Goal: Task Accomplishment & Management: Manage account settings

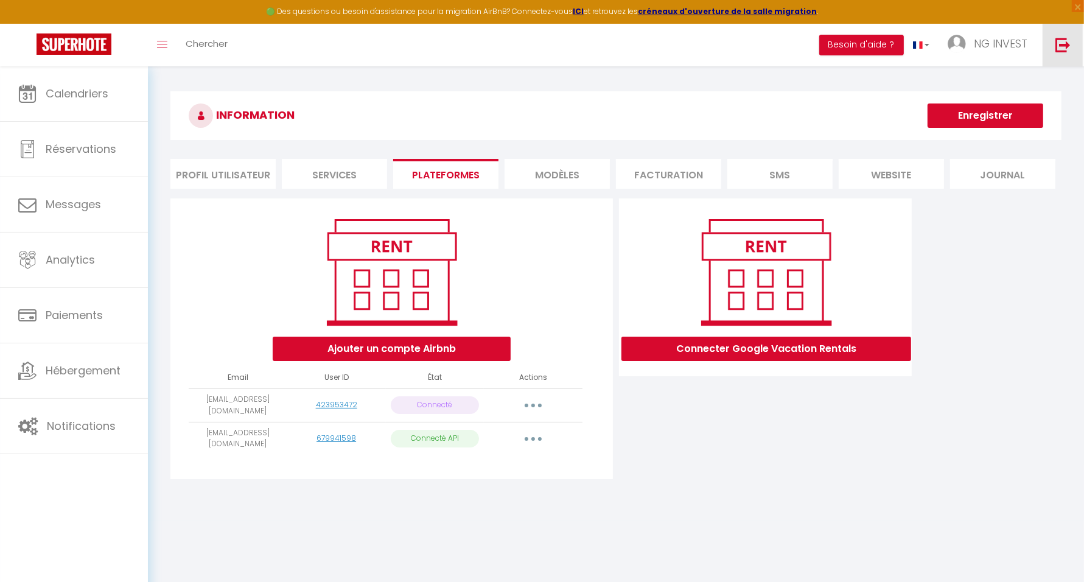
click at [1063, 46] on img at bounding box center [1063, 44] width 15 height 15
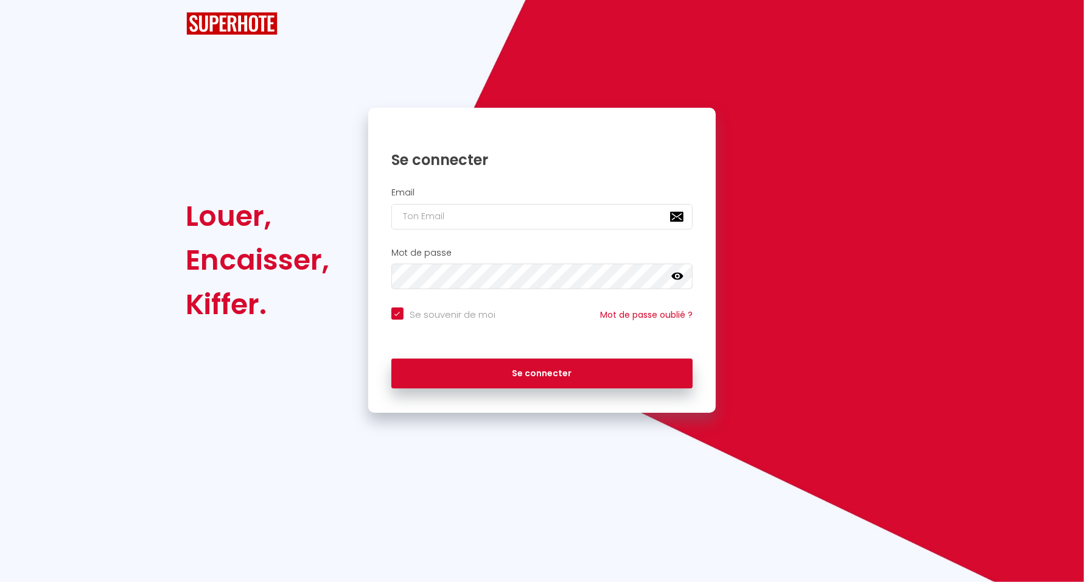
checkbox input "true"
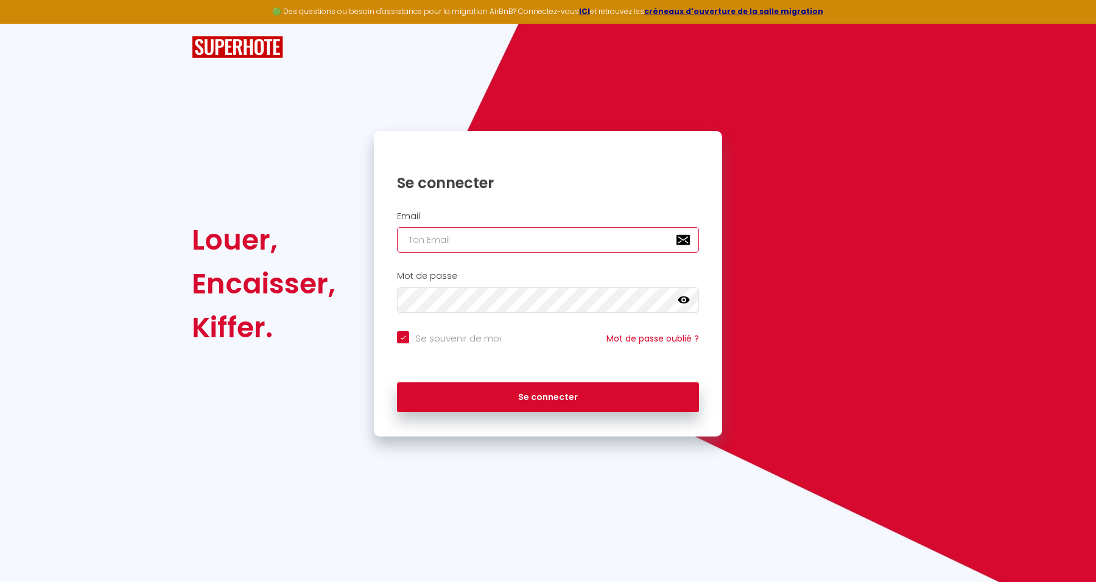
click at [544, 245] on input "email" at bounding box center [548, 240] width 302 height 26
paste input "vareille.ghita@gmail.com"
type input "vareille.ghita@gmail.com"
checkbox input "true"
type input "vareille.ghita@gmail.com"
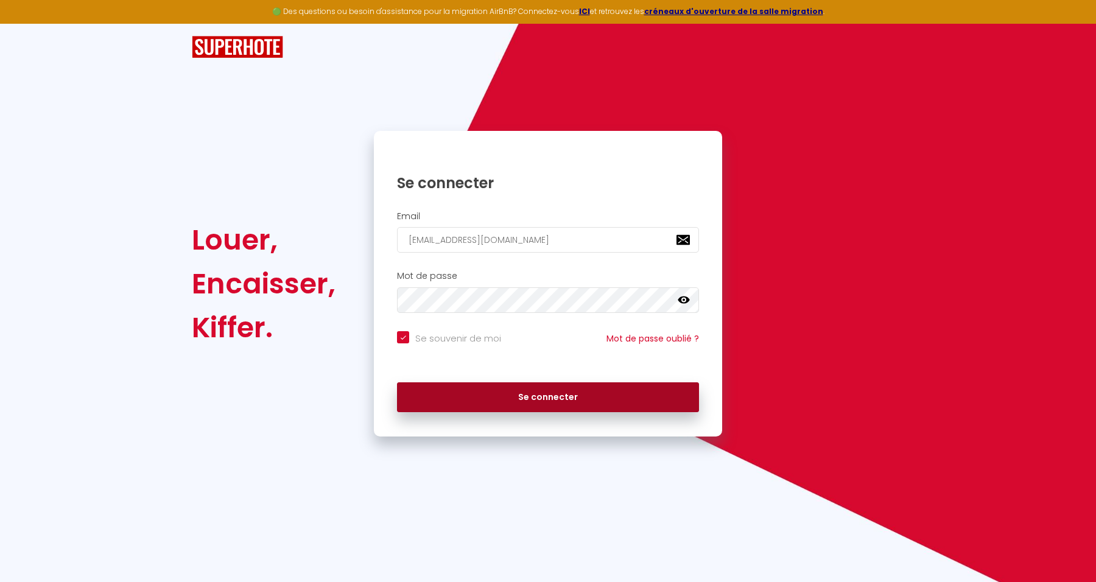
click at [623, 399] on button "Se connecter" at bounding box center [548, 397] width 302 height 30
checkbox input "true"
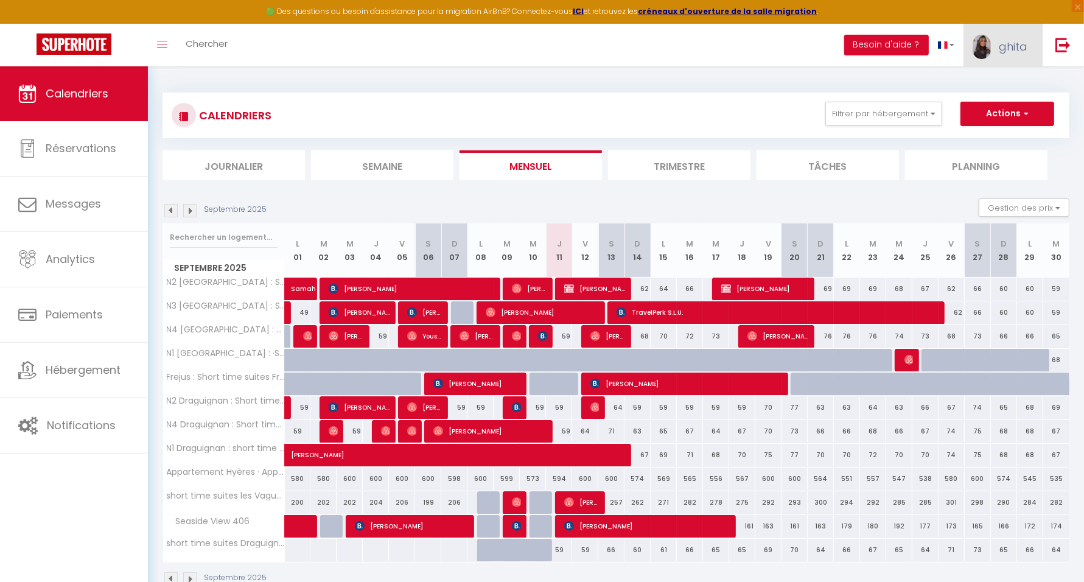
click at [1020, 41] on span "ghita" at bounding box center [1013, 46] width 29 height 15
click at [1002, 78] on link "Paramètres" at bounding box center [994, 84] width 90 height 21
select select "28"
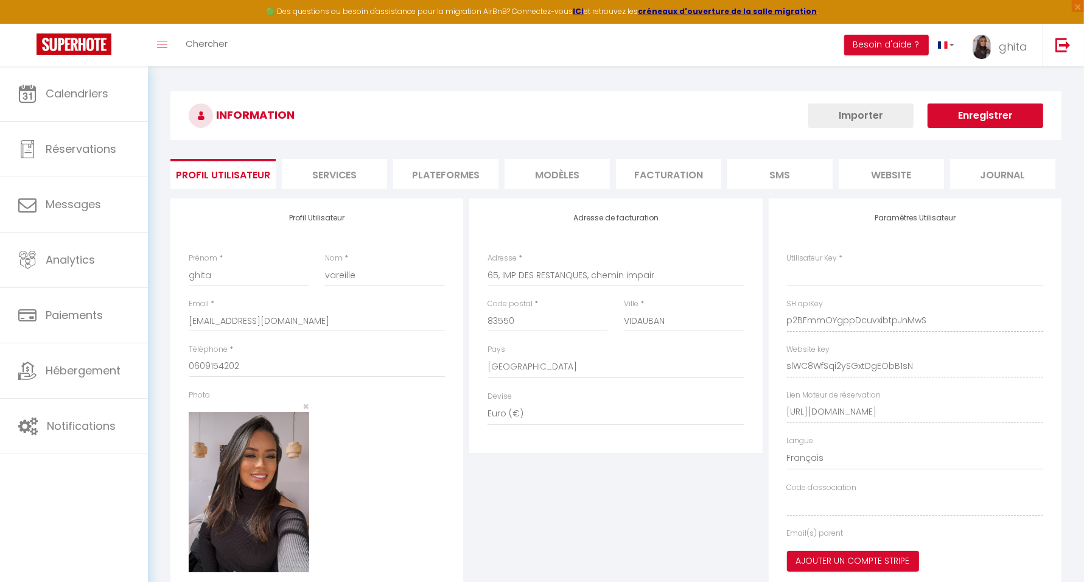
type input "p2BFmmOYgppDcuvxibtpJnMwS"
type input "slWC8WfSqi2ySGxtDgEObB1sN"
type input "https://app.superhote.com/#/get-available-rentals/slWC8WfSqi2ySGxtDgEObB1sN"
select select "fr"
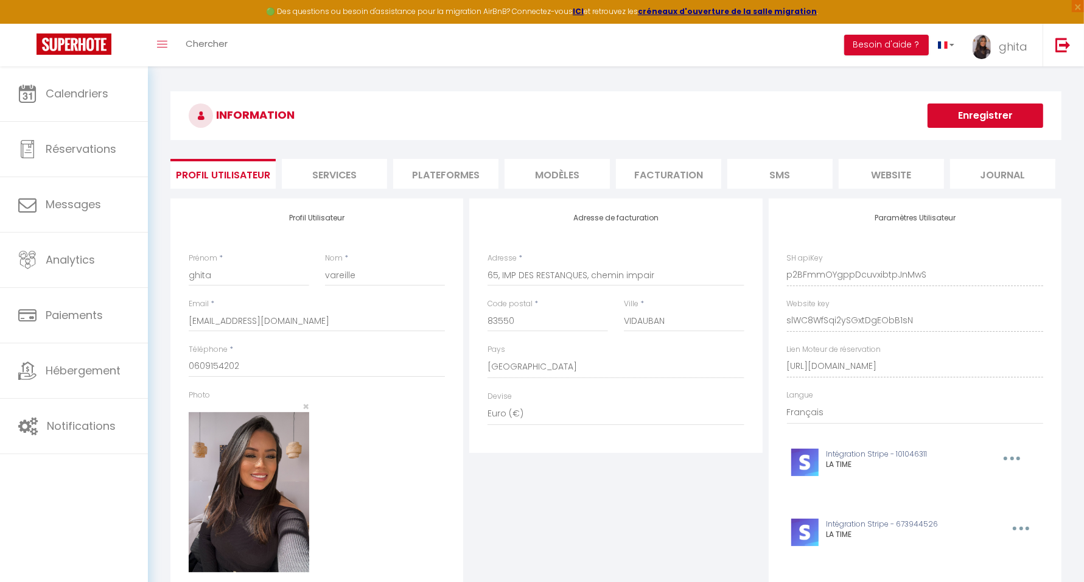
click at [454, 170] on li "Plateformes" at bounding box center [445, 174] width 105 height 30
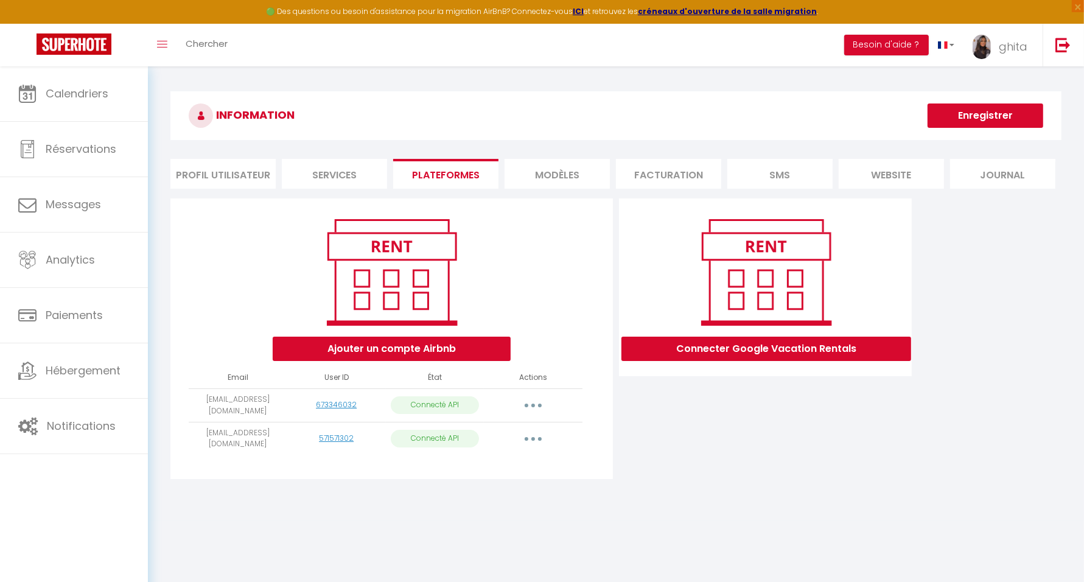
click at [539, 404] on button "button" at bounding box center [533, 405] width 34 height 19
click at [524, 431] on link "Importer les appartements" at bounding box center [479, 432] width 135 height 21
select select "71366"
select select "72967"
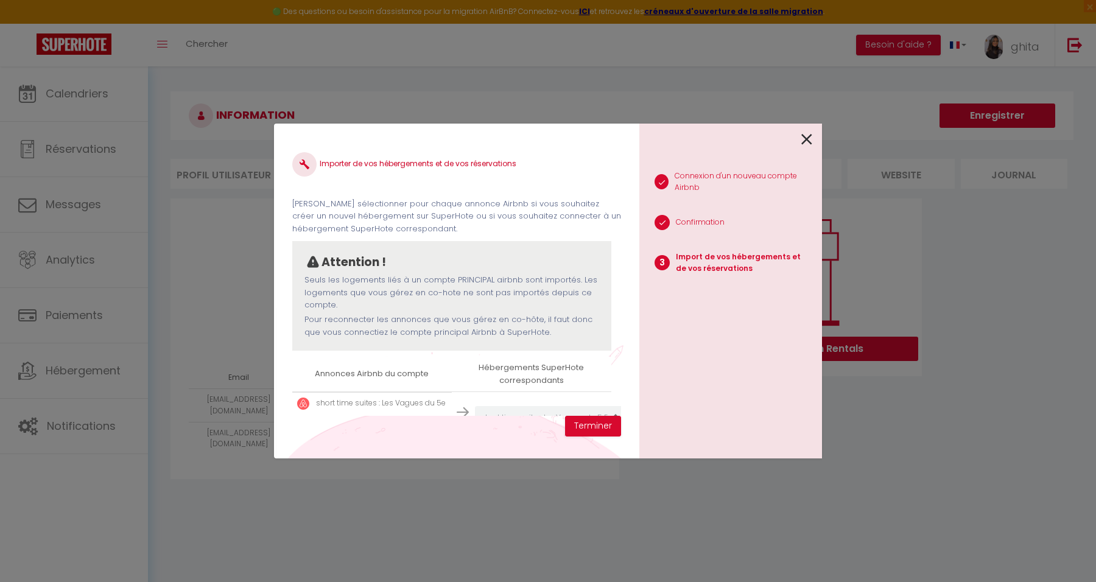
scroll to position [121, 0]
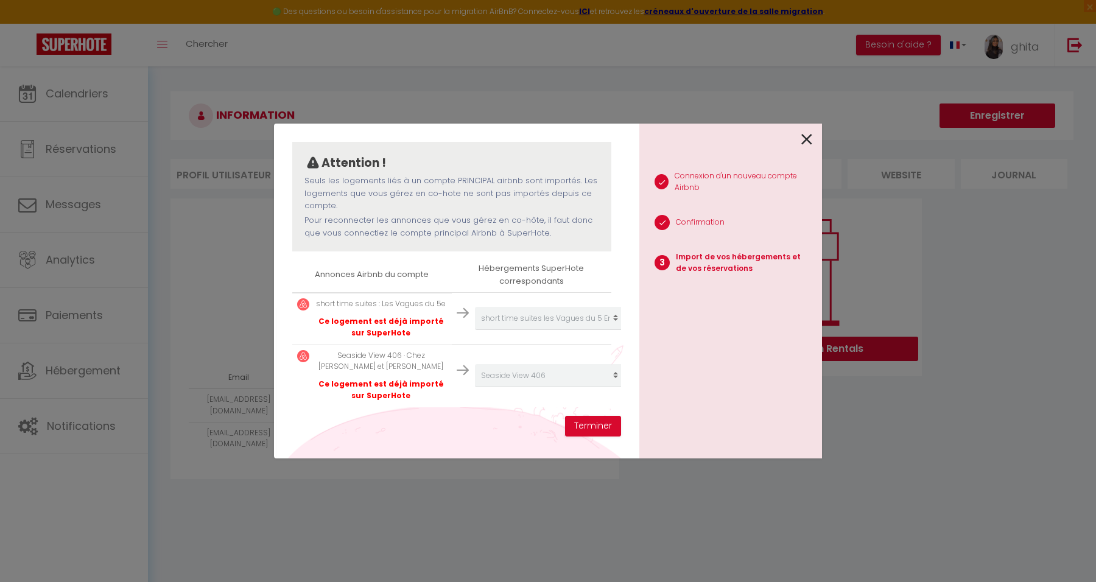
click at [807, 140] on icon at bounding box center [806, 139] width 11 height 18
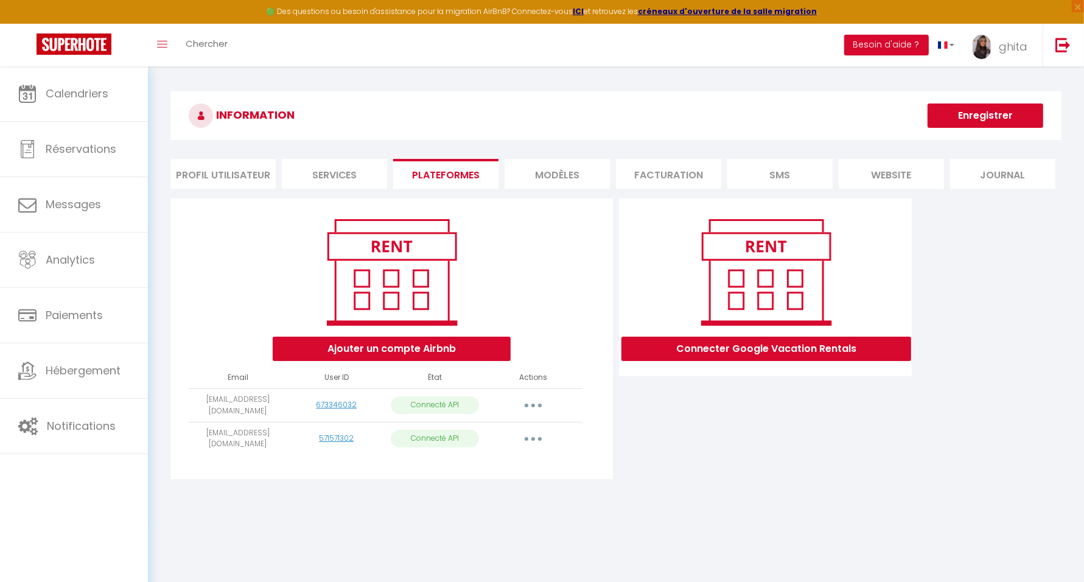
click at [530, 435] on button "button" at bounding box center [533, 438] width 34 height 19
click at [508, 460] on link "Importer les appartements" at bounding box center [479, 466] width 135 height 21
select select "44152"
select select "43337"
select select "43338"
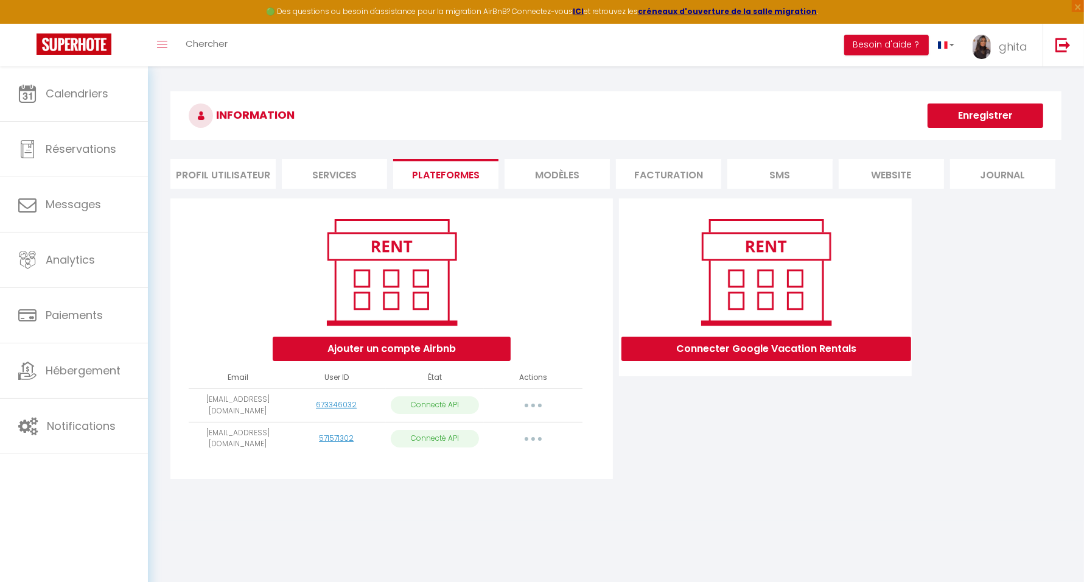
select select "43874"
select select "69731"
select select "69775"
select select "69862"
select select "76844"
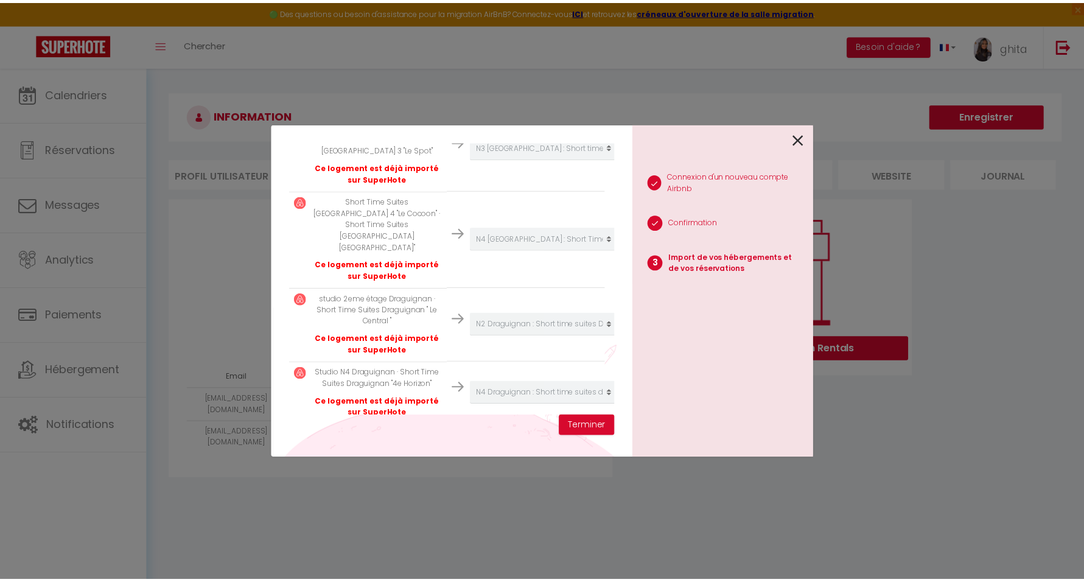
scroll to position [553, 0]
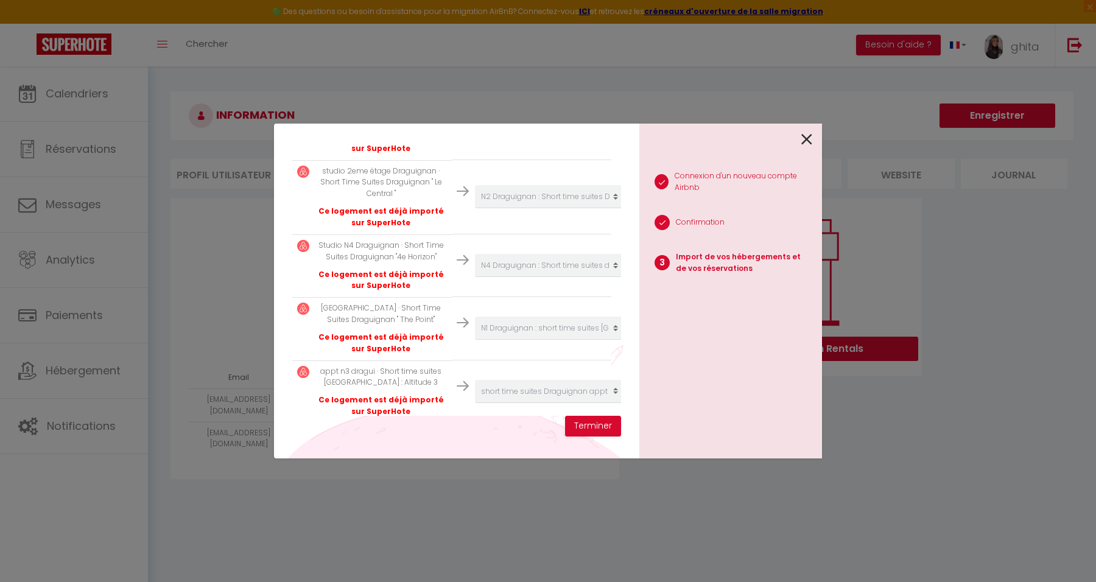
click at [805, 133] on icon at bounding box center [806, 139] width 11 height 18
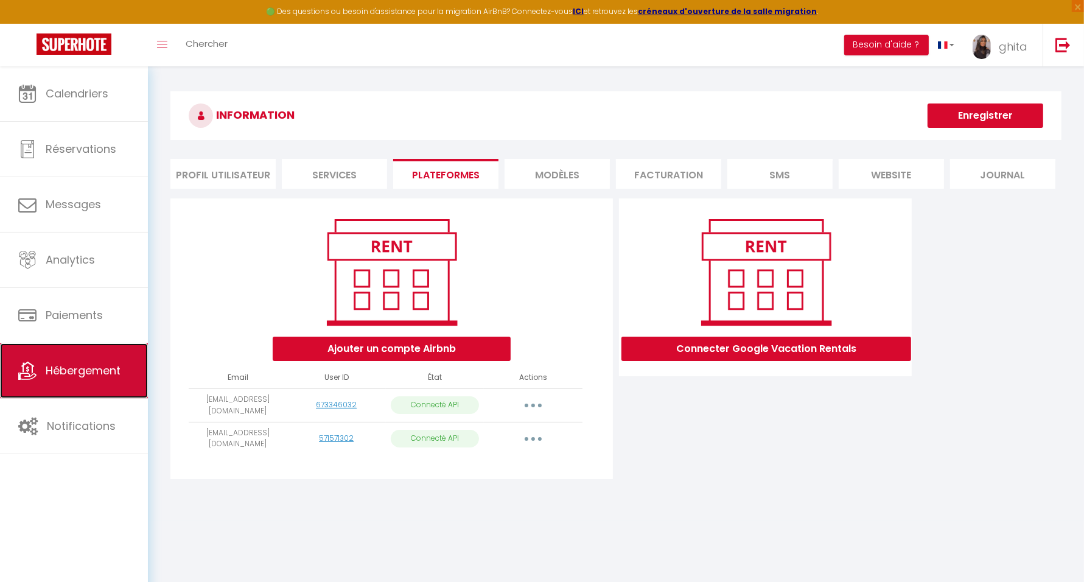
click at [106, 360] on link "Hébergement" at bounding box center [74, 370] width 148 height 55
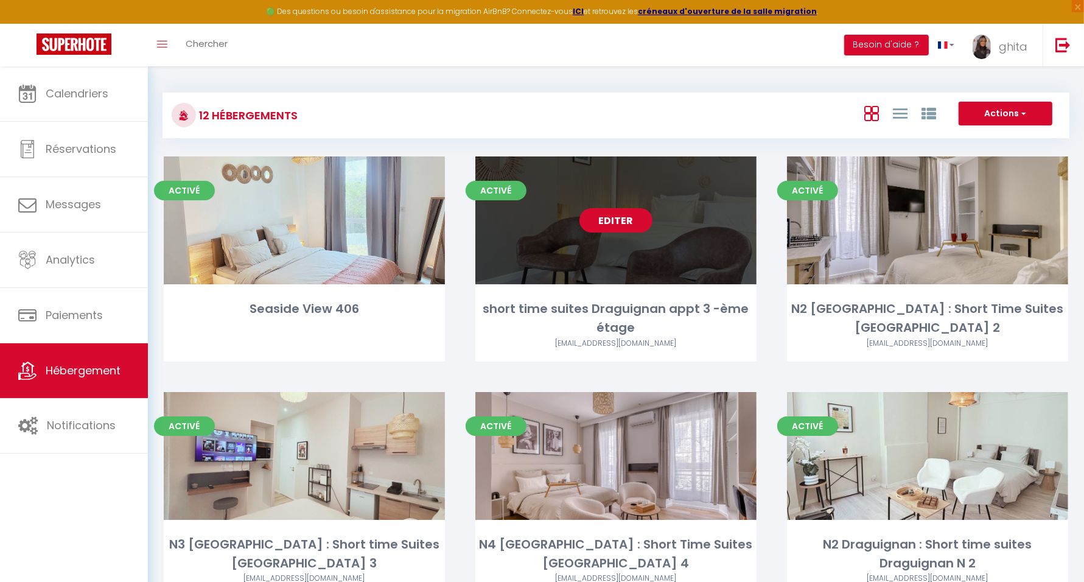
click at [618, 215] on link "Editer" at bounding box center [616, 220] width 73 height 24
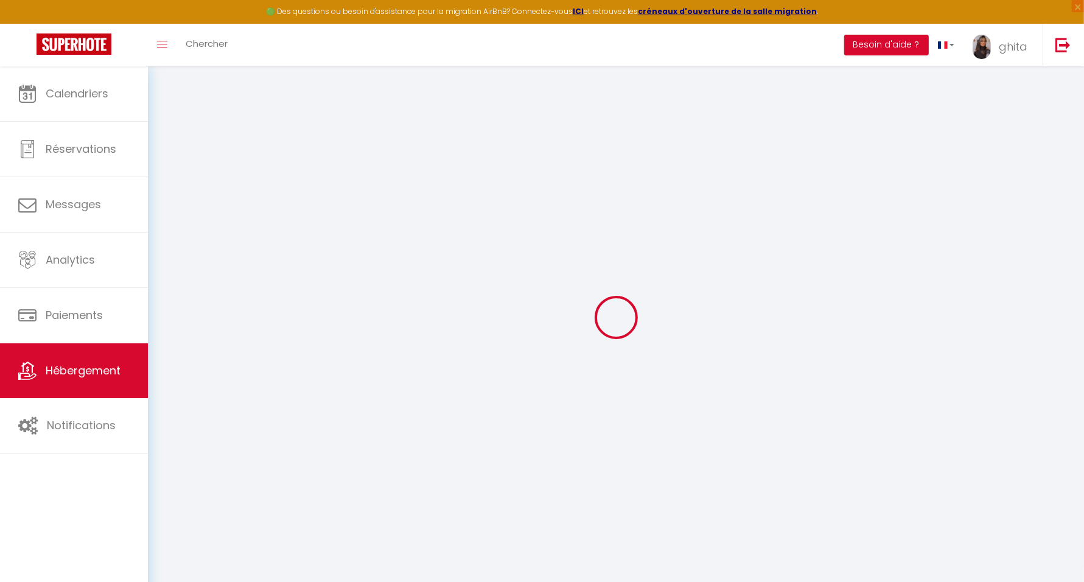
checkbox input "false"
checkbox input "true"
checkbox input "false"
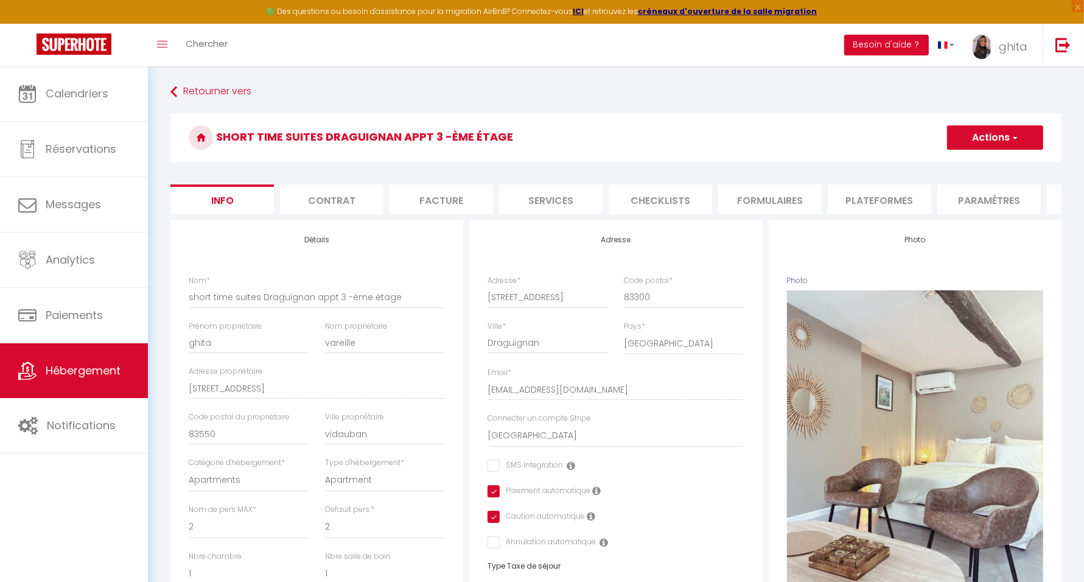
click at [868, 192] on li "Plateformes" at bounding box center [879, 199] width 103 height 30
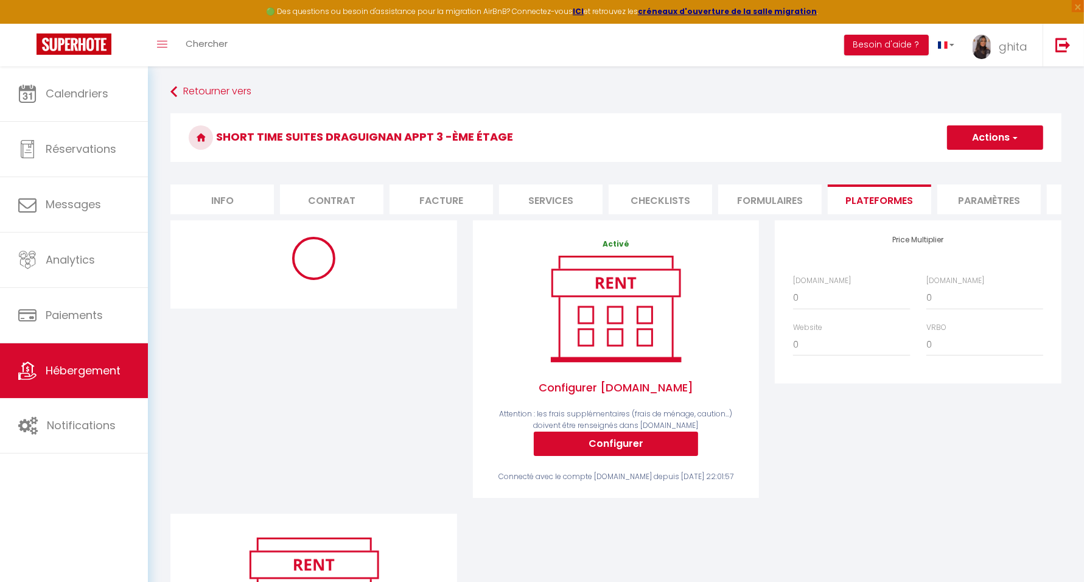
select select "365"
select select "well_reviewed_guests"
select select "EUR"
select select "19063"
select select "19063-1506597426568317524"
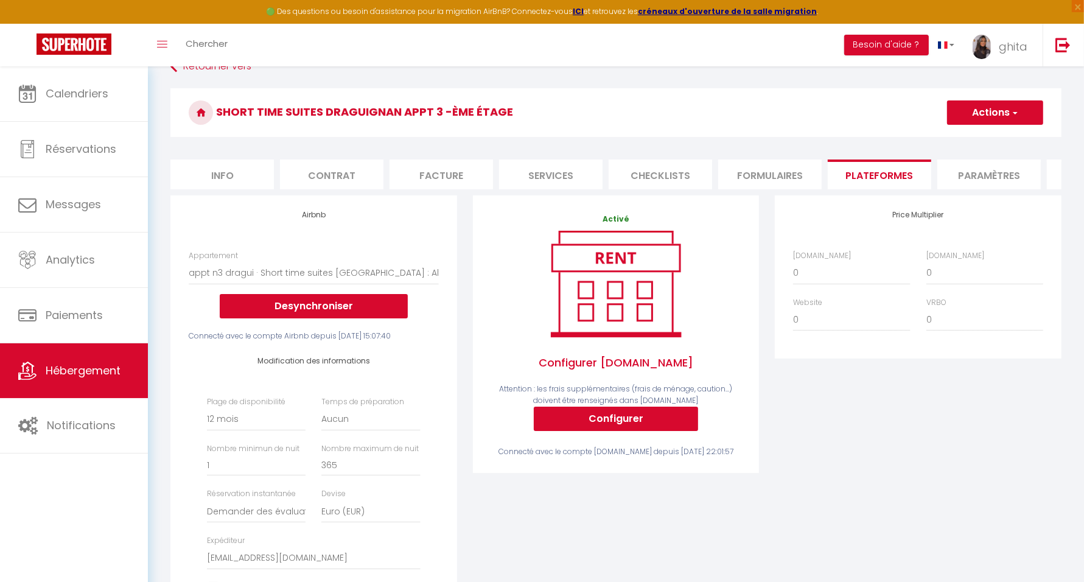
scroll to position [76, 0]
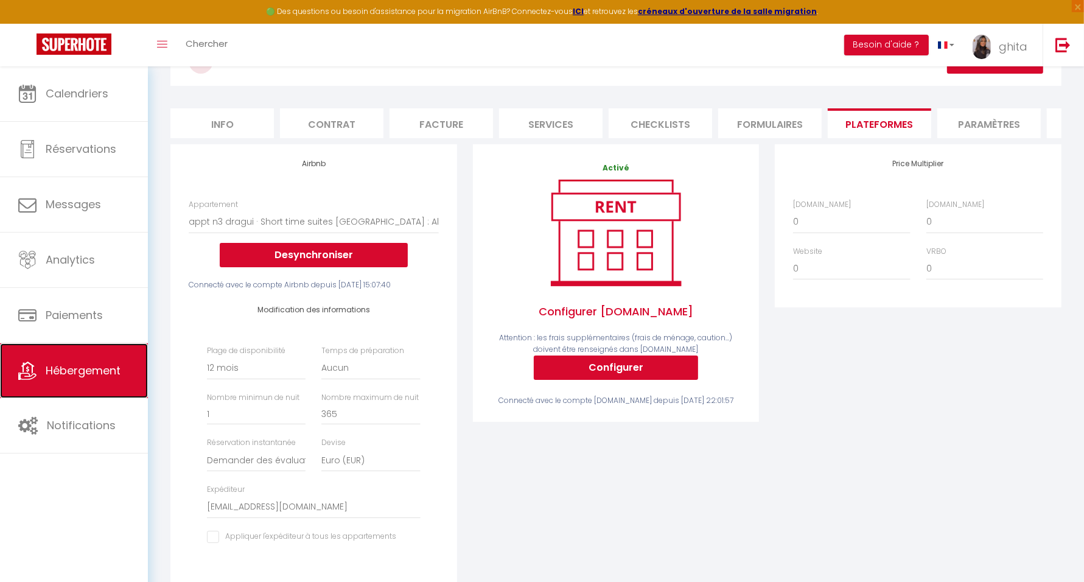
click at [80, 365] on span "Hébergement" at bounding box center [83, 370] width 75 height 15
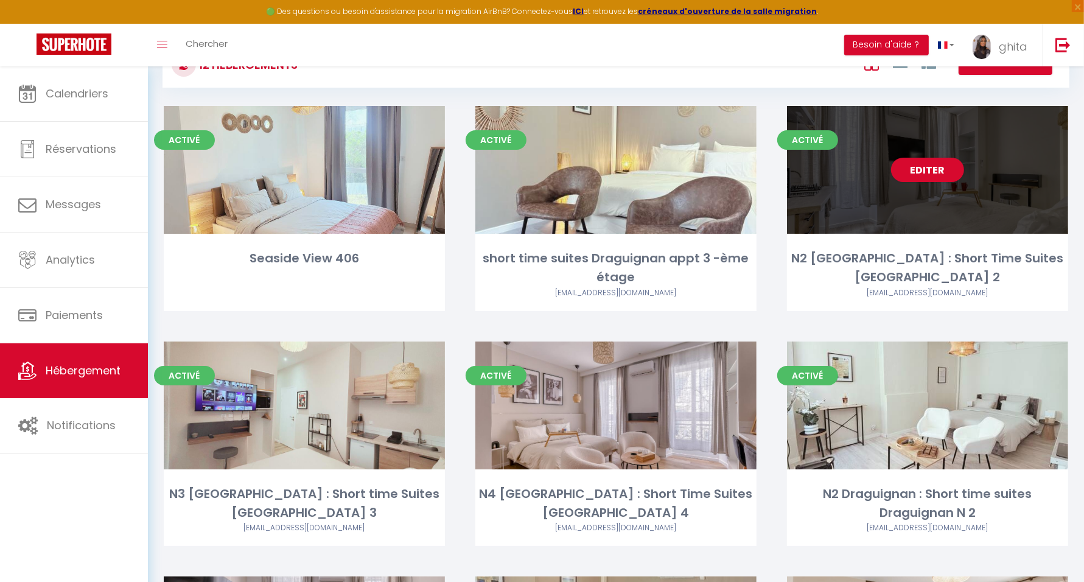
scroll to position [152, 0]
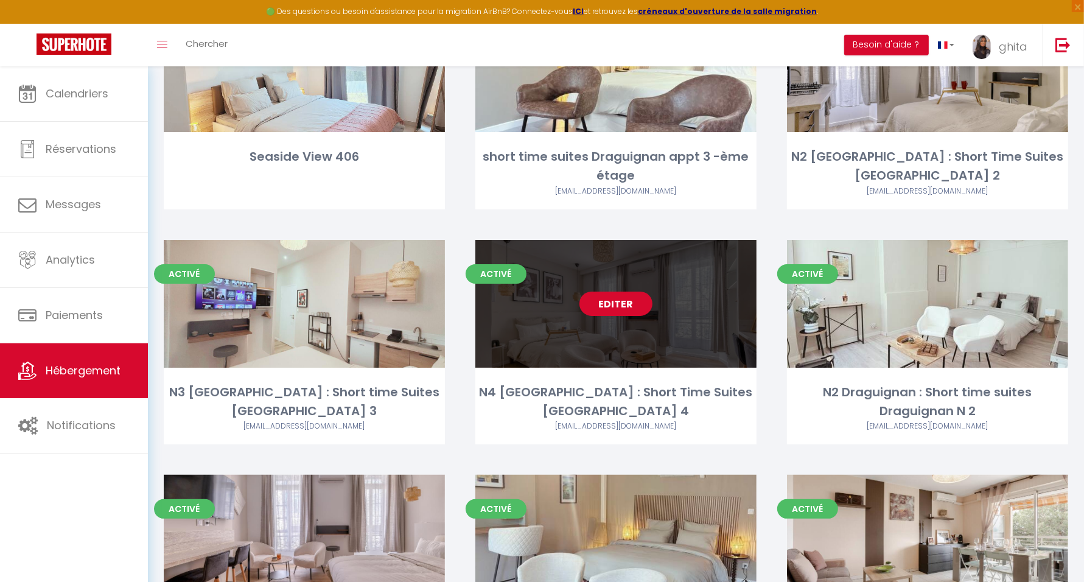
click at [609, 308] on link "Editer" at bounding box center [616, 304] width 73 height 24
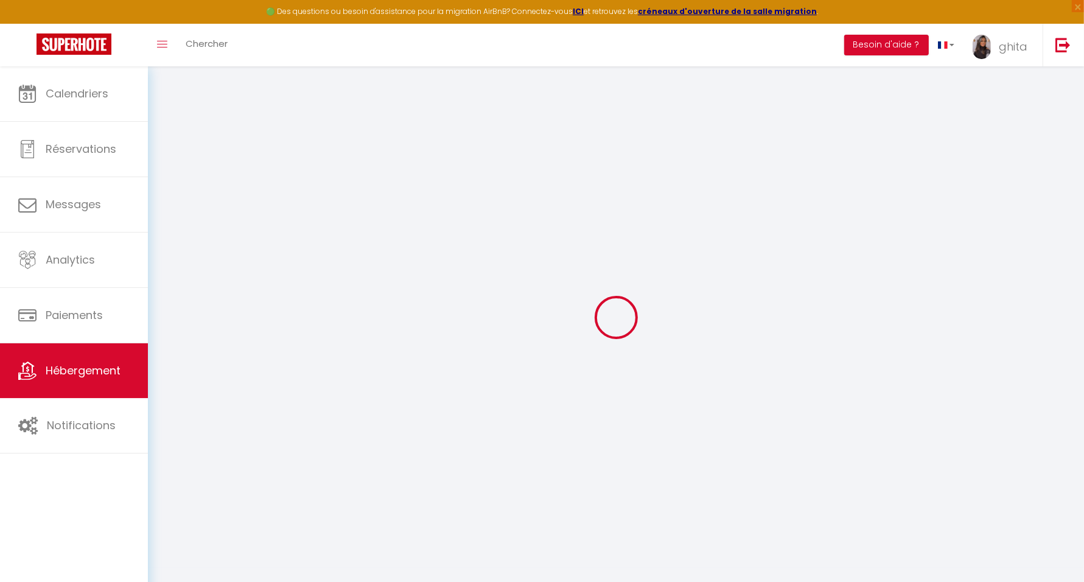
select select "19063-1175870423124859071"
select select
checkbox input "false"
checkbox input "true"
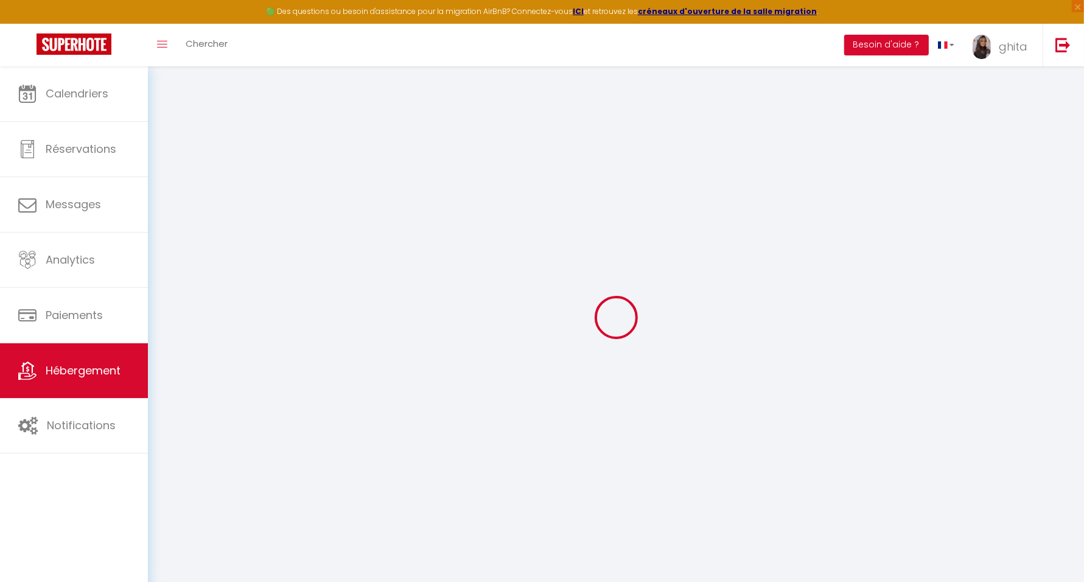
checkbox input "false"
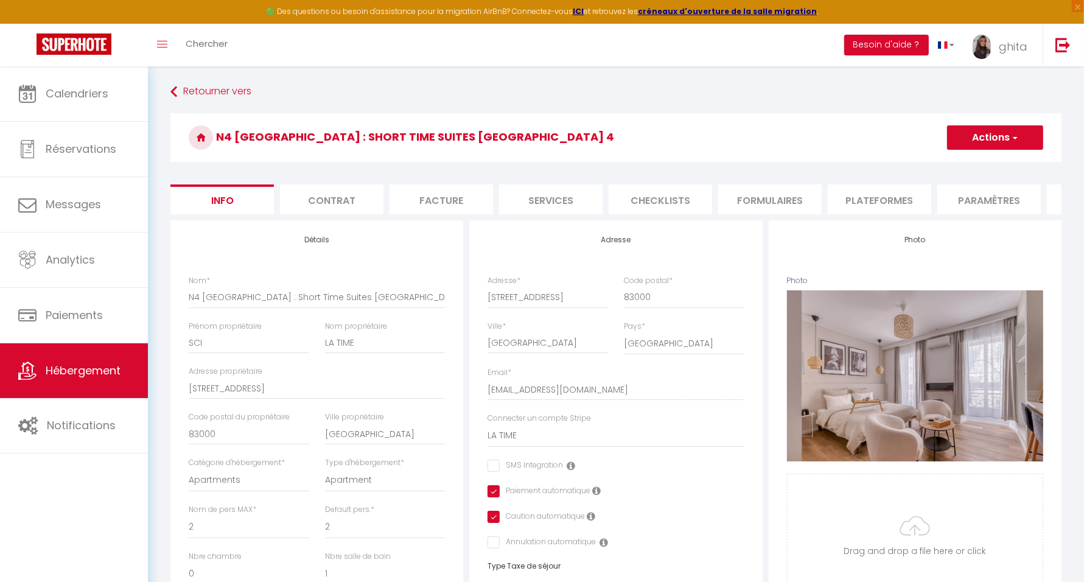
click at [877, 198] on li "Plateformes" at bounding box center [879, 199] width 103 height 30
select select
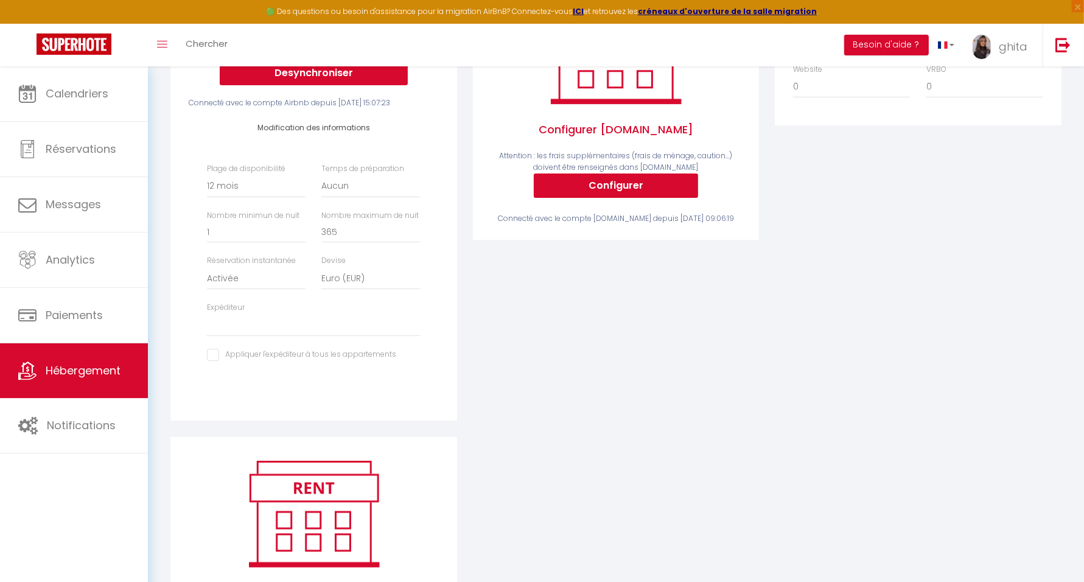
scroll to position [304, 0]
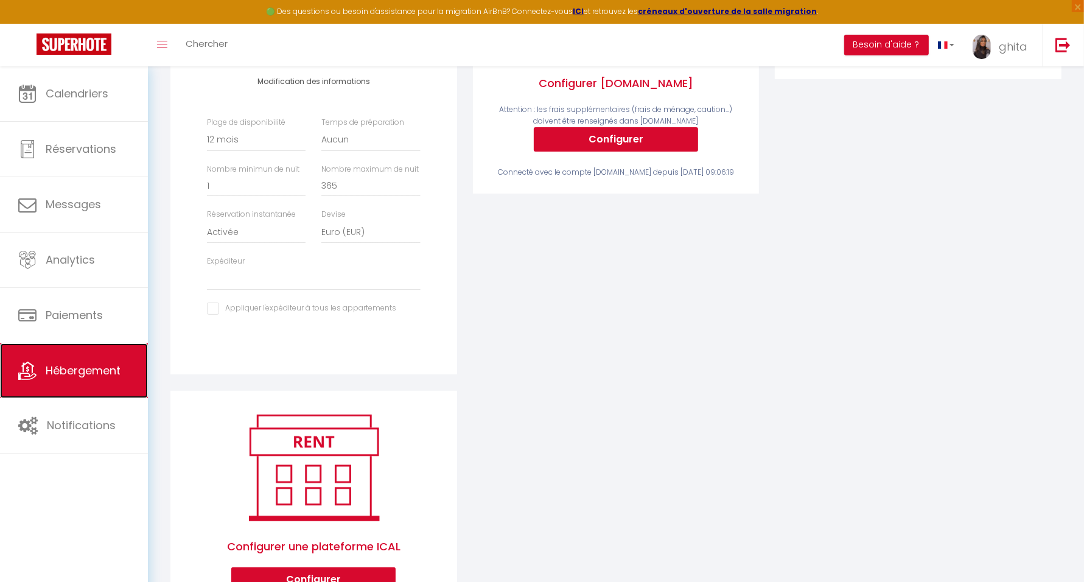
click at [98, 381] on link "Hébergement" at bounding box center [74, 370] width 148 height 55
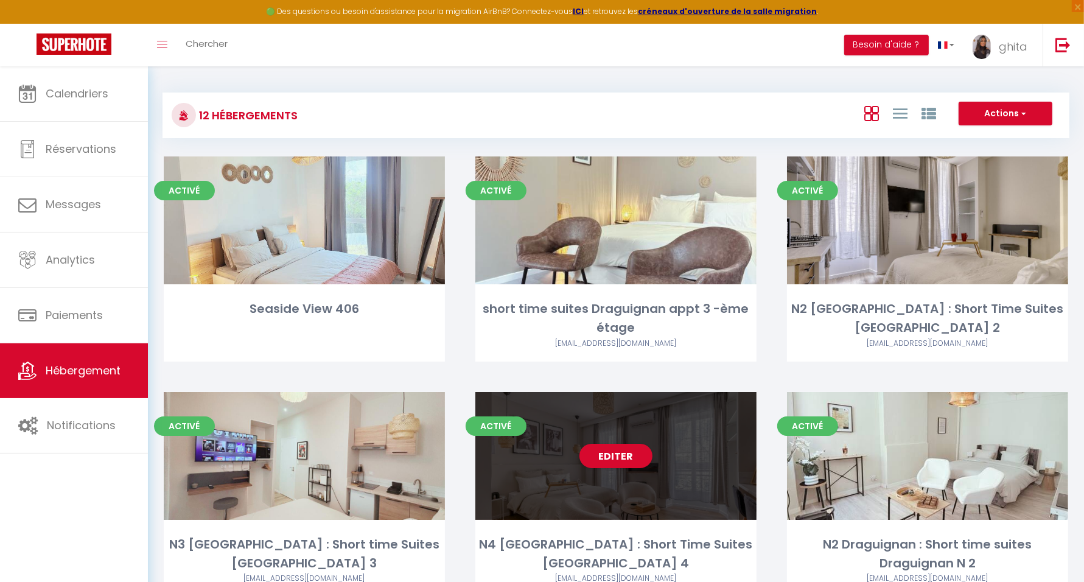
scroll to position [228, 0]
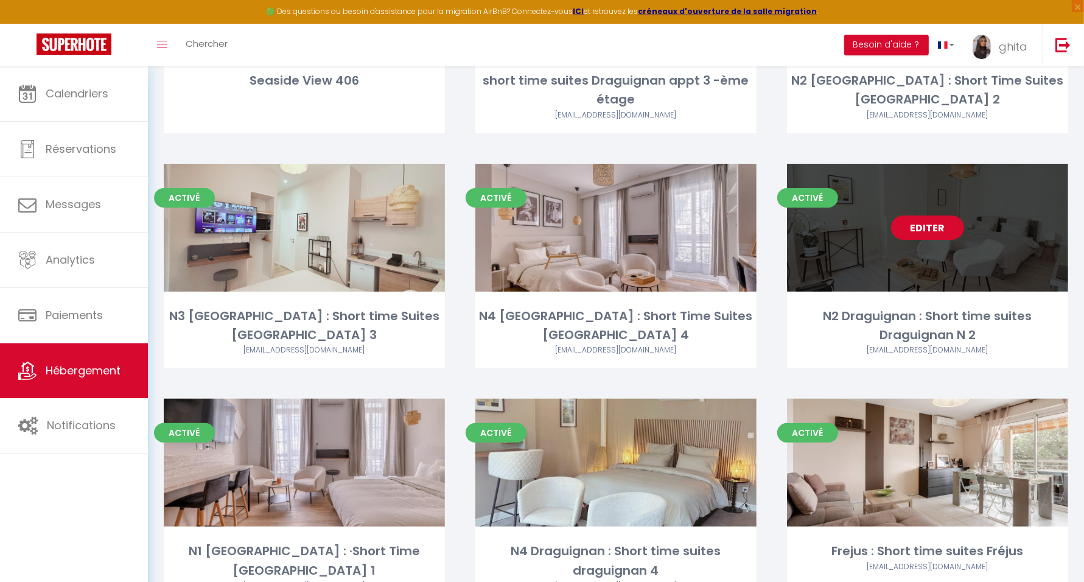
click at [934, 234] on link "Editer" at bounding box center [927, 228] width 73 height 24
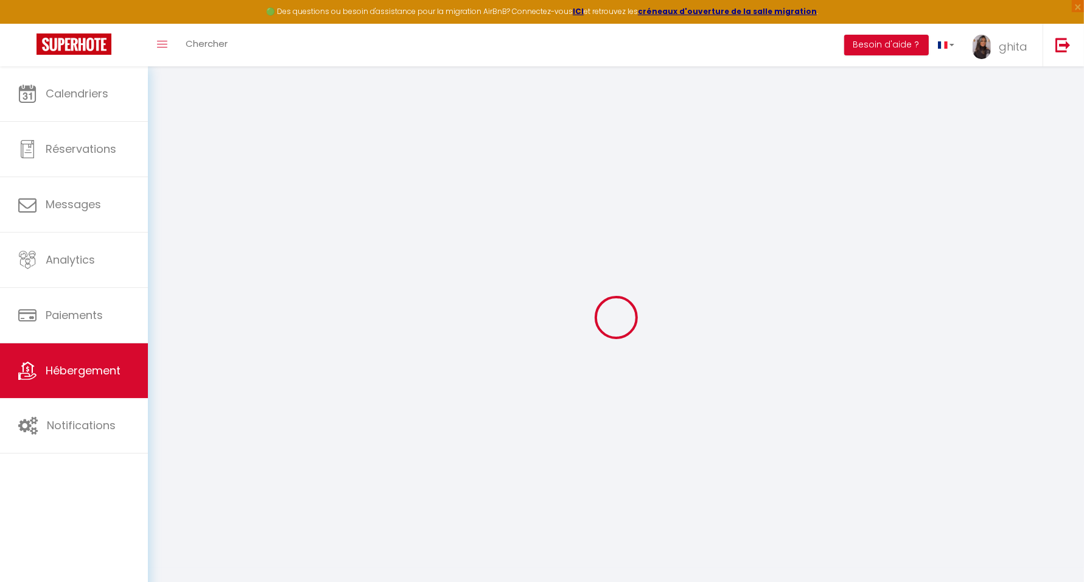
checkbox input "false"
checkbox input "true"
checkbox input "false"
select select "365"
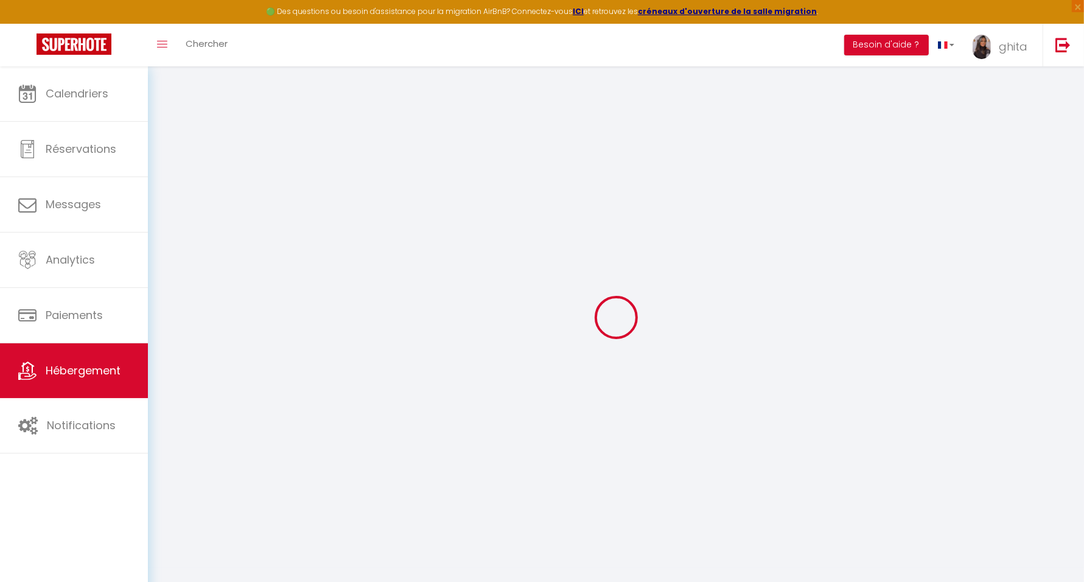
select select "EUR"
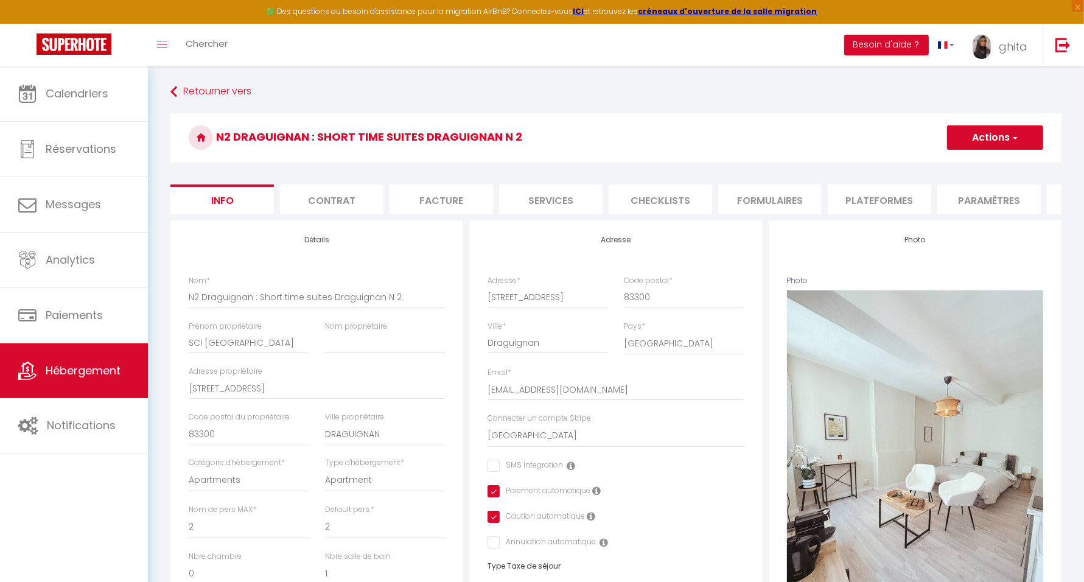
click at [872, 195] on li "Plateformes" at bounding box center [879, 199] width 103 height 30
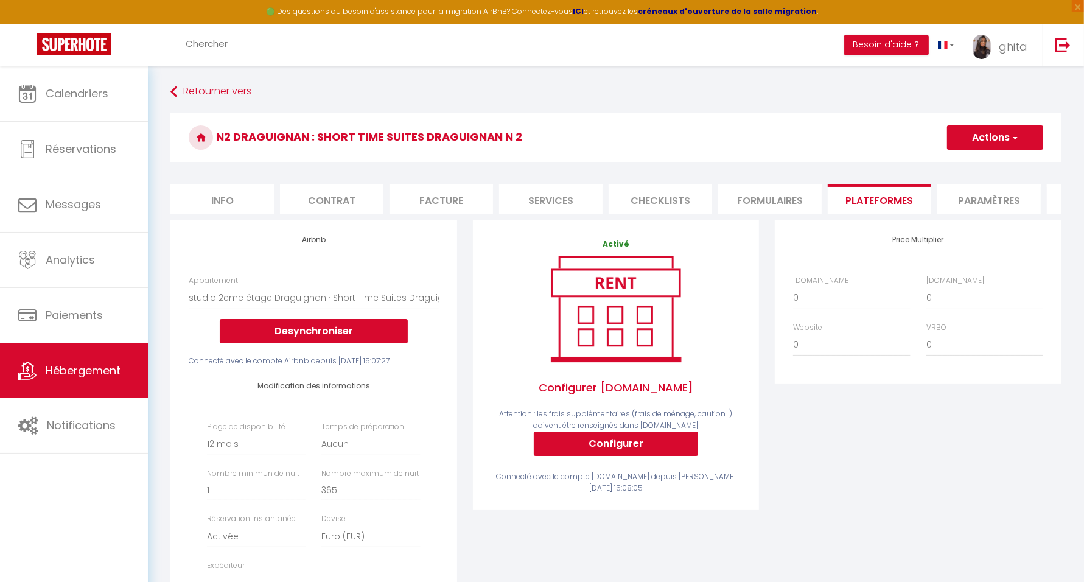
select select
click at [1059, 47] on img at bounding box center [1063, 44] width 15 height 15
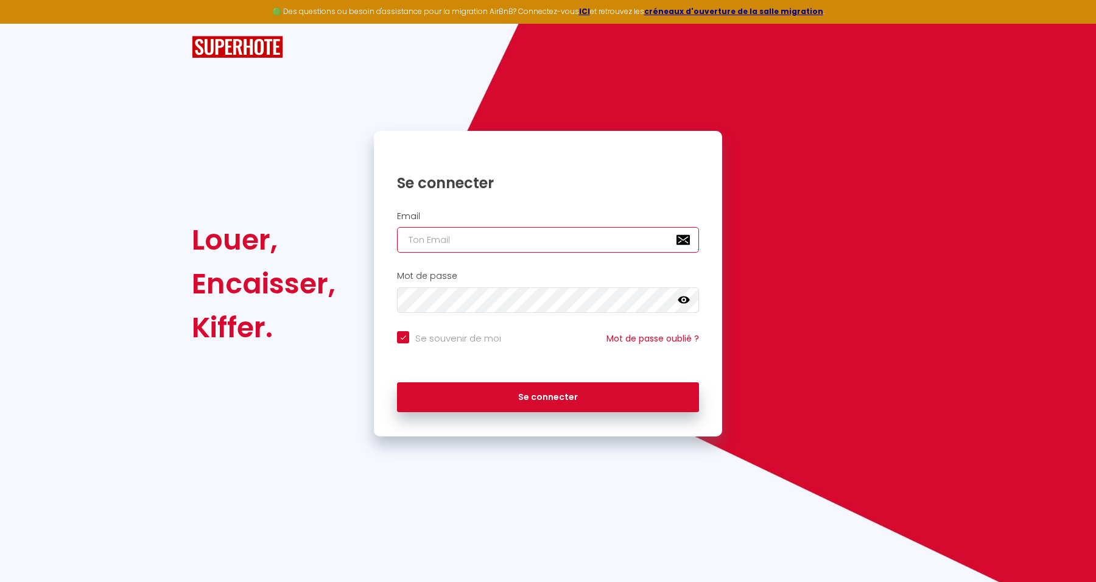
click at [466, 245] on input "email" at bounding box center [548, 240] width 302 height 26
type input "c"
checkbox input "true"
type input "co"
checkbox input "true"
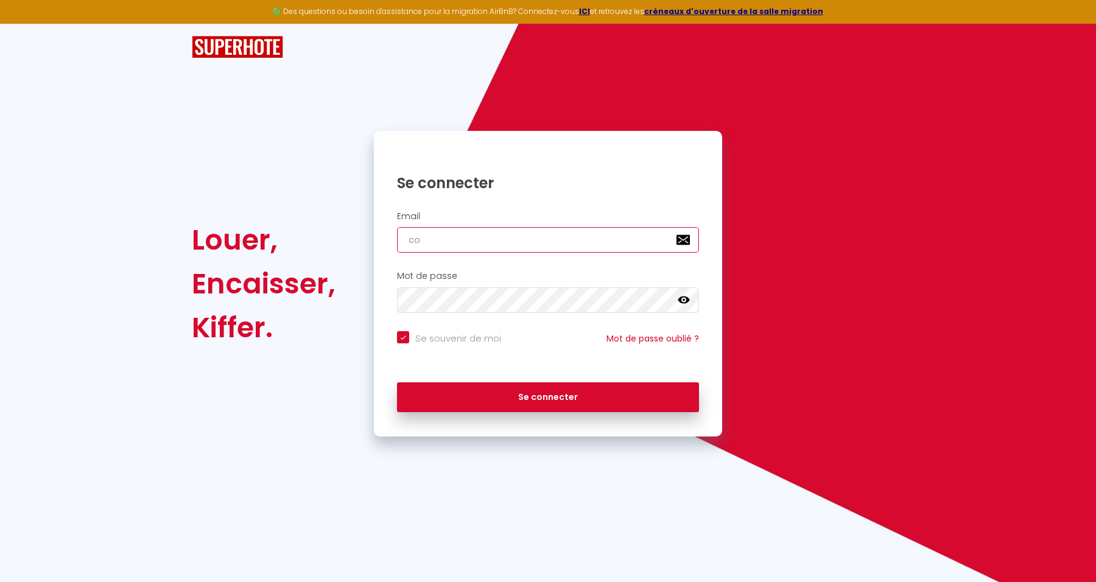
type input "con"
checkbox input "true"
type input "cont"
checkbox input "true"
type input "conta"
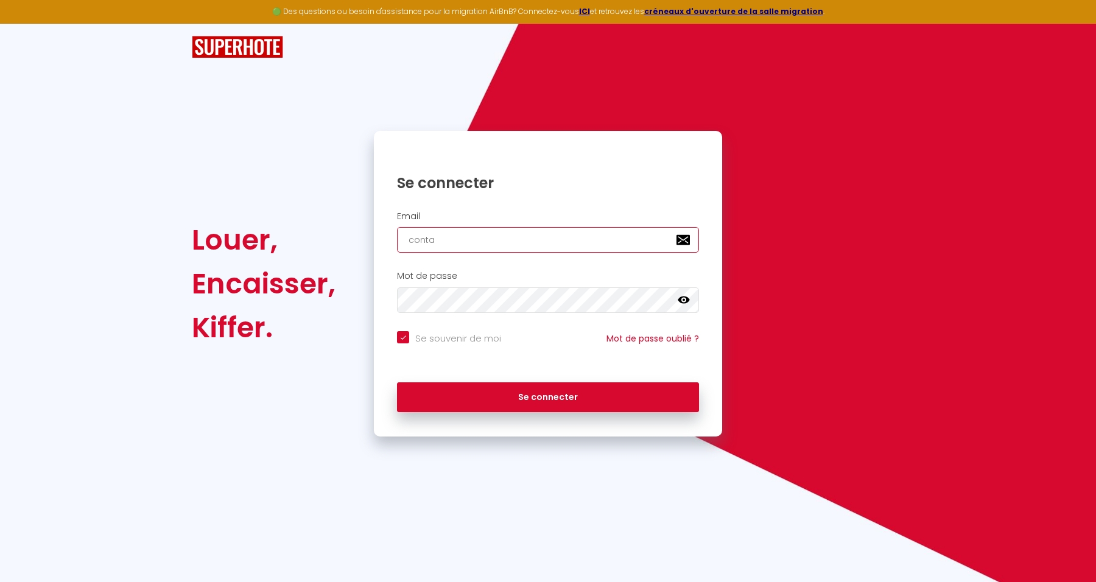
checkbox input "true"
type input "contac"
checkbox input "true"
type input "contact"
checkbox input "true"
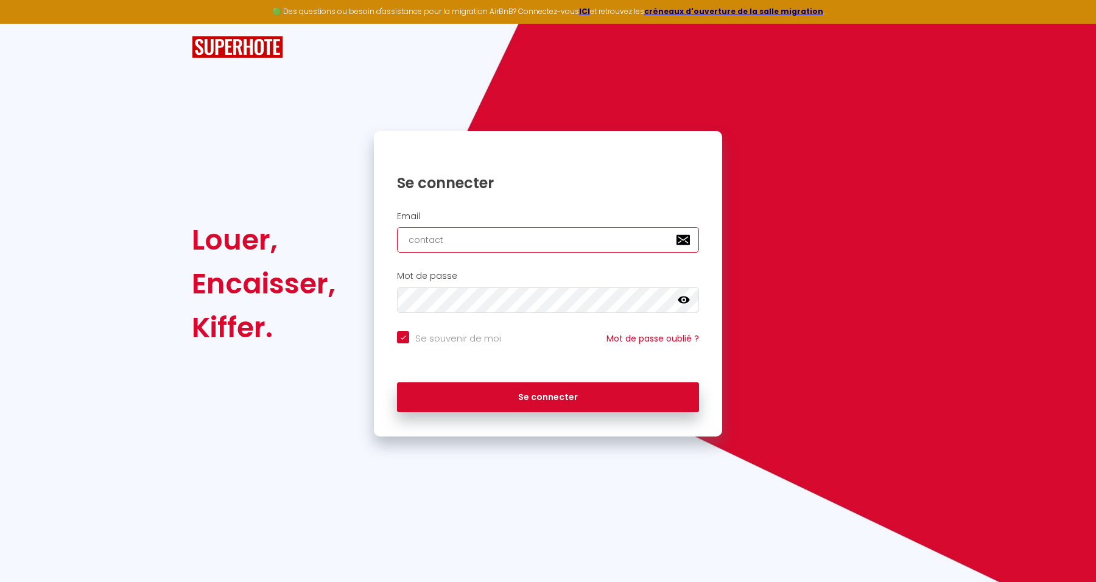
type input "contact@"
checkbox input "true"
type input "contact@l"
checkbox input "true"
type input "contact@la"
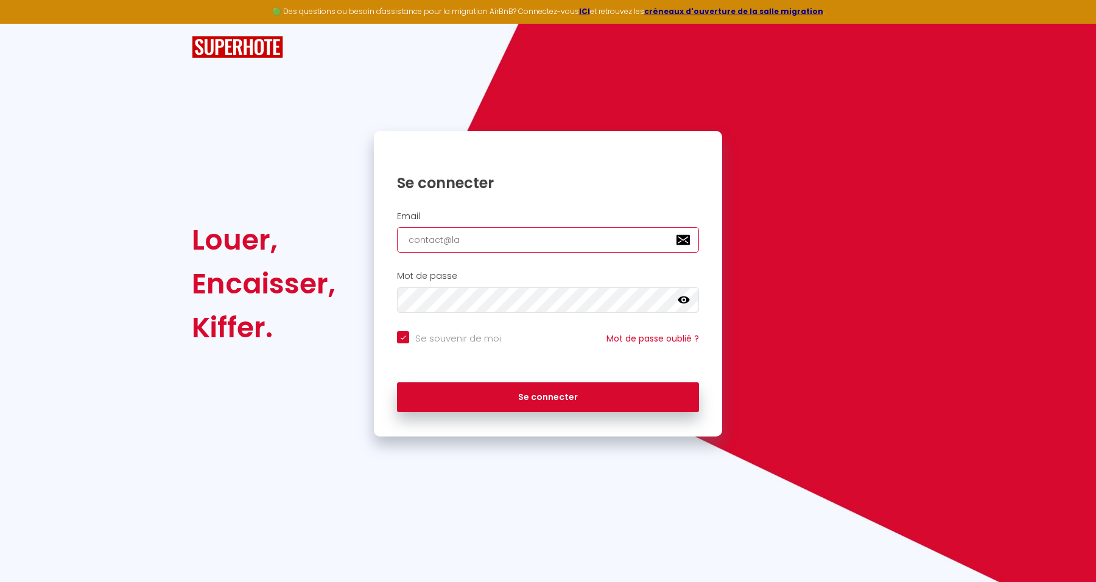
checkbox input "true"
type input "contact@lal"
checkbox input "true"
type input "contact@lalo"
checkbox input "true"
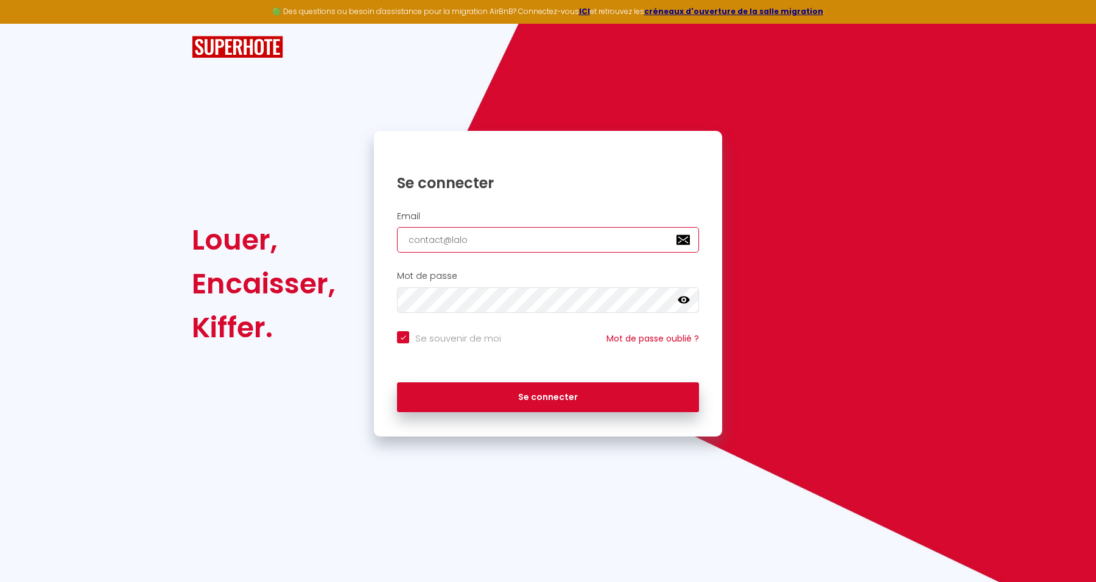
type input "contact@lalog"
checkbox input "true"
type input "contact@laloge"
checkbox input "true"
type input "contact@laloger"
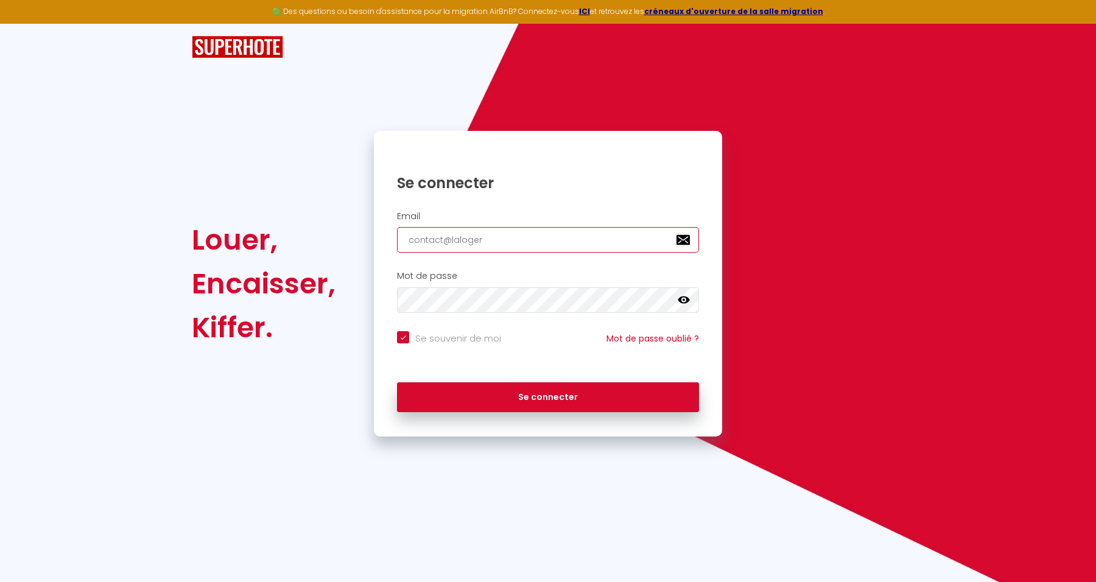
checkbox input "true"
type input "contact@lalogeri"
checkbox input "true"
type input "contact@lalogerie"
checkbox input "true"
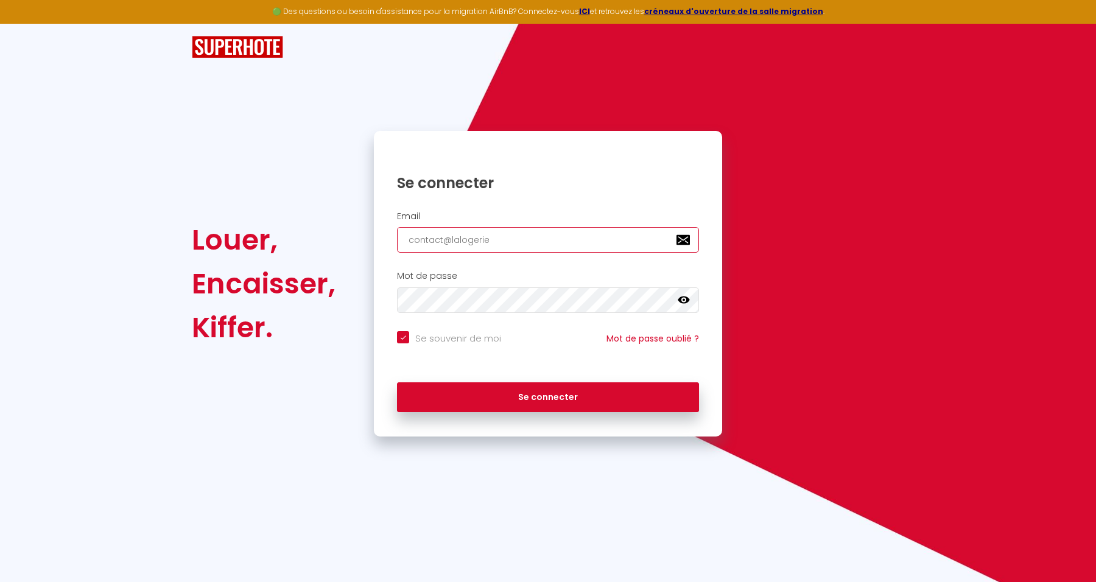
type input "contact@lalogeried"
checkbox input "true"
type input "contact@lalogerieda"
checkbox input "true"
type input "contact@lalogeriedaq"
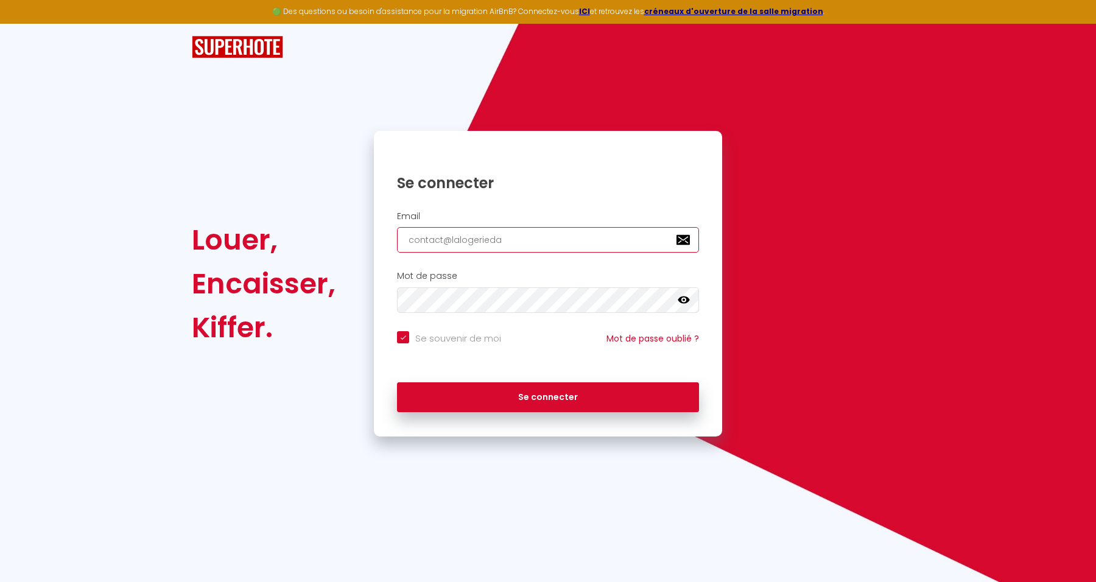
checkbox input "true"
type input "contact@lalogeriedaqu"
checkbox input "true"
type input "contact@lalogeriedaqui"
checkbox input "true"
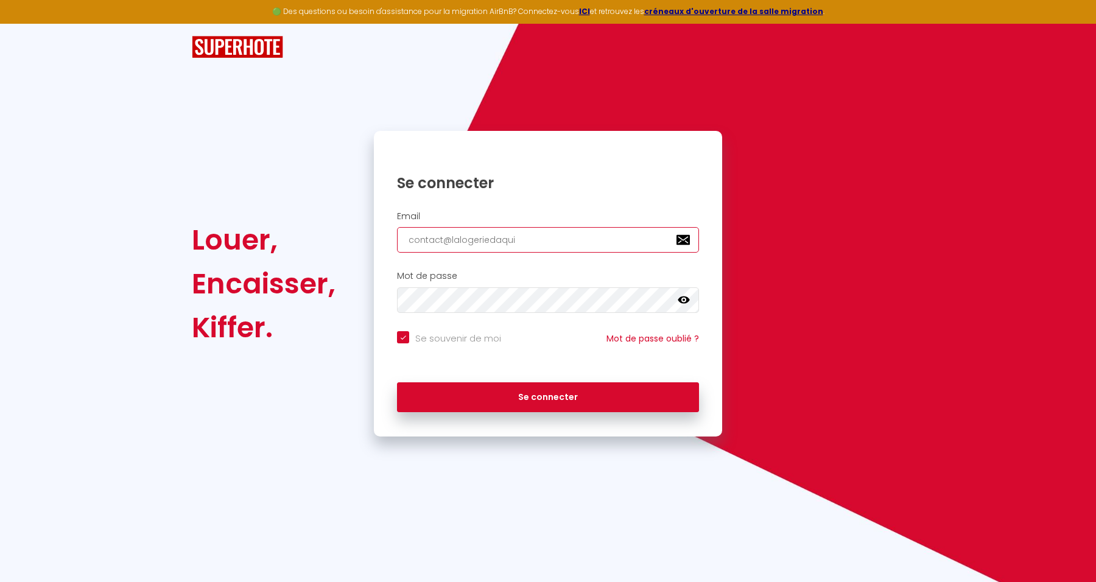
type input "contact@lalogeriedaquit"
checkbox input "true"
type input "contact@lalogeriedaquita"
checkbox input "true"
type input "contact@lalogeriedaquitai"
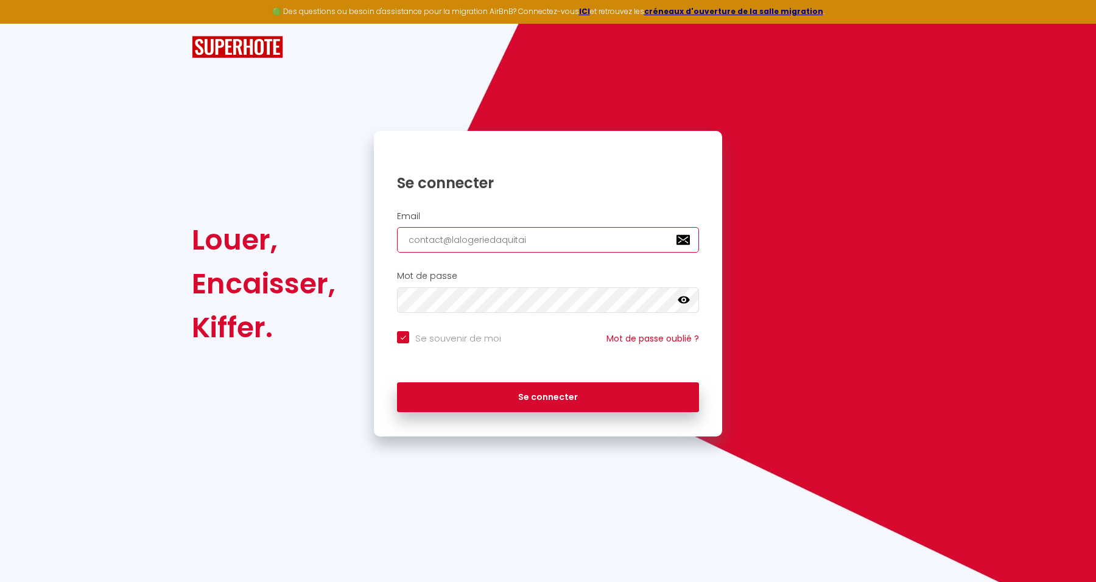
checkbox input "true"
type input "contact@lalogeriedaquitain"
checkbox input "true"
type input "contact@lalogeriedaquitaine"
checkbox input "true"
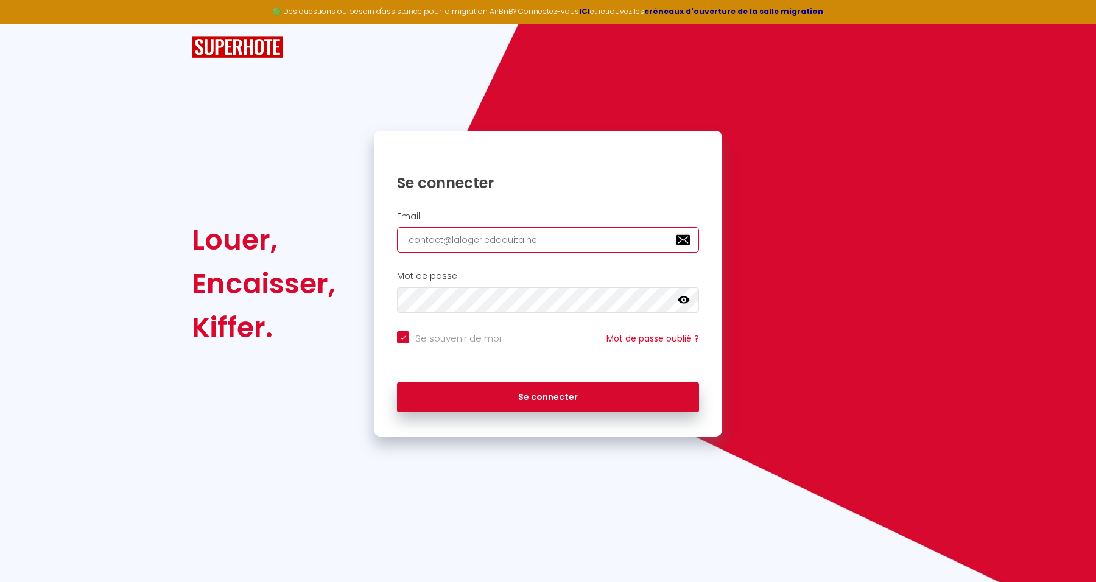
type input "contact@lalogeriedaquitaine."
checkbox input "true"
type input "contact@lalogeriedaquitaine.c"
checkbox input "true"
type input "contact@lalogeriedaquitaine.co"
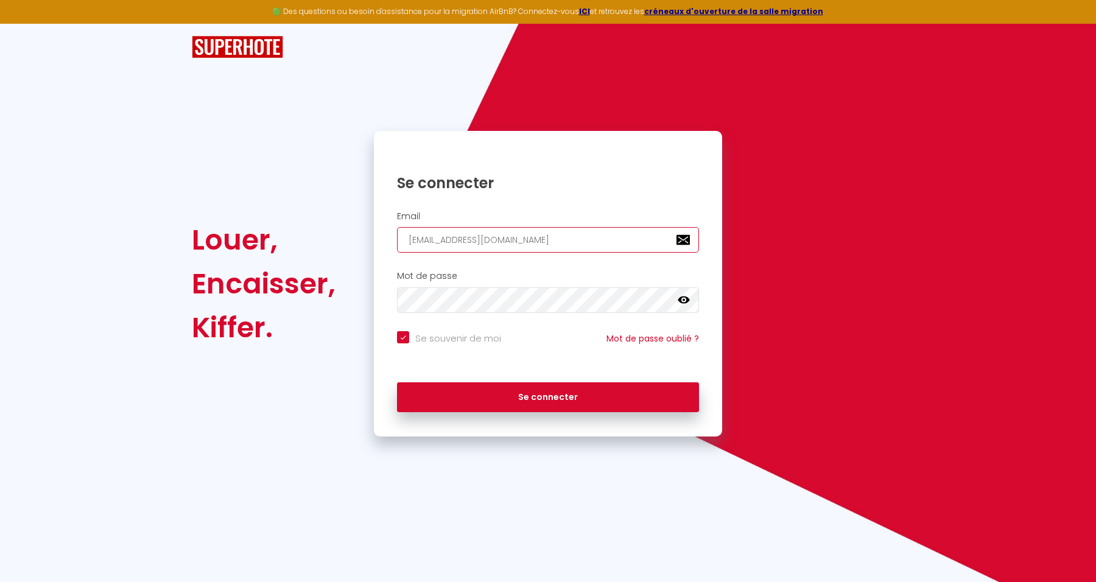
checkbox input "true"
type input "contact@lalogeriedaquitaine.com"
checkbox input "true"
type input "contact@lalogeriedaquitaine.com"
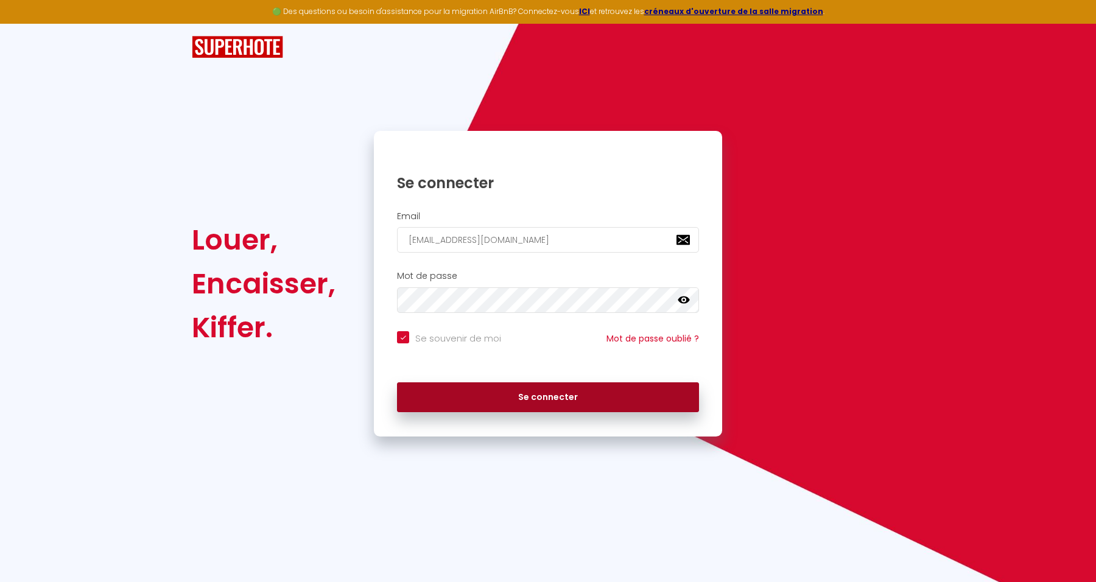
click at [647, 396] on button "Se connecter" at bounding box center [548, 397] width 302 height 30
checkbox input "true"
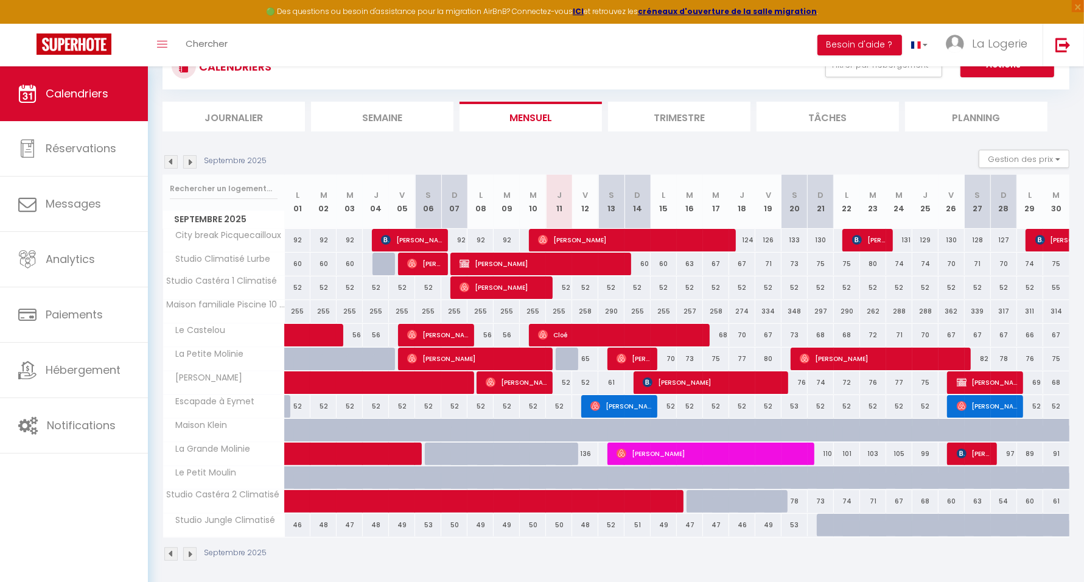
scroll to position [102, 0]
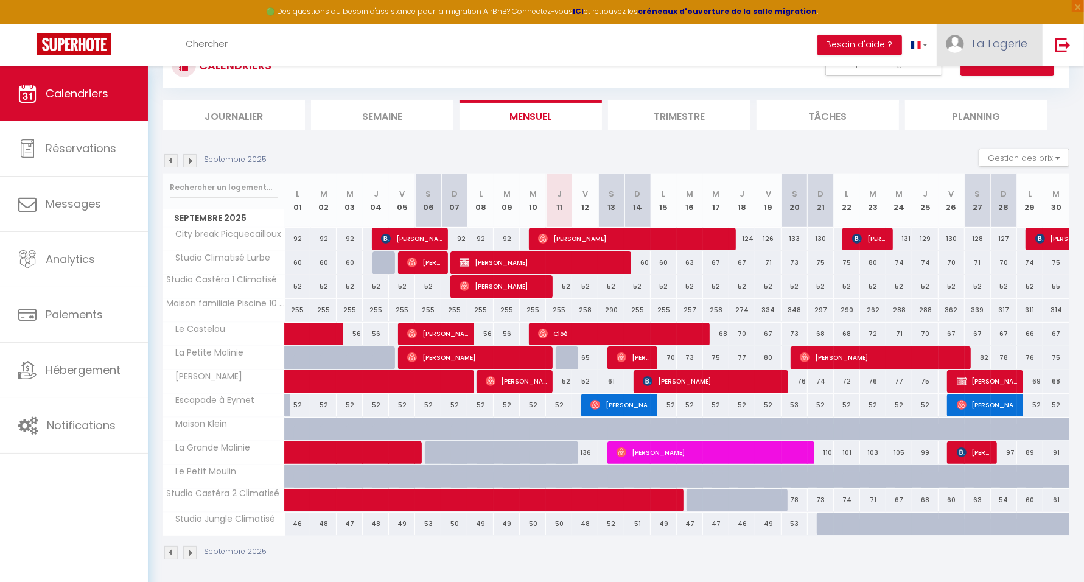
click at [1006, 43] on span "La Logerie" at bounding box center [999, 43] width 55 height 15
click at [982, 80] on link "Paramètres" at bounding box center [994, 84] width 90 height 21
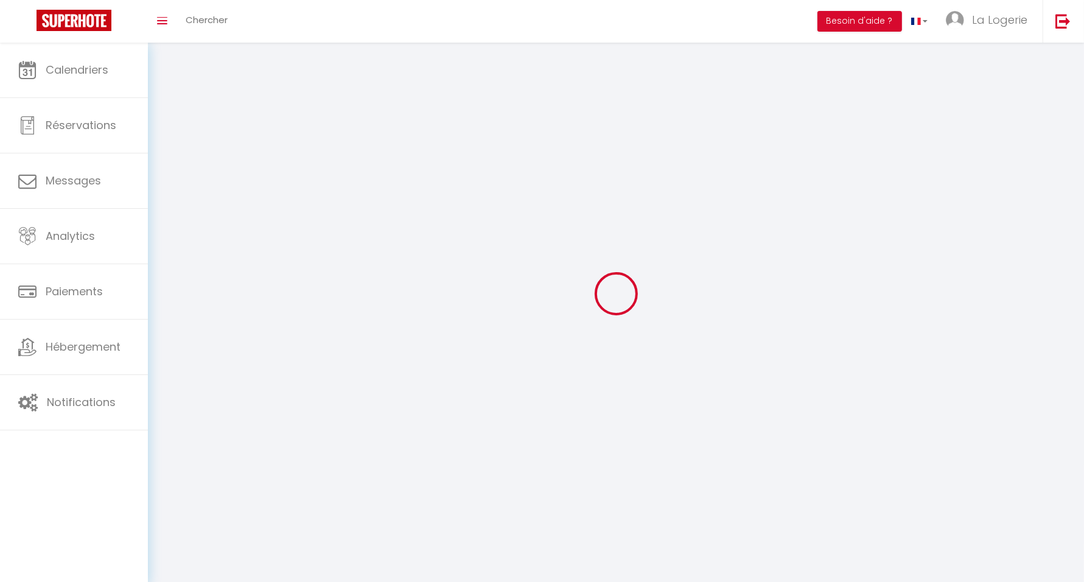
type input "La Logerie"
type input "d'Aquitaine"
type input "0628570387"
type input "31 Rue de Peybouquey, Résidence Carré des vignes Appt 1302"
type input "33400"
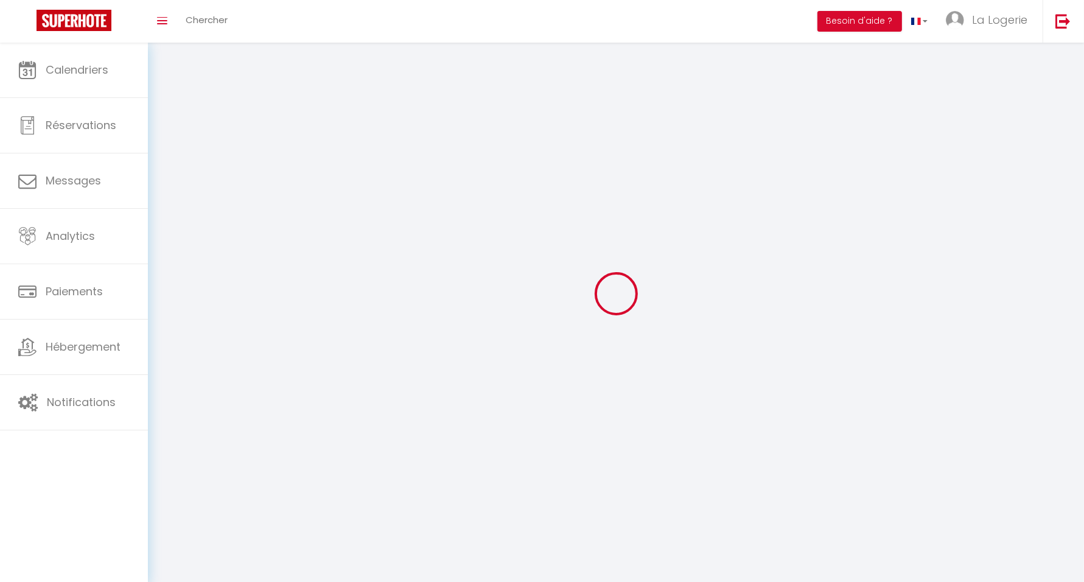
type input "Talence"
type input "fCwMyU6OVXNEDwXM55BdptkGM"
type input "bic41DaBQCFO1K89y2VwmY1R0"
type input "https://app.superhote.com/#/get-available-rentals/bic41DaBQCFO1K89y2VwmY1R0"
select select "28"
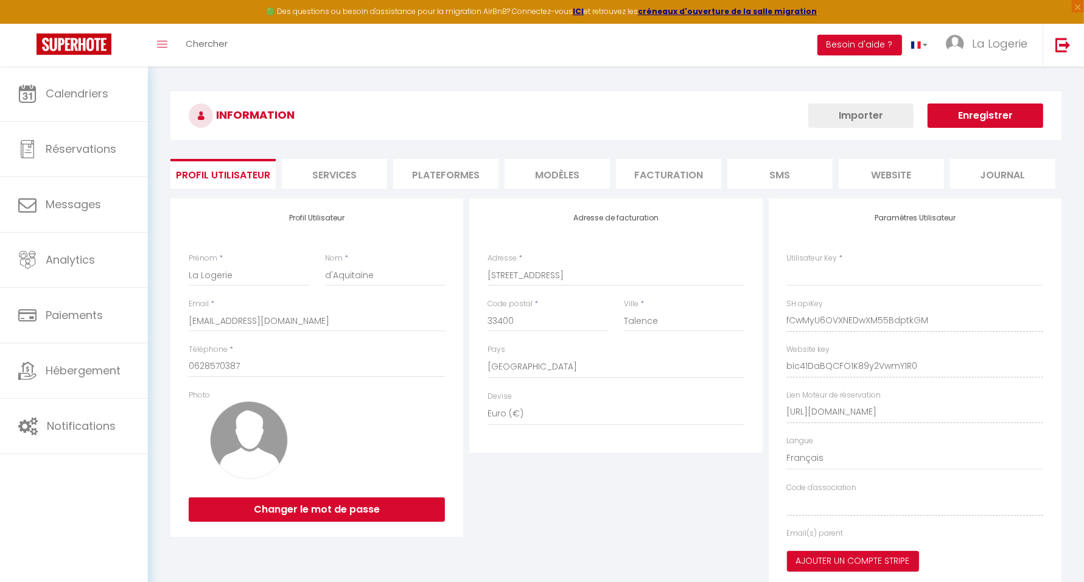
type input "fCwMyU6OVXNEDwXM55BdptkGM"
type input "bic41DaBQCFO1K89y2VwmY1R0"
type input "https://app.superhote.com/#/get-available-rentals/bic41DaBQCFO1K89y2VwmY1R0"
select select "fr"
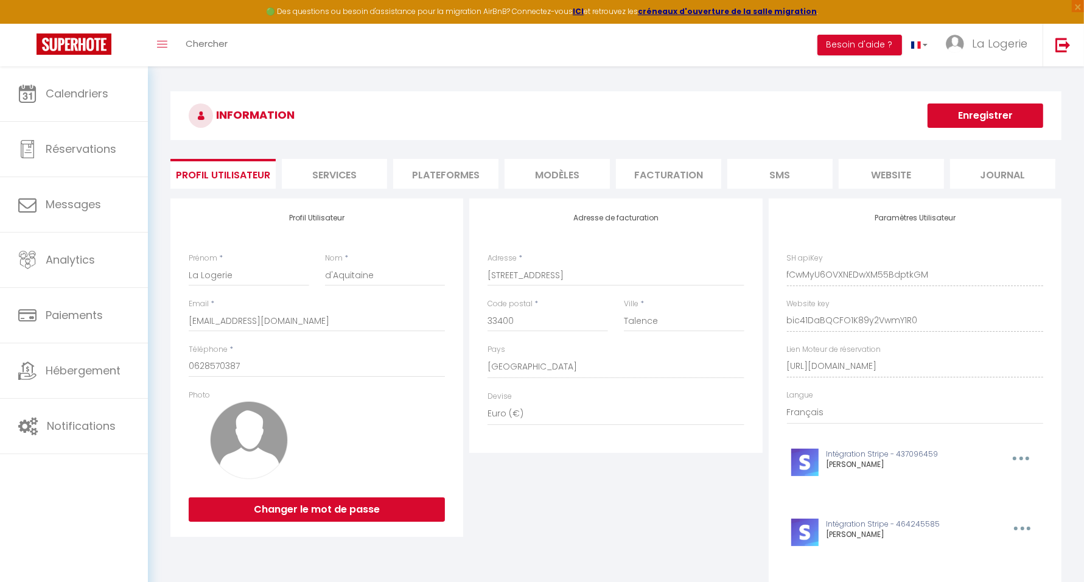
click at [458, 175] on li "Plateformes" at bounding box center [445, 174] width 105 height 30
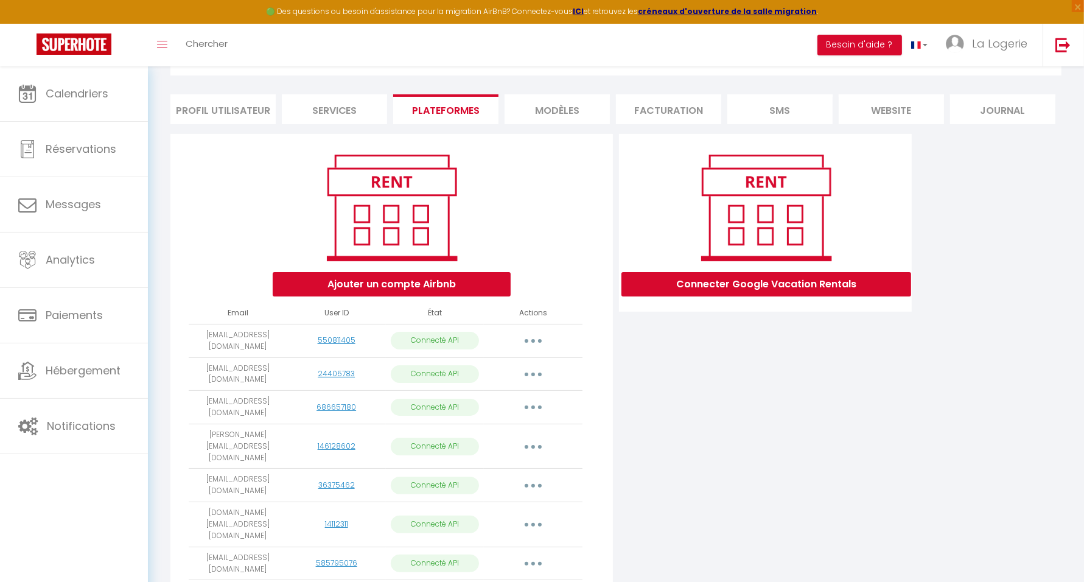
scroll to position [265, 0]
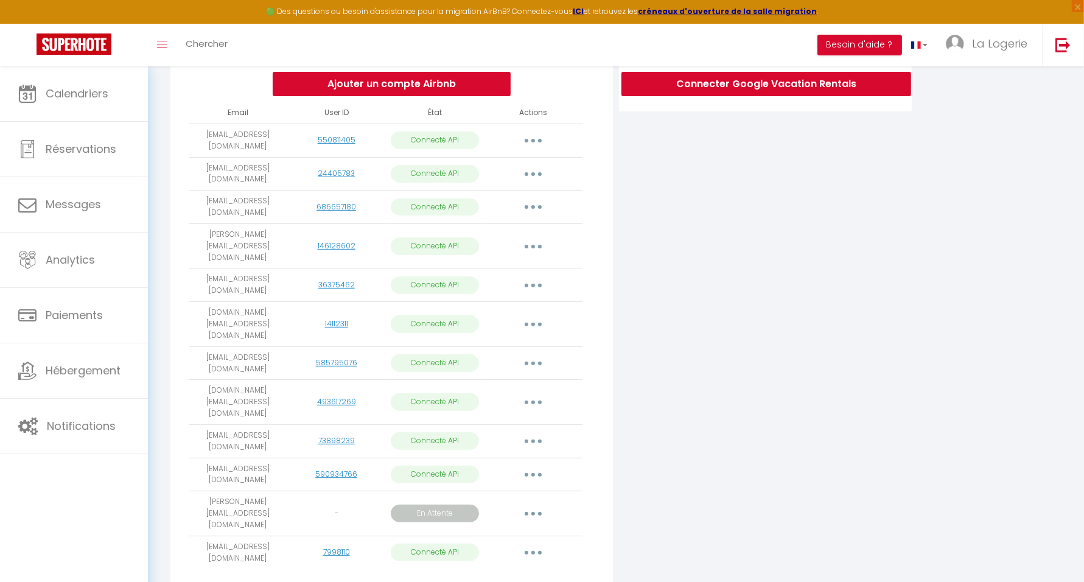
drag, startPoint x: 262, startPoint y: 147, endPoint x: 189, endPoint y: 138, distance: 73.7
click at [189, 138] on td "contact@lalogeriedaquitaine.com" at bounding box center [238, 140] width 99 height 33
click at [197, 131] on td "contact@lalogeriedaquitaine.com" at bounding box center [238, 140] width 99 height 33
drag, startPoint x: 193, startPoint y: 133, endPoint x: 281, endPoint y: 149, distance: 89.7
click at [281, 149] on td "contact@lalogeriedaquitaine.com" at bounding box center [238, 140] width 99 height 33
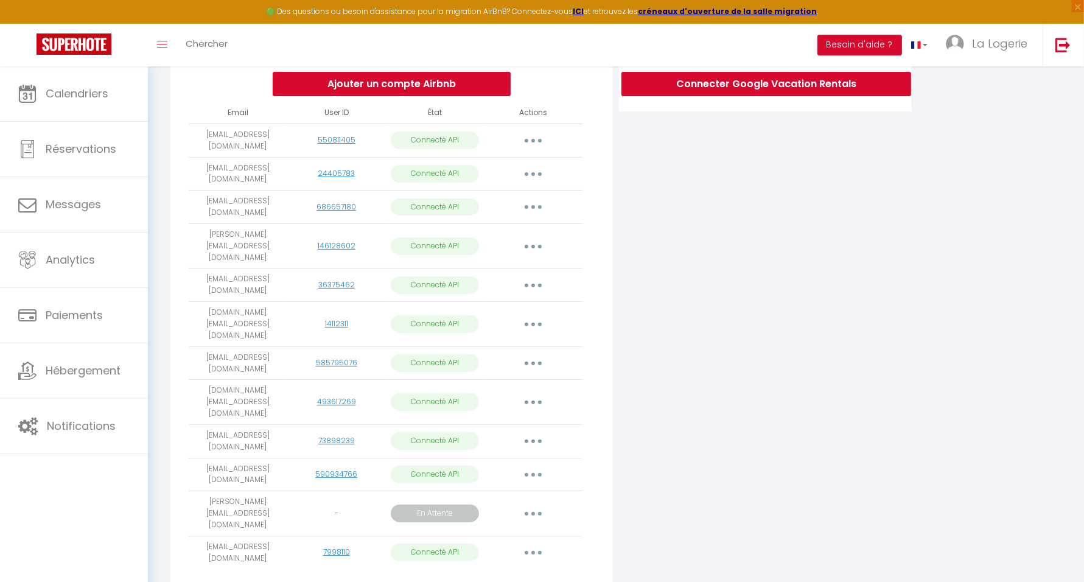
click at [229, 134] on td "contact@lalogeriedaquitaine.com" at bounding box center [238, 140] width 99 height 33
click at [342, 135] on link "550811405" at bounding box center [337, 140] width 38 height 10
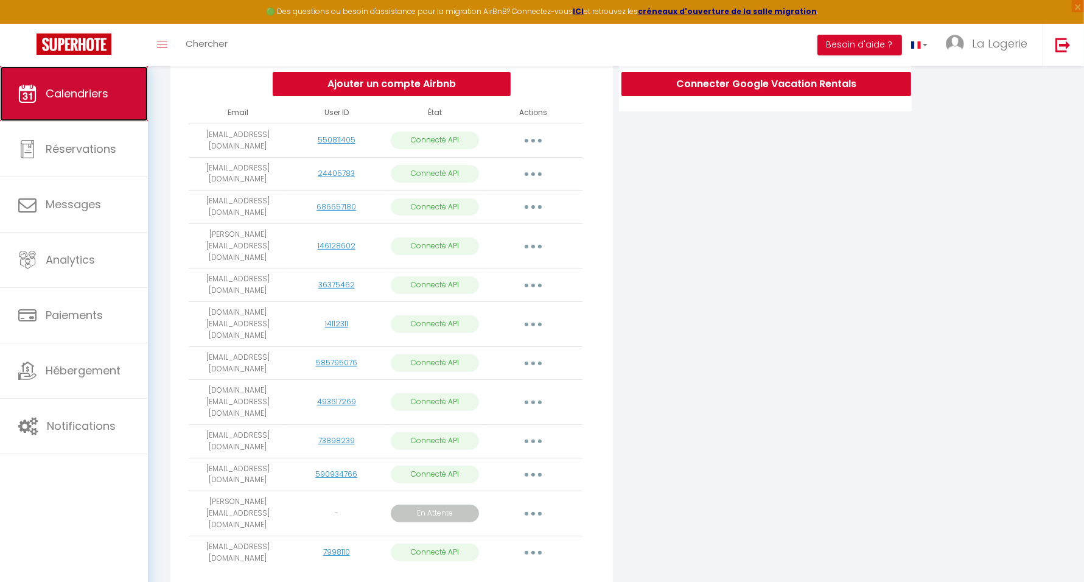
click at [94, 87] on span "Calendriers" at bounding box center [77, 93] width 63 height 15
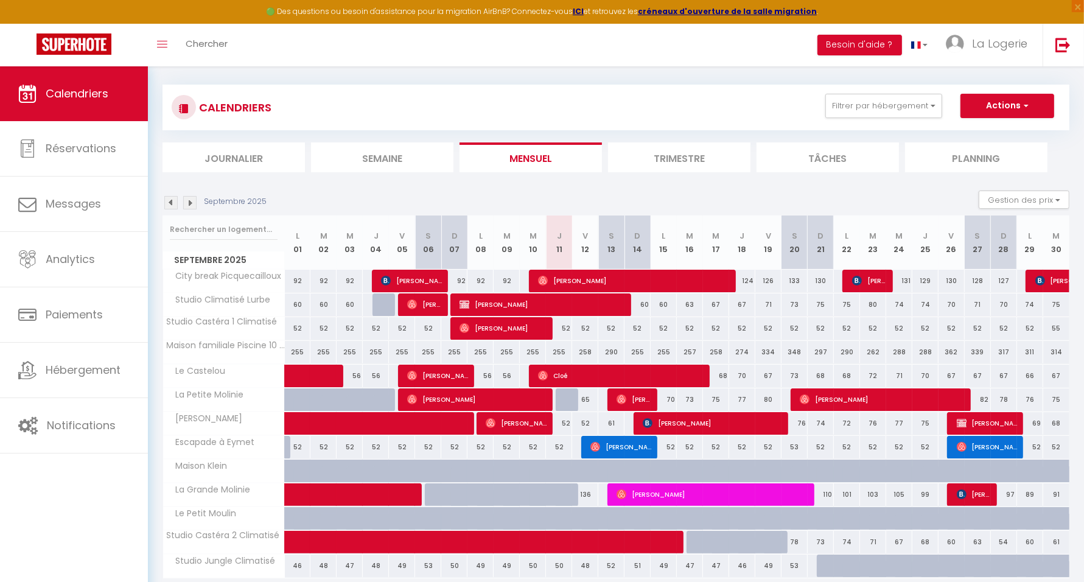
scroll to position [102, 0]
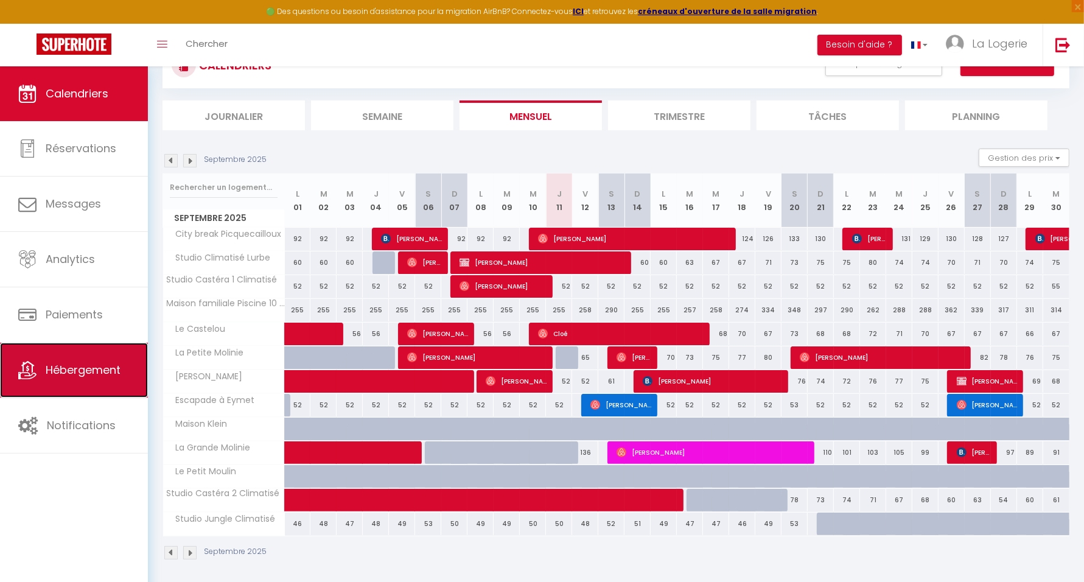
click at [80, 363] on span "Hébergement" at bounding box center [83, 369] width 75 height 15
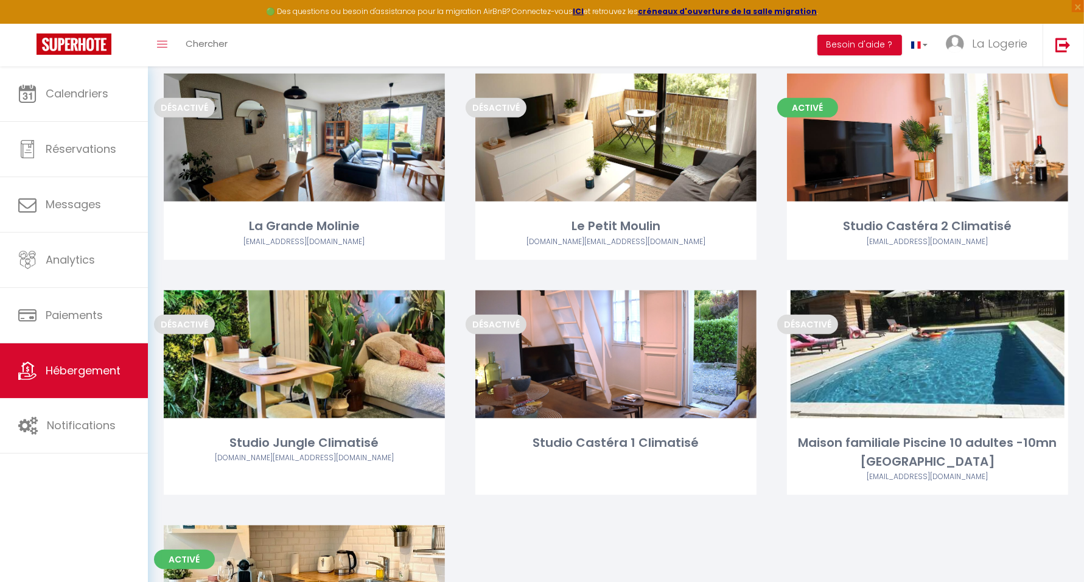
scroll to position [664, 0]
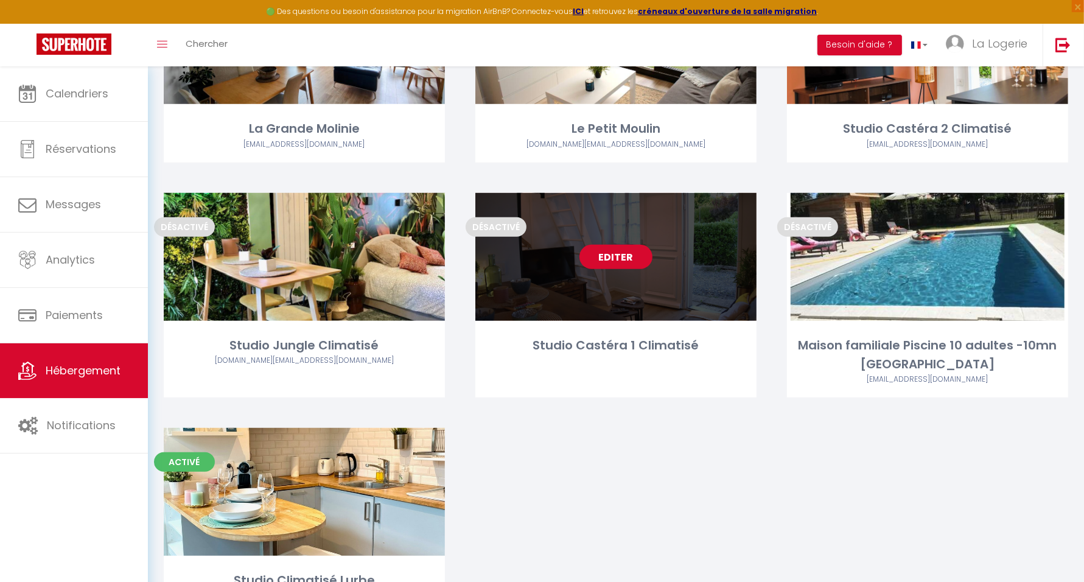
click at [615, 256] on link "Editer" at bounding box center [616, 257] width 73 height 24
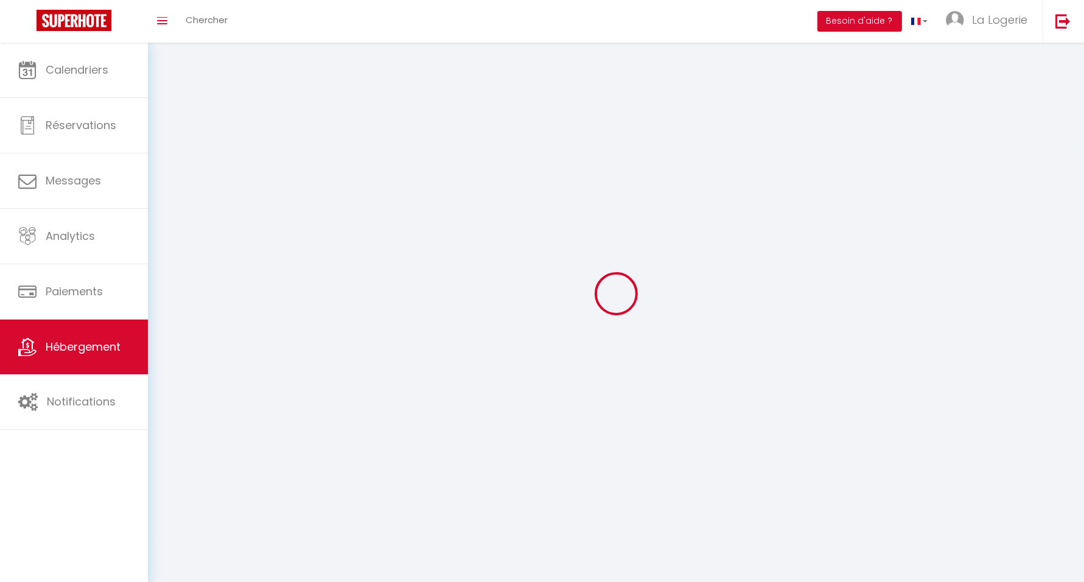
select select "1"
select select
select select "28"
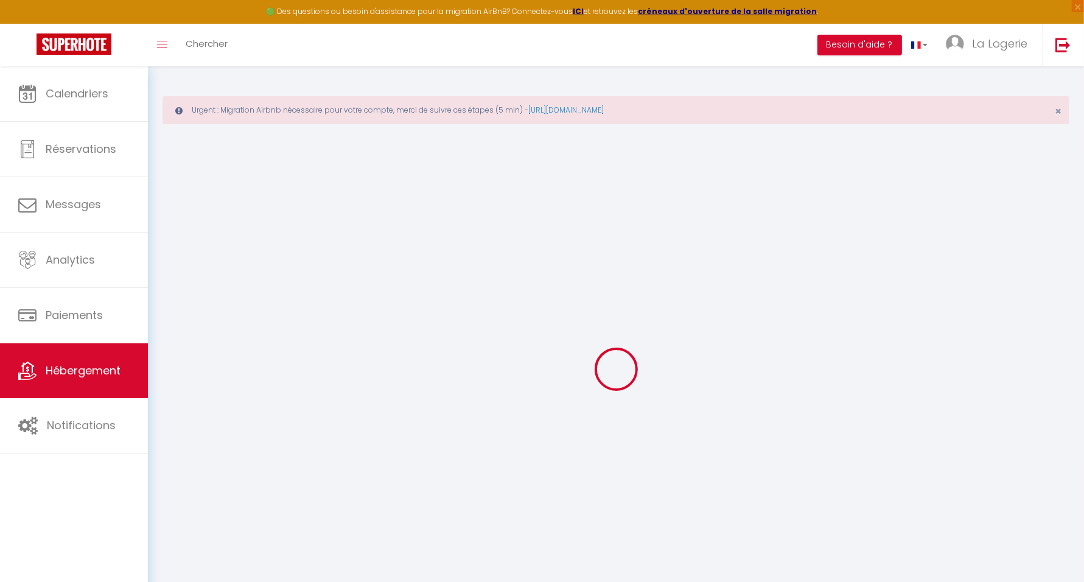
select select
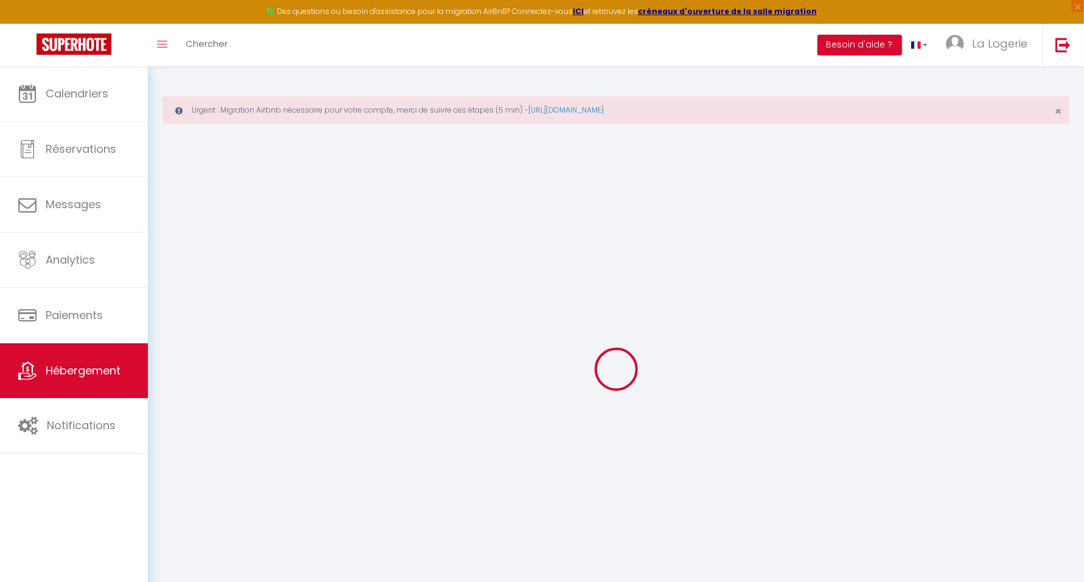
select select
checkbox input "false"
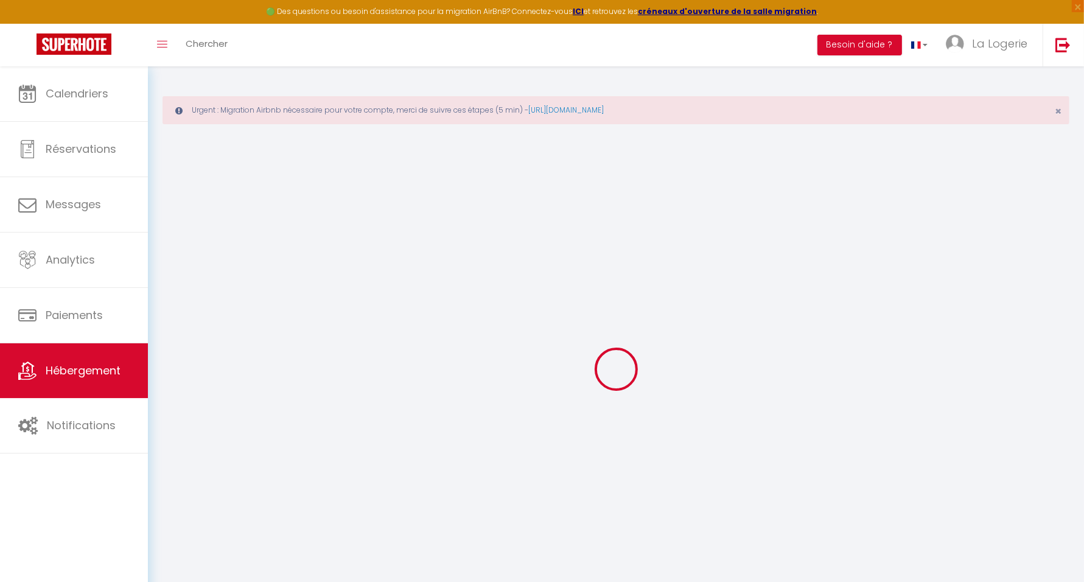
select select
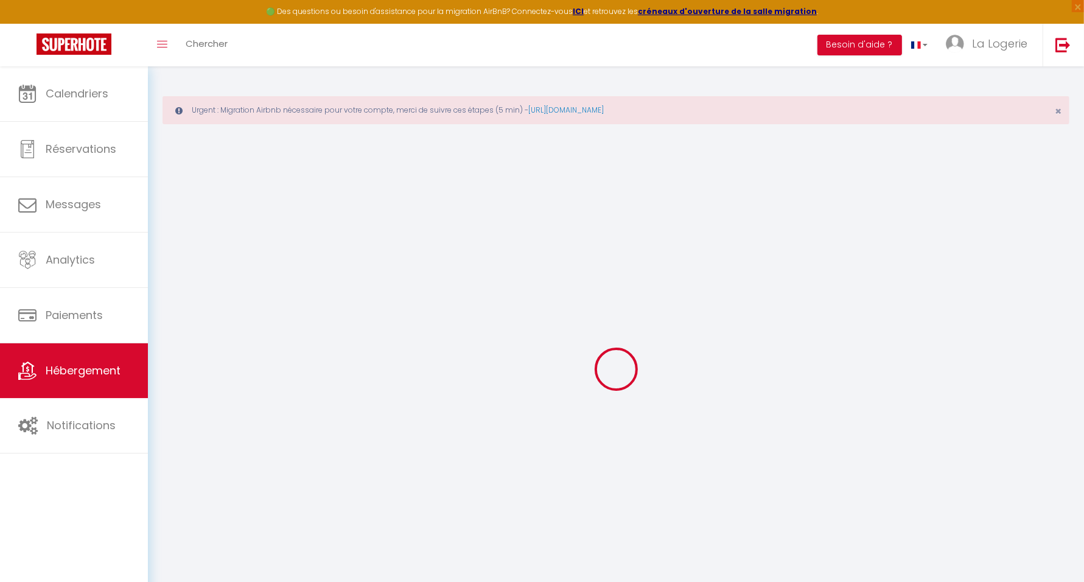
select select
checkbox input "false"
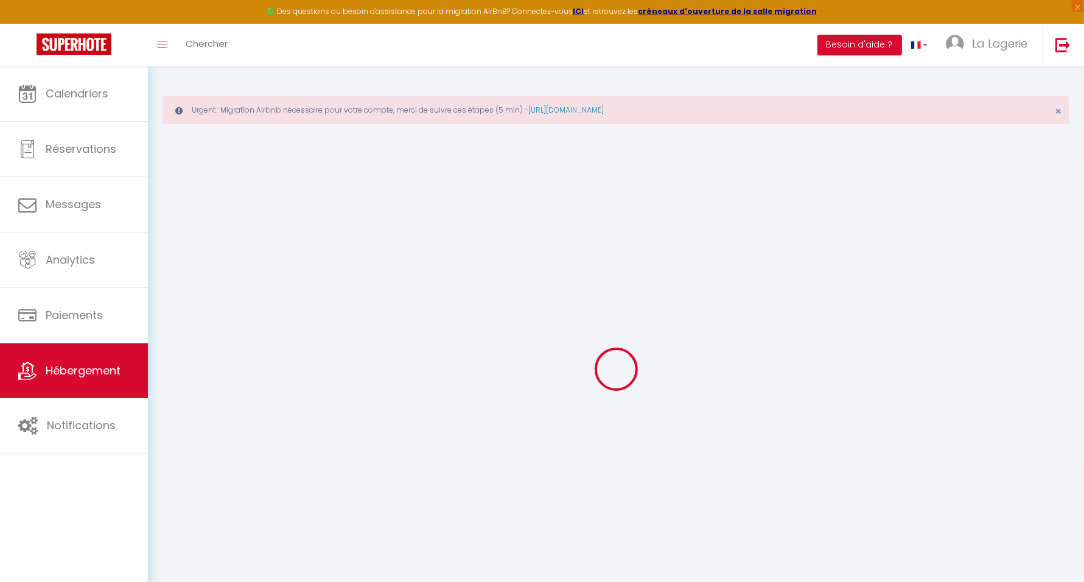
checkbox input "false"
select select
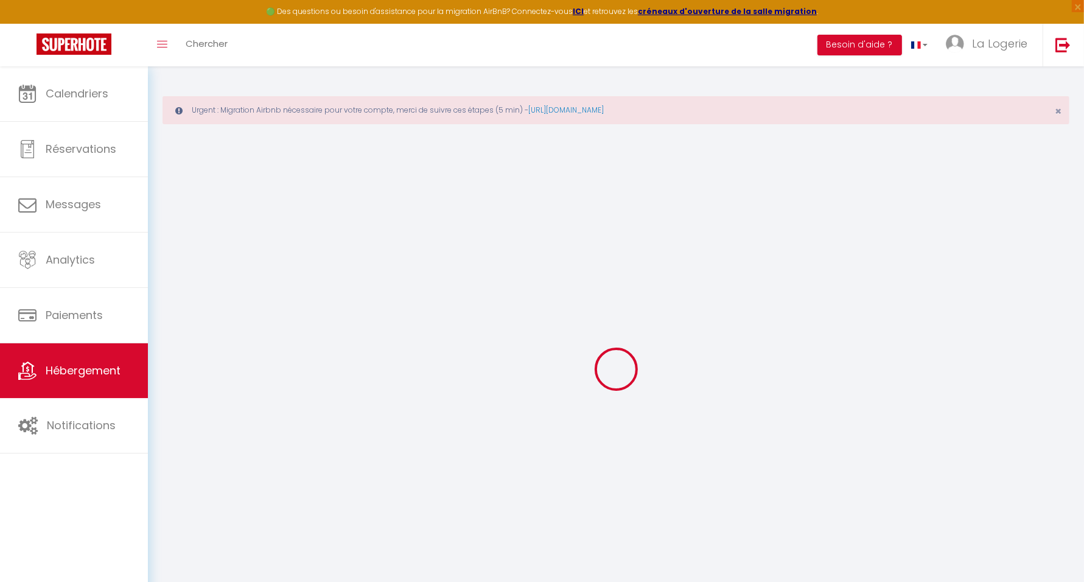
select select
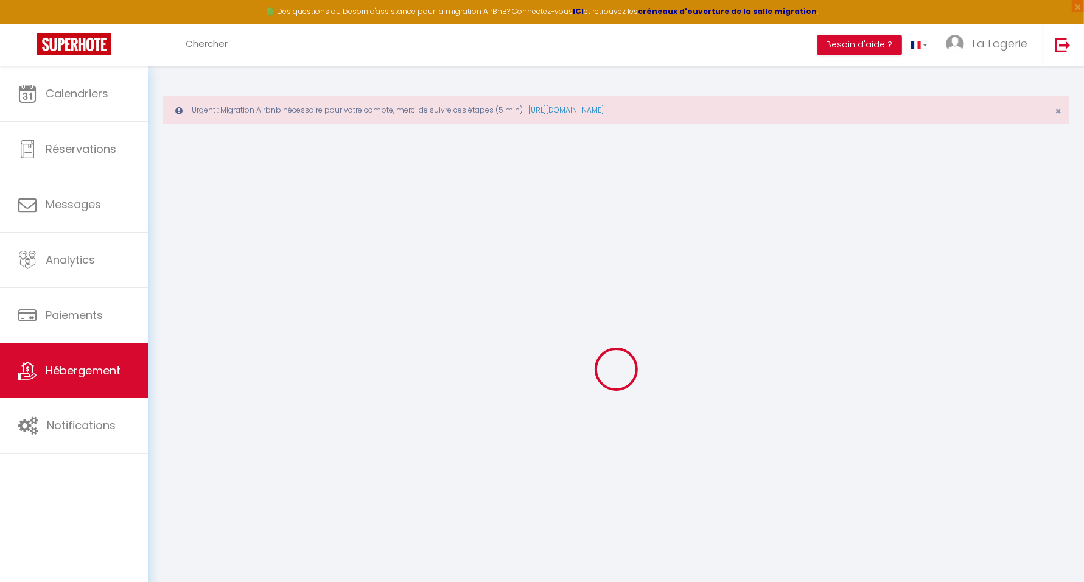
checkbox input "false"
select select
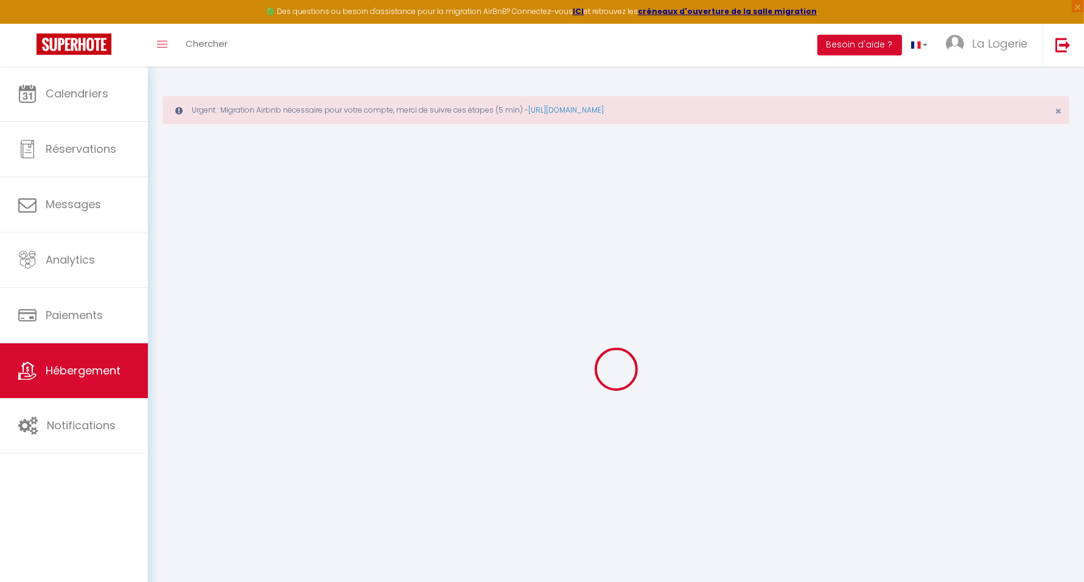
select select
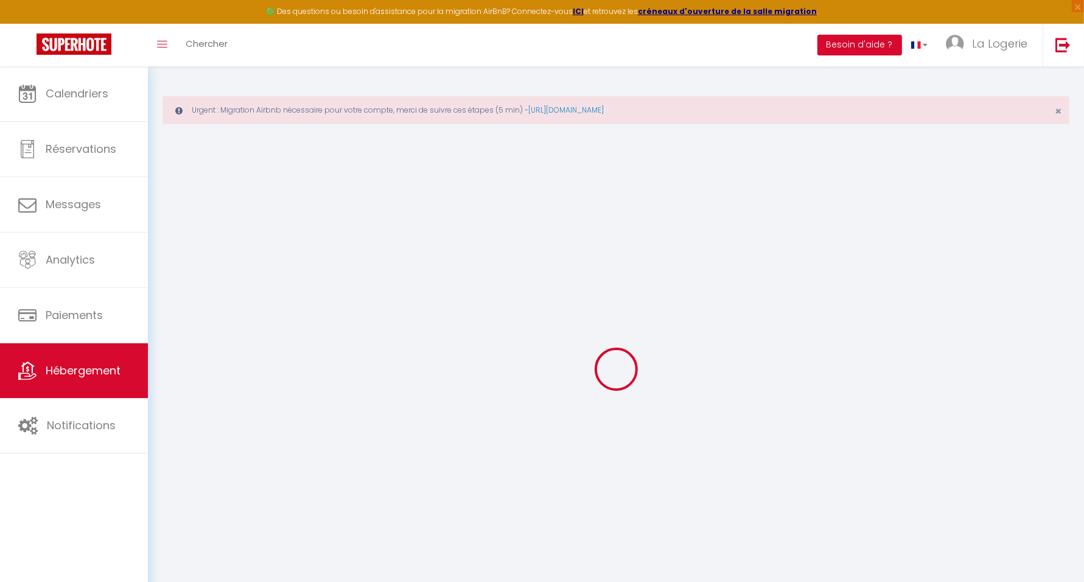
select select
checkbox input "false"
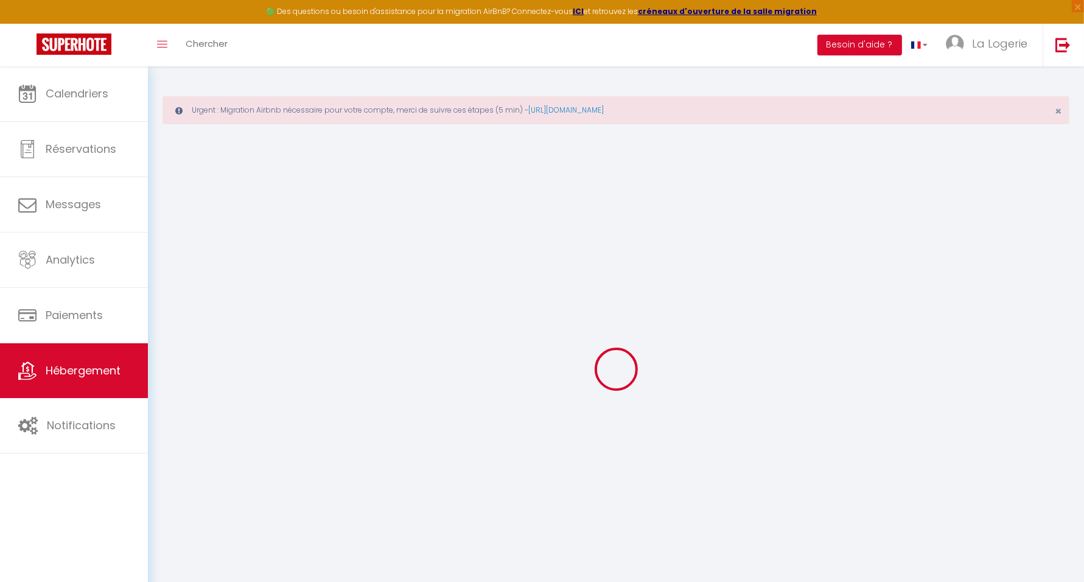
checkbox input "false"
select select
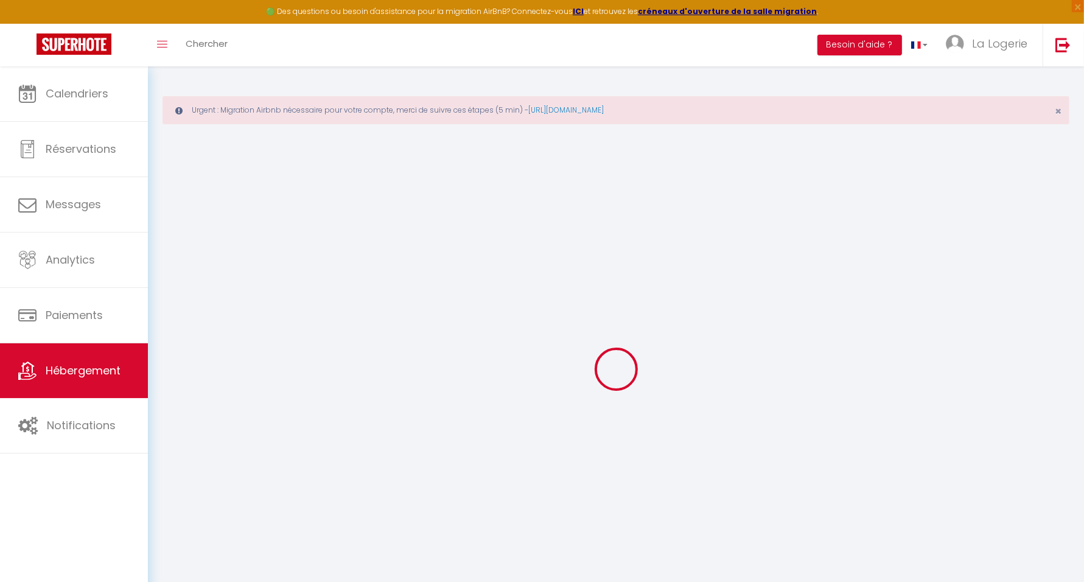
select select
checkbox input "false"
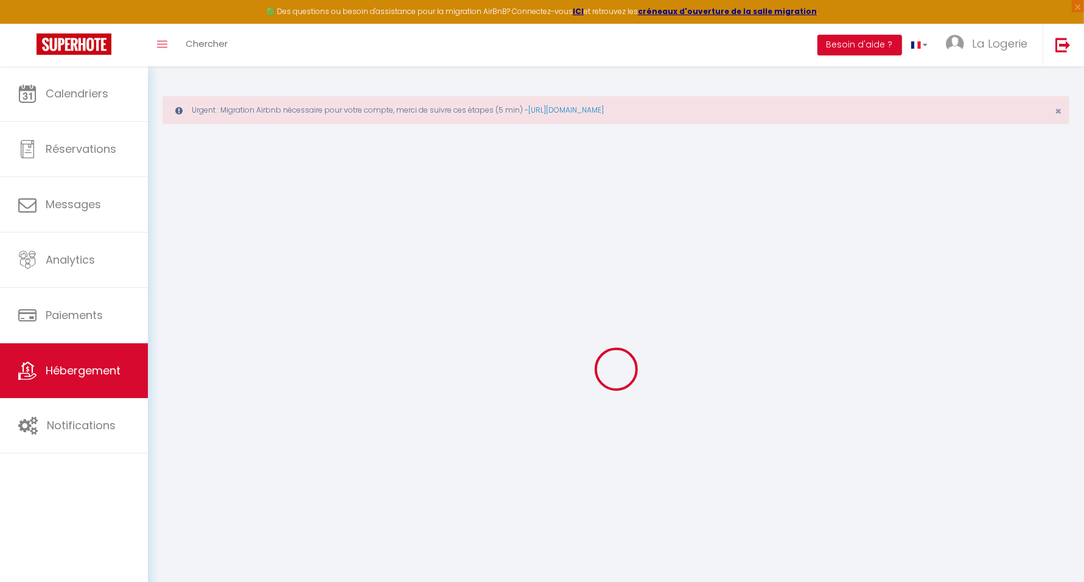
checkbox input "false"
select select
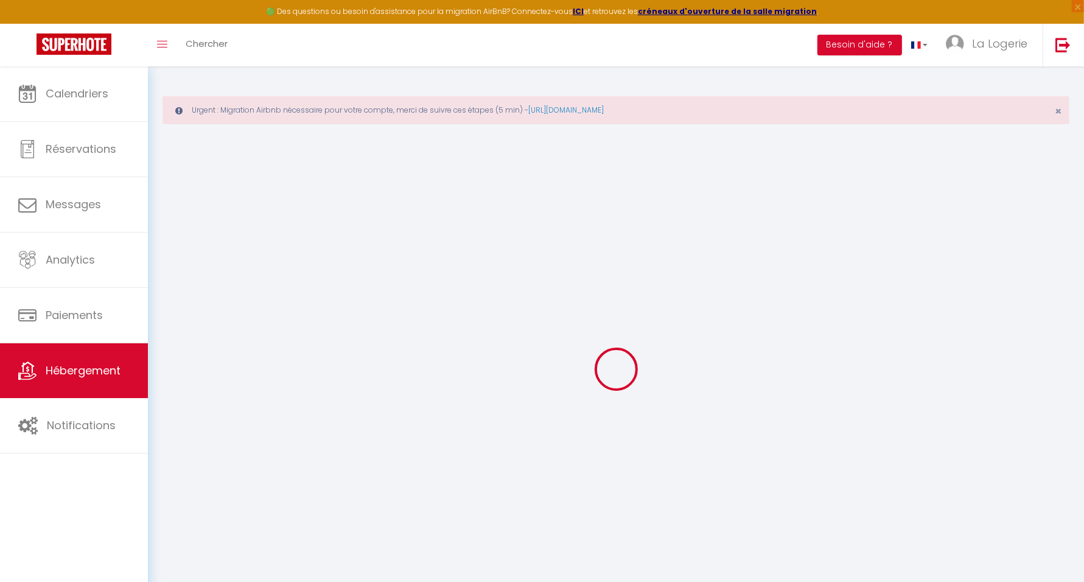
type input "Studio Castéra 1 Climatisé"
type input "Louis"
type input "Clarke De Dromantin"
type input "22 rue des Quatre Castéra"
type input "33130"
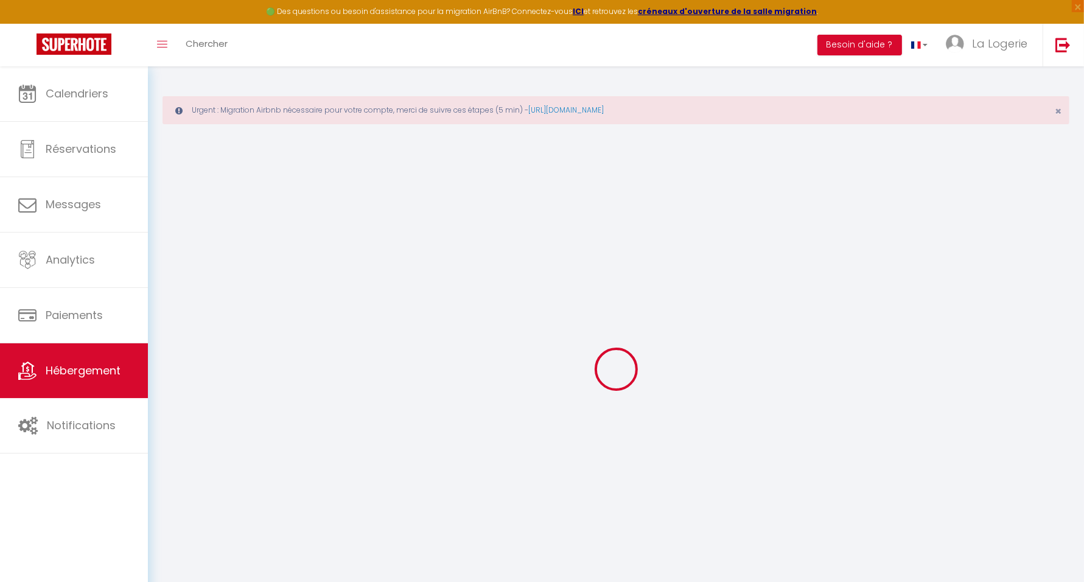
type input "Bègles"
select select "1"
type input "49"
type input "20"
type input "49"
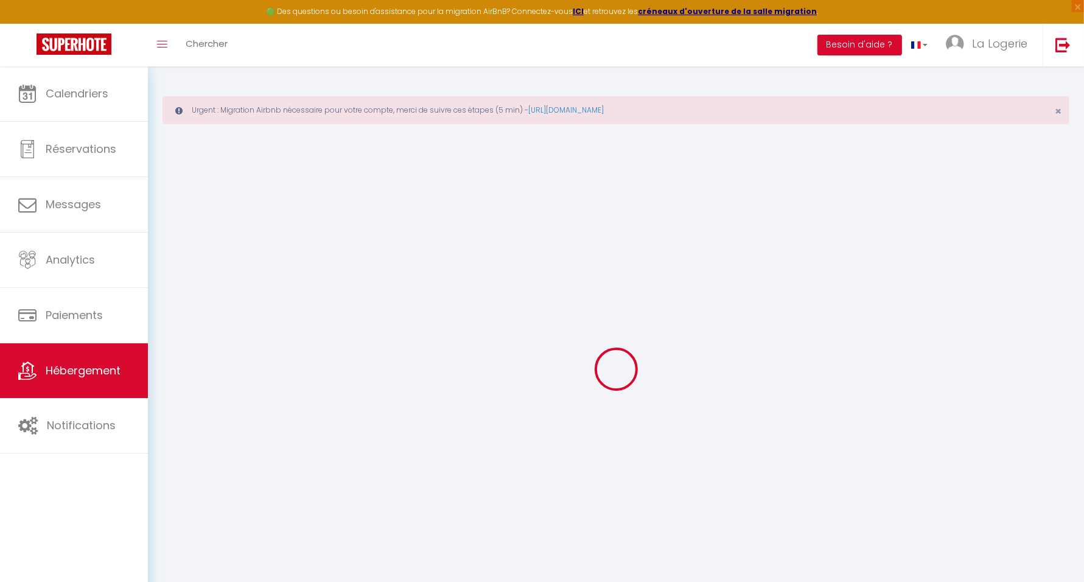
type input "7.20"
type input "6.62"
type input "300"
select select
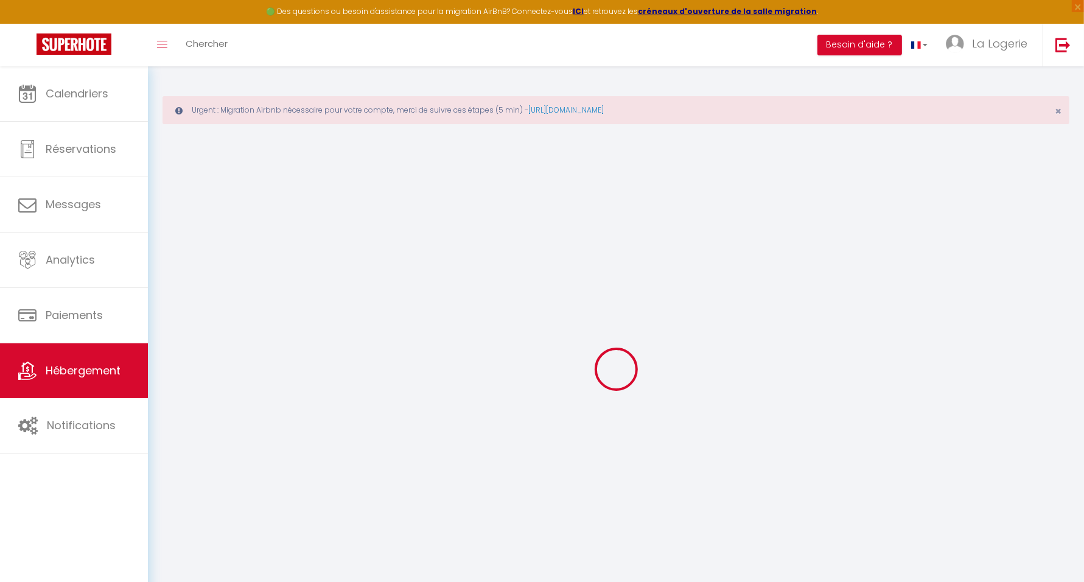
select select
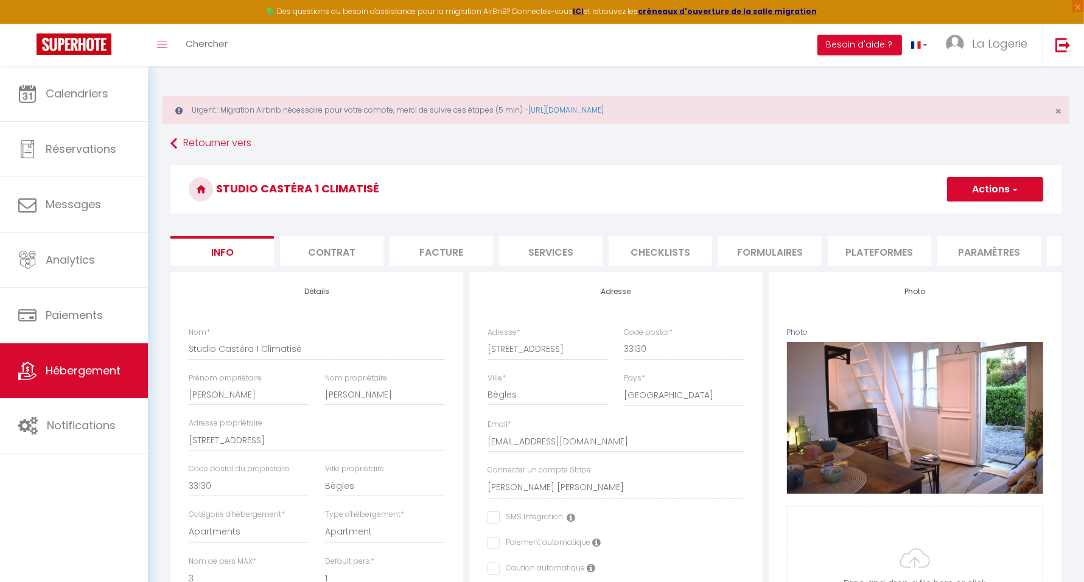
click at [885, 244] on li "Plateformes" at bounding box center [879, 251] width 103 height 30
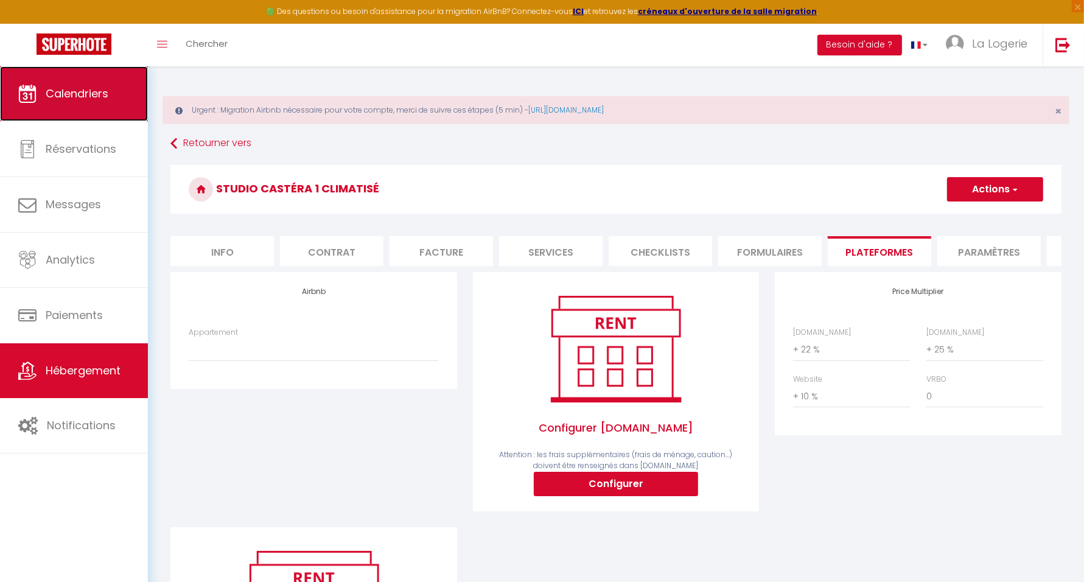
click at [61, 93] on span "Calendriers" at bounding box center [77, 93] width 63 height 15
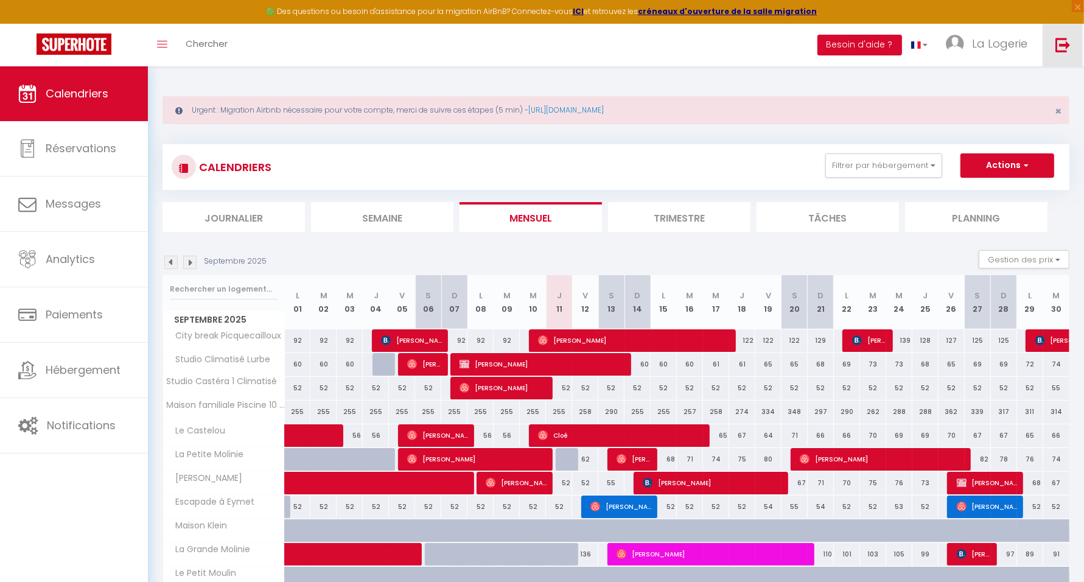
click at [1061, 40] on img at bounding box center [1063, 44] width 15 height 15
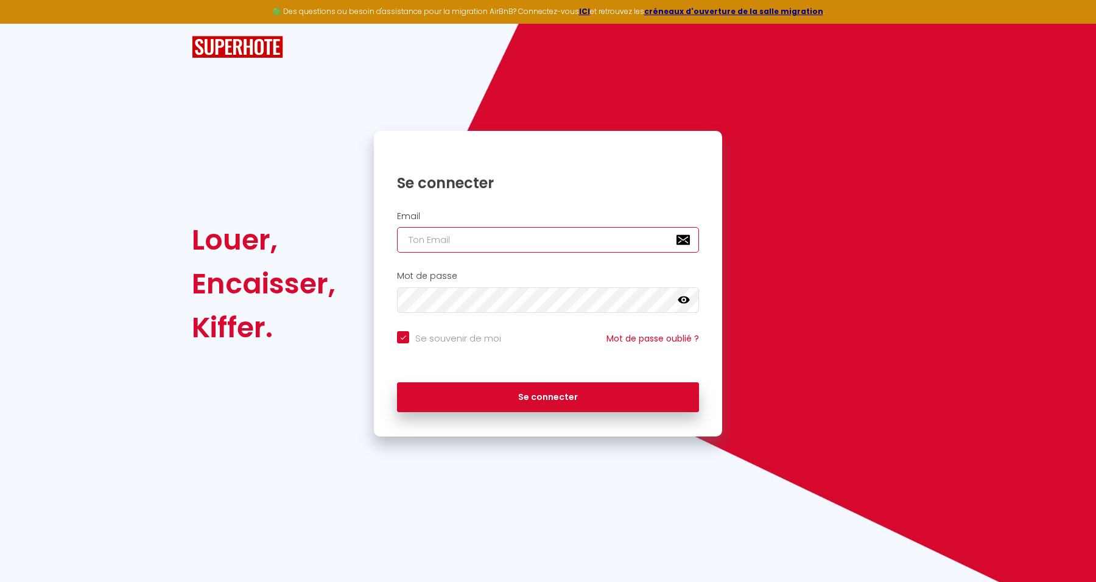
click at [480, 243] on input "email" at bounding box center [548, 240] width 302 height 26
paste input "souedb19@icloud.com"
click at [484, 286] on div "Mot de passe false" at bounding box center [548, 292] width 332 height 42
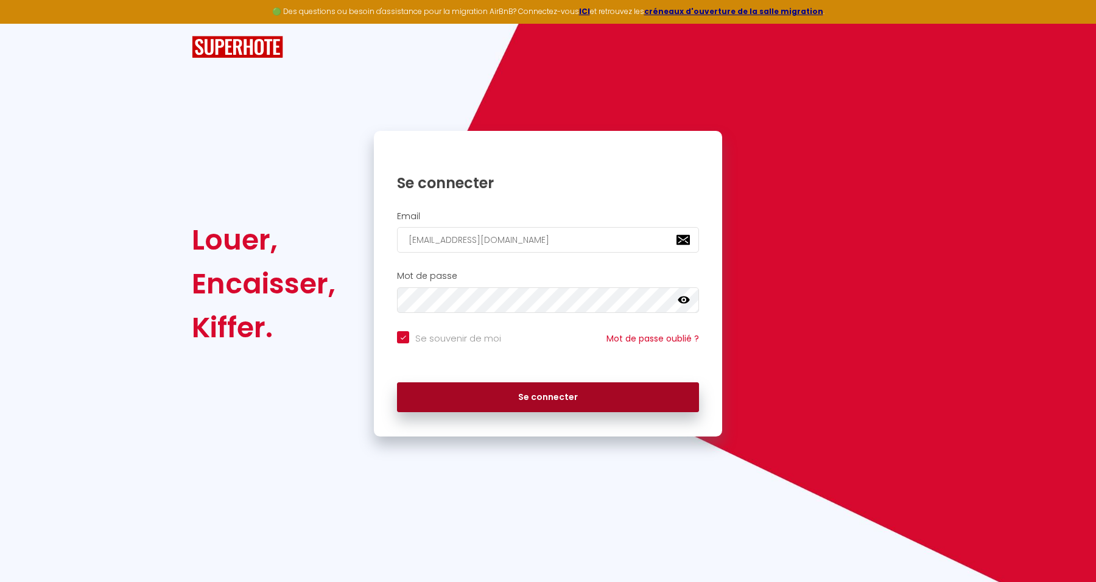
click at [522, 396] on button "Se connecter" at bounding box center [548, 397] width 302 height 30
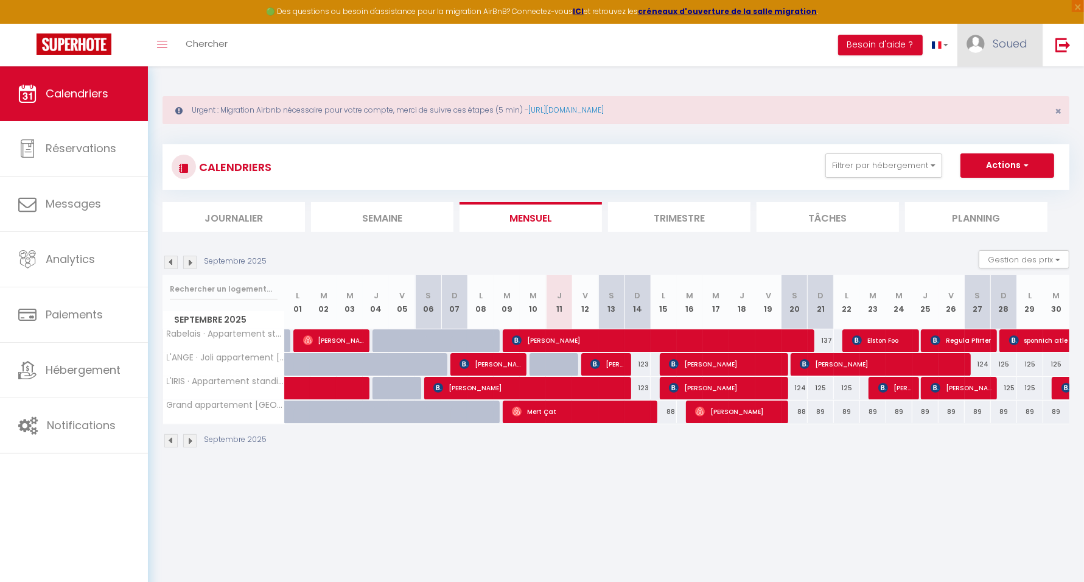
click at [1001, 41] on span "Soued" at bounding box center [1010, 43] width 35 height 15
click at [990, 80] on link "Paramètres" at bounding box center [994, 84] width 90 height 21
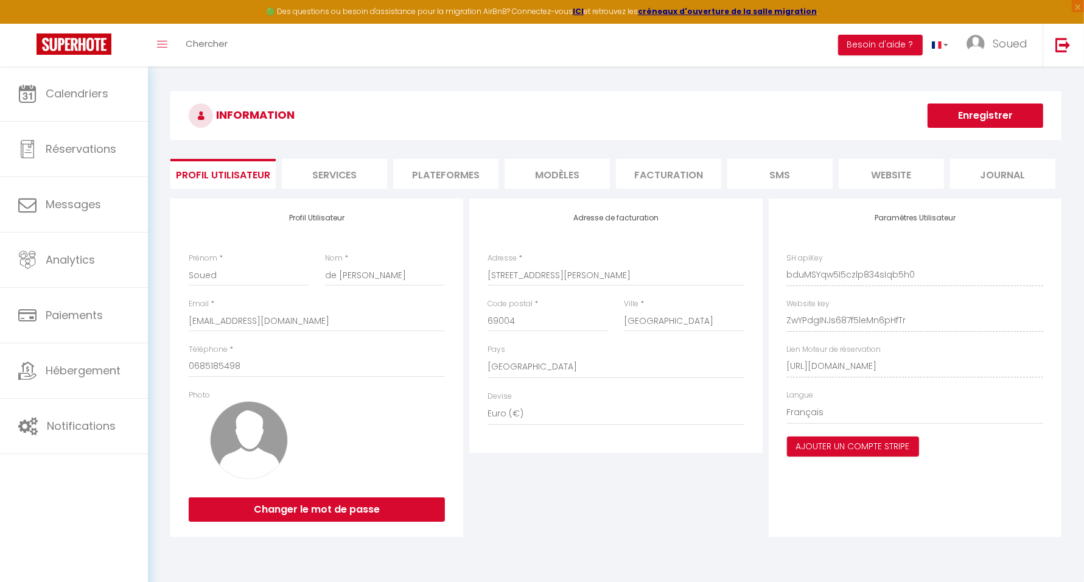
click at [463, 180] on li "Plateformes" at bounding box center [445, 174] width 105 height 30
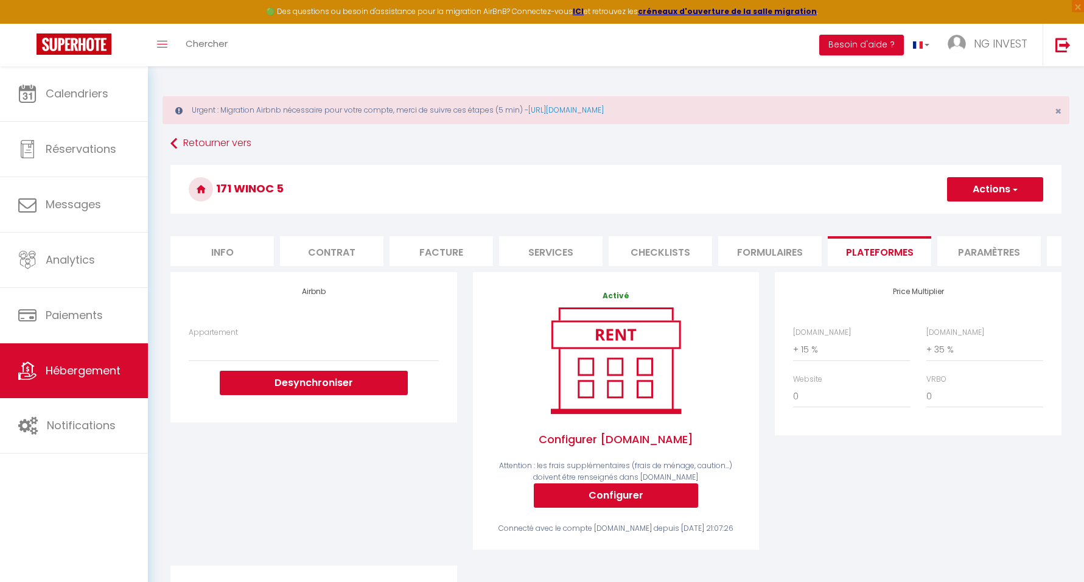
select select "+ 15 %"
select select "+ 35 %"
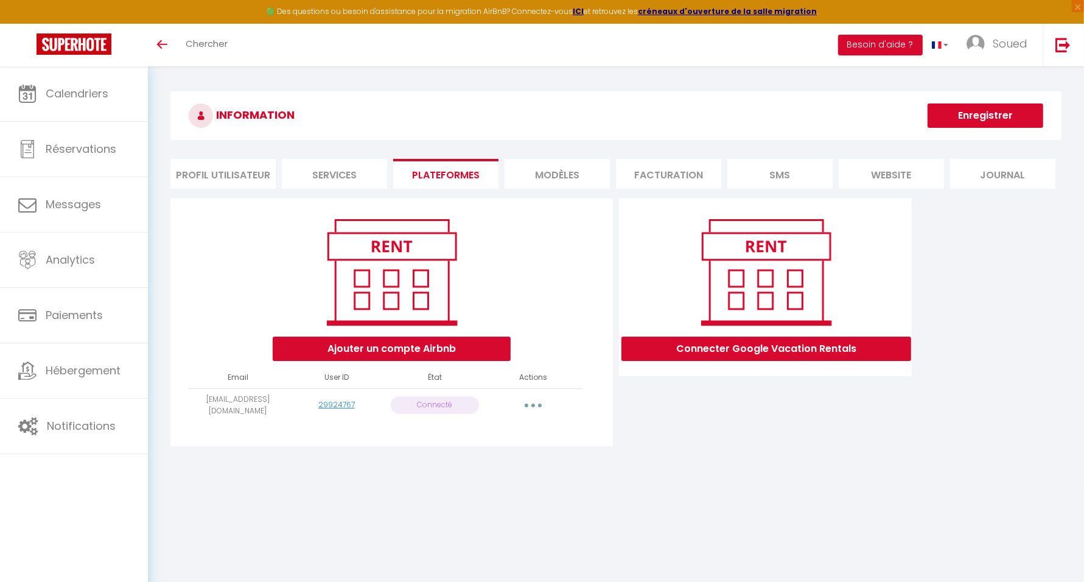
click at [532, 399] on button "button" at bounding box center [533, 405] width 34 height 19
click at [498, 475] on link "Reconnecter le compte" at bounding box center [479, 476] width 135 height 21
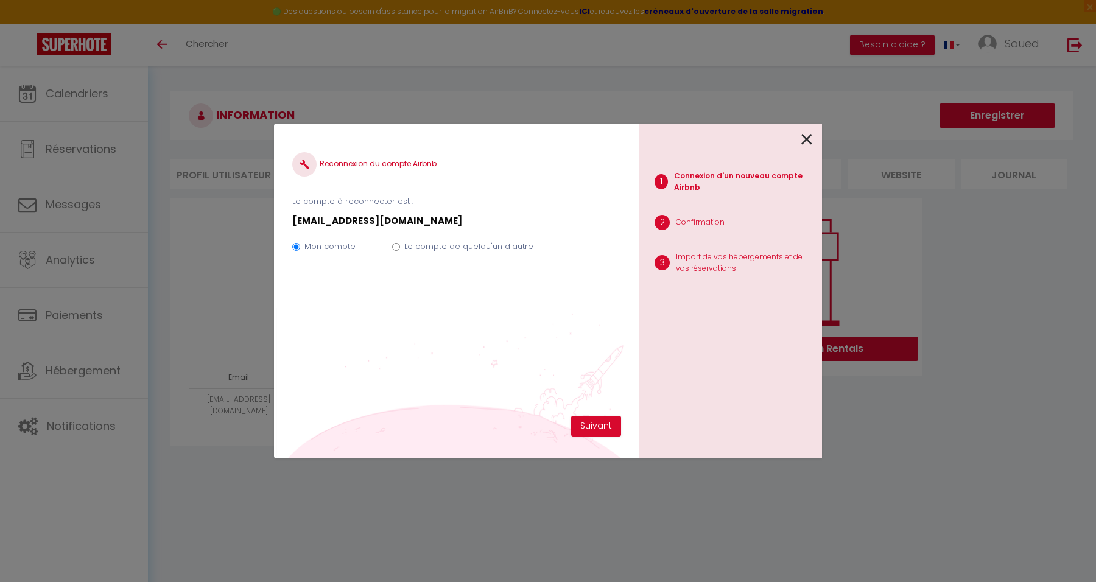
click at [446, 246] on label "Le compte de quelqu'un d'autre" at bounding box center [468, 246] width 129 height 12
click at [400, 246] on input "Le compte de quelqu'un d'autre" at bounding box center [396, 247] width 8 height 8
radio input "true"
radio input "false"
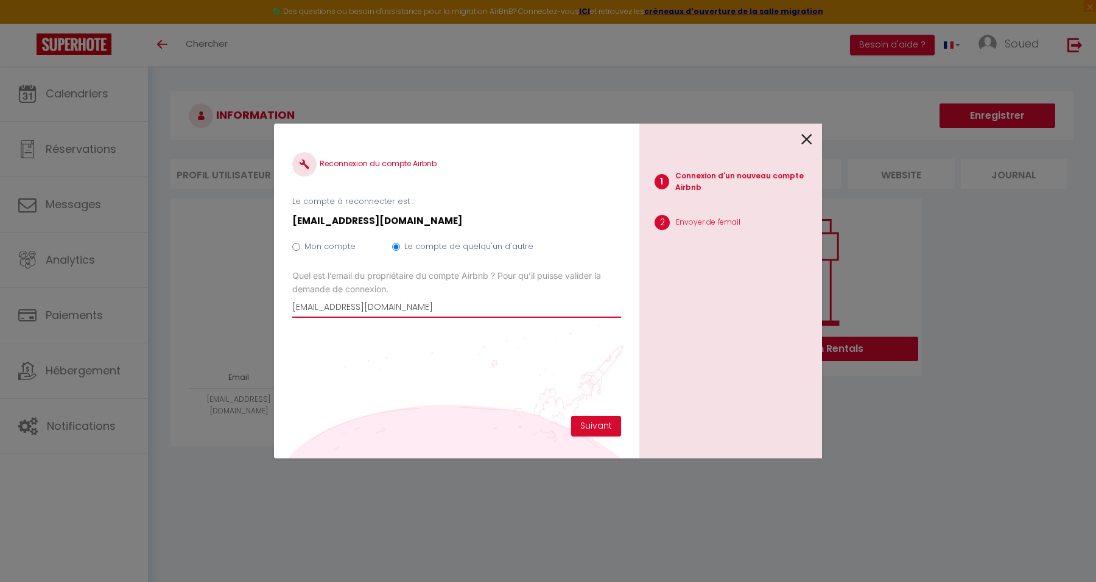
drag, startPoint x: 446, startPoint y: 306, endPoint x: 292, endPoint y: 304, distance: 153.4
click at [275, 308] on div "Reconnexion du compte Airbnb Le compte à reconnecter est : contact@villa-des-ca…" at bounding box center [456, 291] width 365 height 335
paste input "souedb19@icloud"
type input "souedb19@icloud.com"
click at [597, 422] on button "Suivant" at bounding box center [596, 426] width 50 height 21
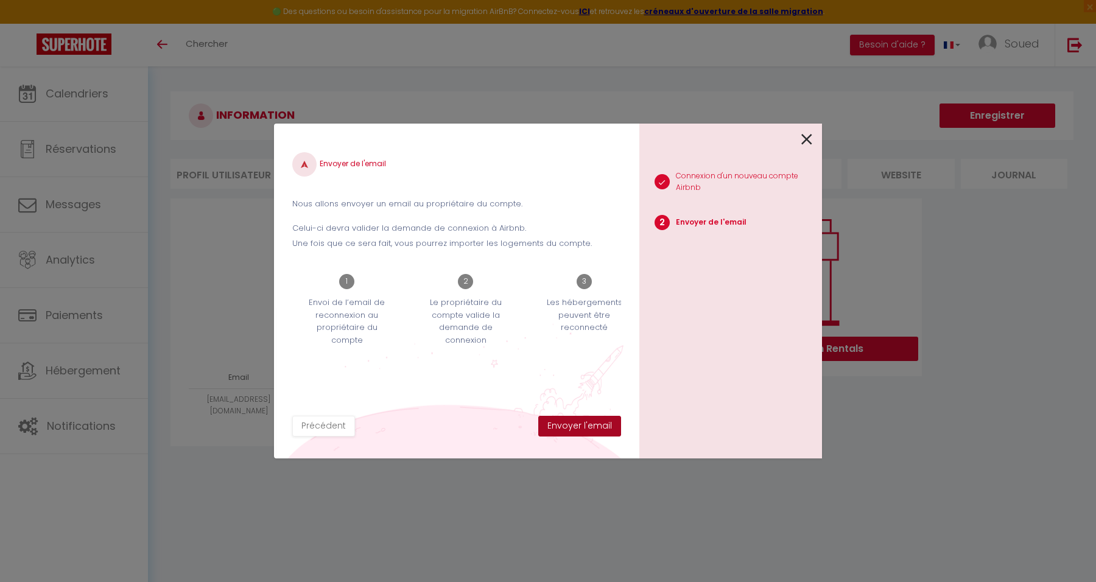
click at [581, 423] on button "Envoyer l'email" at bounding box center [579, 426] width 83 height 21
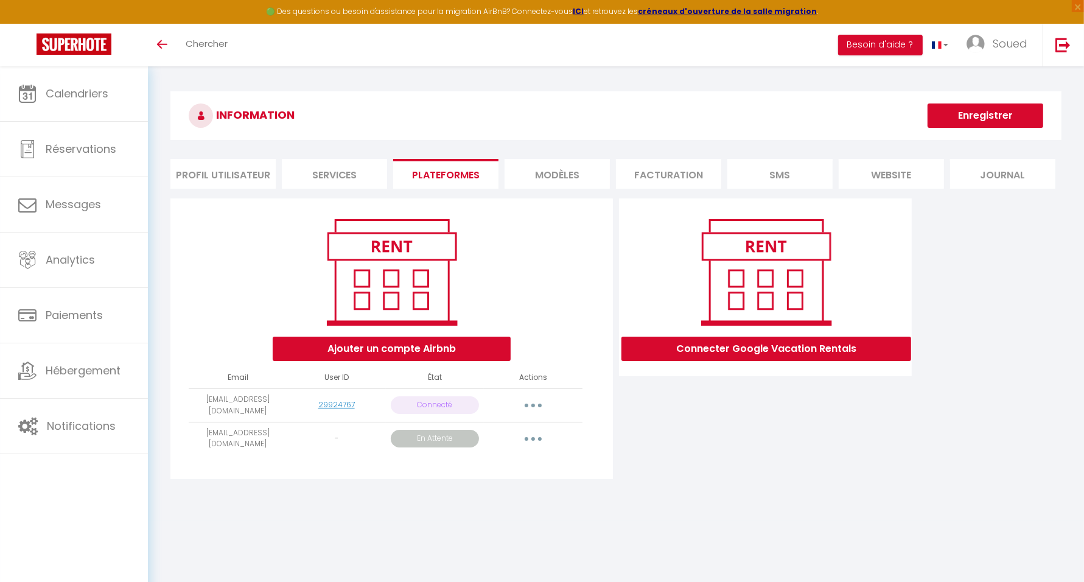
click at [535, 434] on button "button" at bounding box center [533, 438] width 34 height 19
click at [510, 460] on link "Obtenir le lien de connexion" at bounding box center [478, 466] width 136 height 21
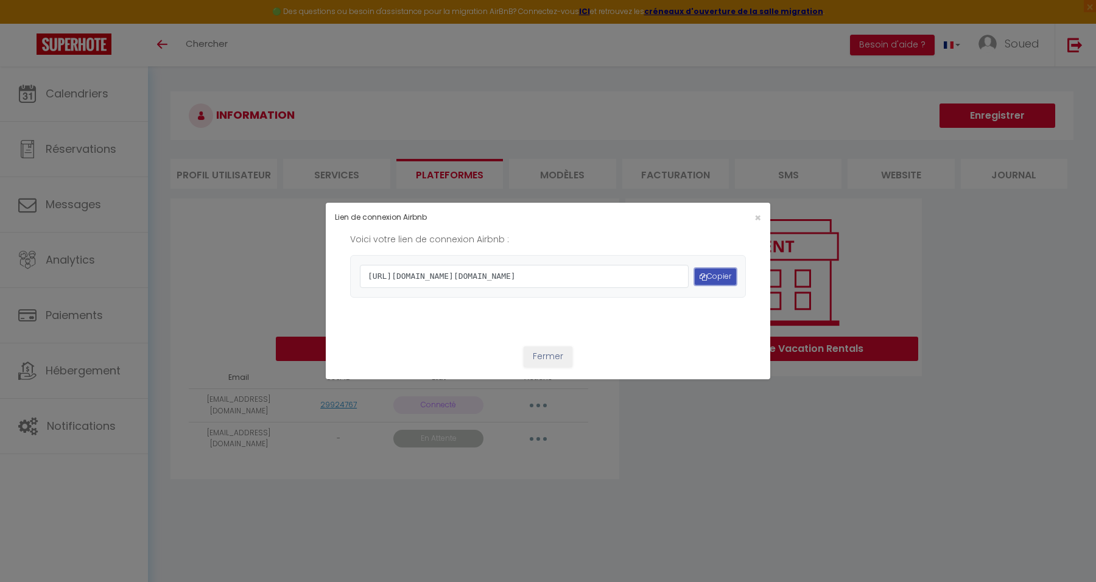
click at [700, 276] on button "Copier" at bounding box center [715, 276] width 41 height 16
click at [548, 367] on button "Fermer" at bounding box center [548, 356] width 49 height 21
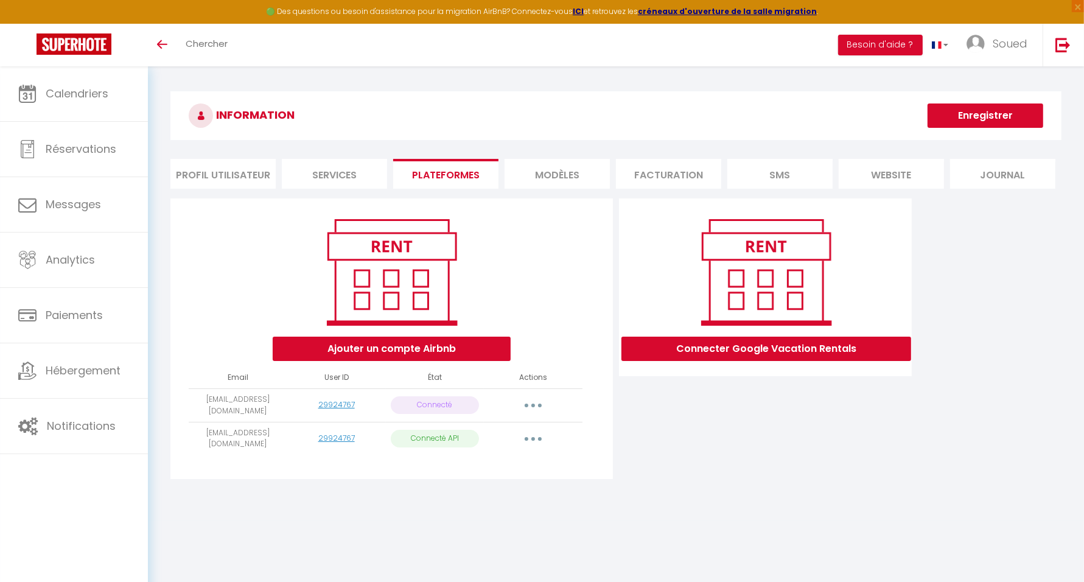
drag, startPoint x: 198, startPoint y: 437, endPoint x: 284, endPoint y: 435, distance: 85.9
click at [284, 435] on td "souedb19@icloud.com" at bounding box center [238, 438] width 99 height 33
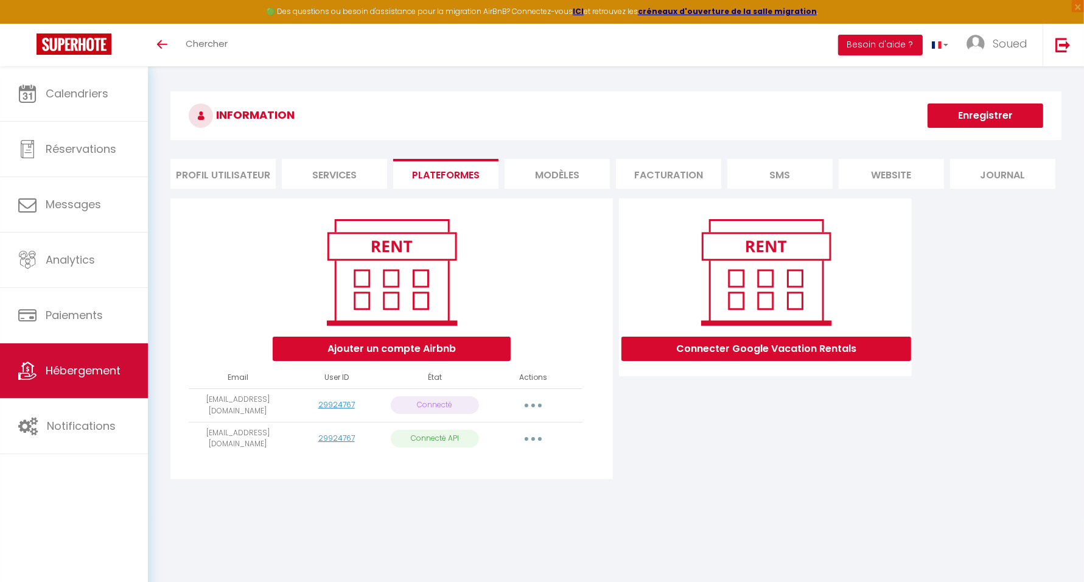
click at [107, 354] on link "Hébergement" at bounding box center [74, 370] width 148 height 55
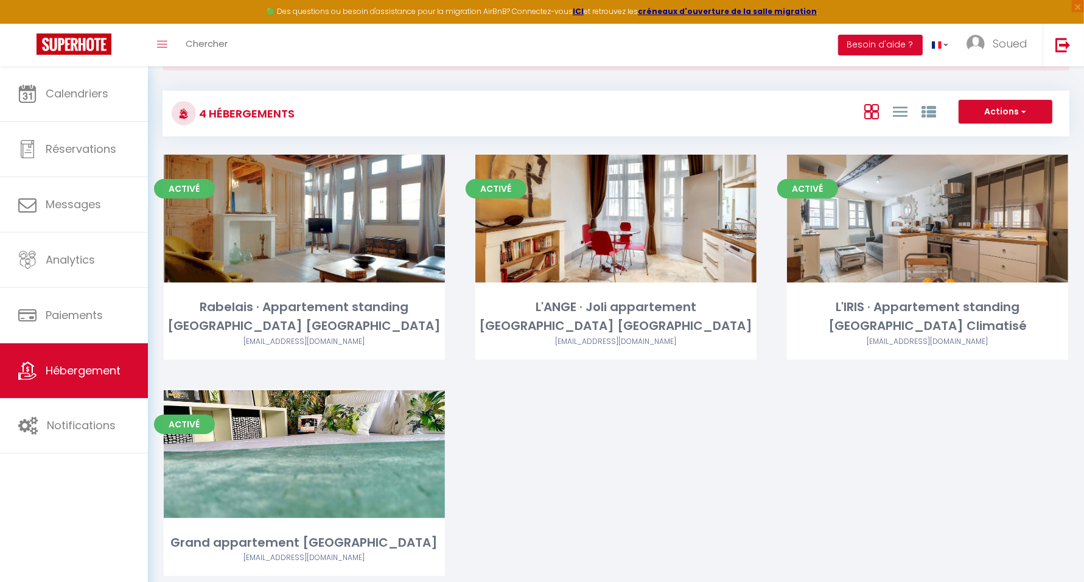
scroll to position [91, 0]
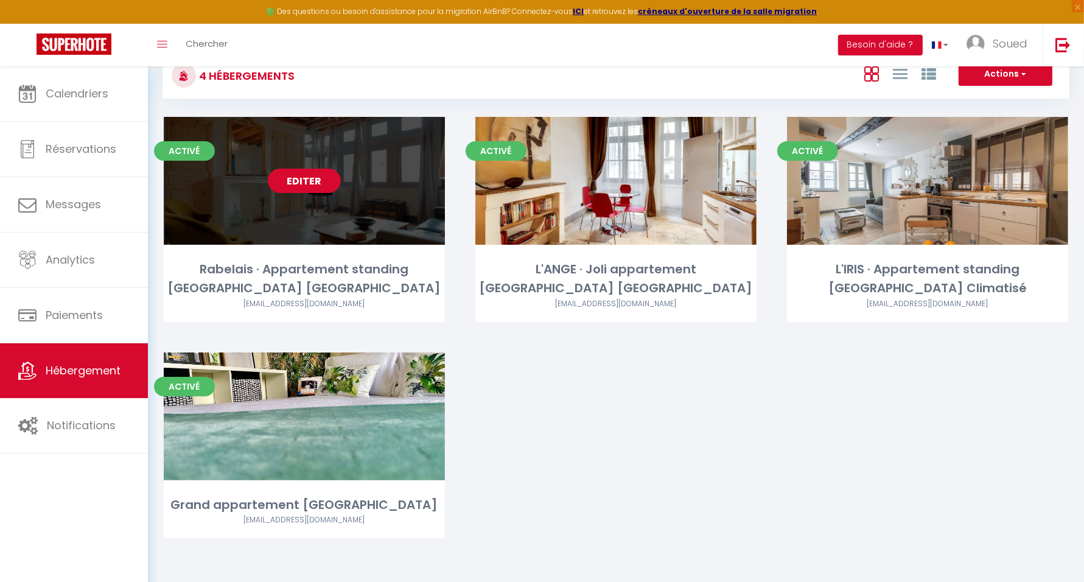
click at [300, 184] on link "Editer" at bounding box center [304, 181] width 73 height 24
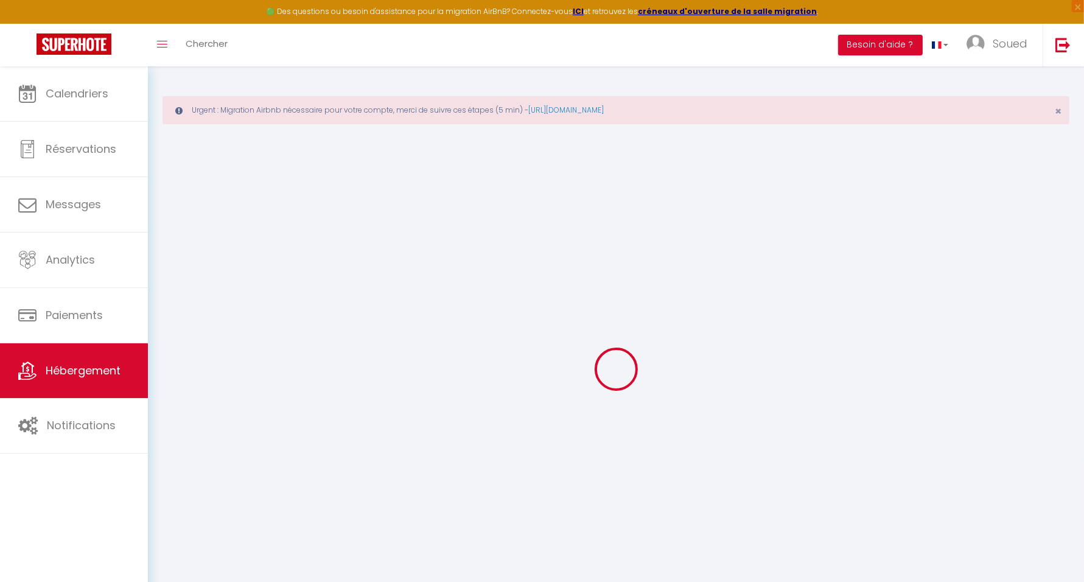
select select "+ 3 %"
select select "+ 18 %"
select select "16:00"
select select "21:00"
select select "10:00"
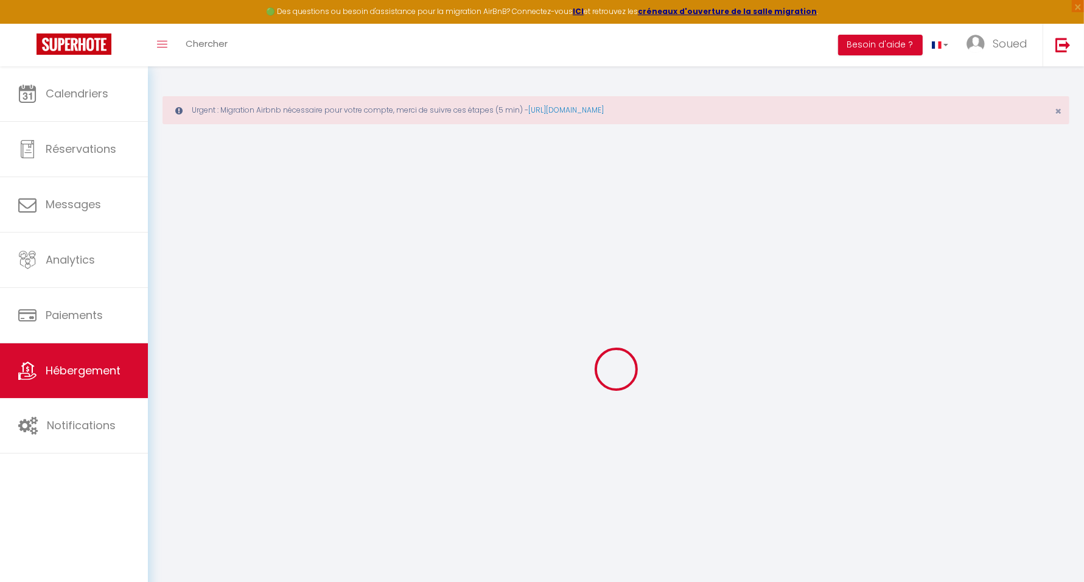
select select "30"
select select "120"
select select
checkbox input "false"
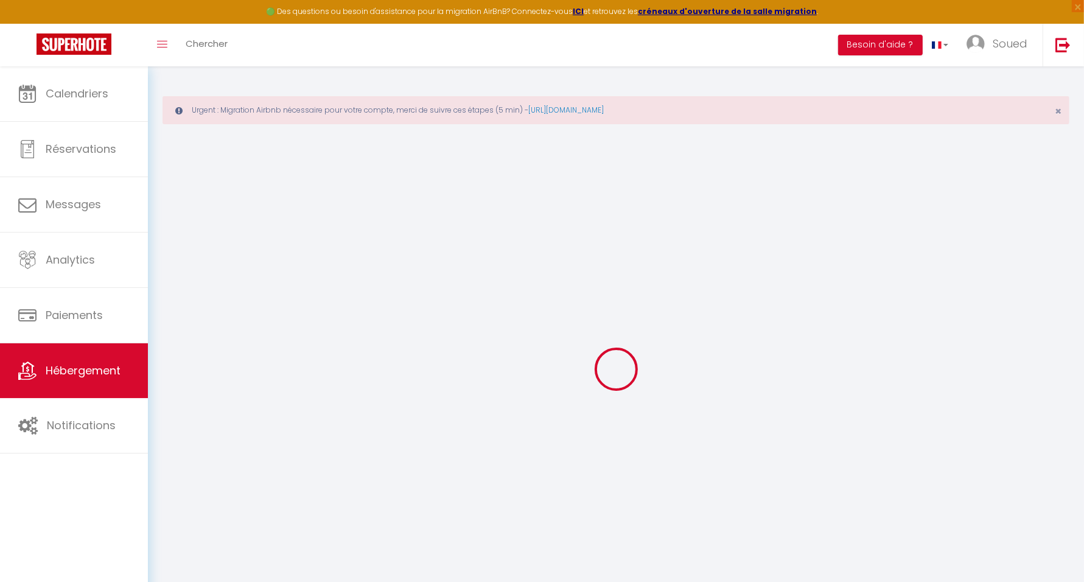
checkbox input "false"
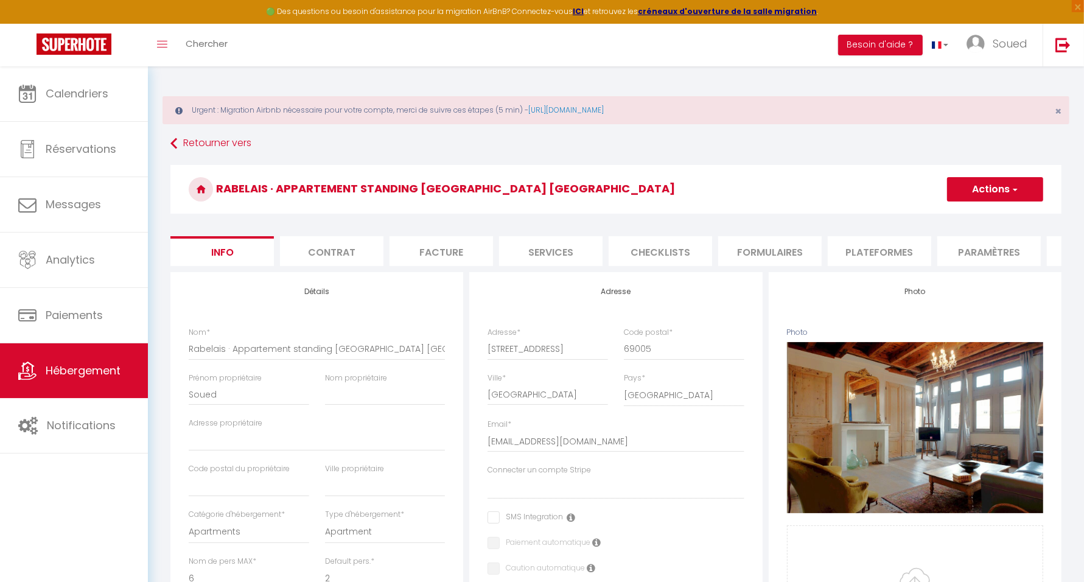
select select
checkbox input "false"
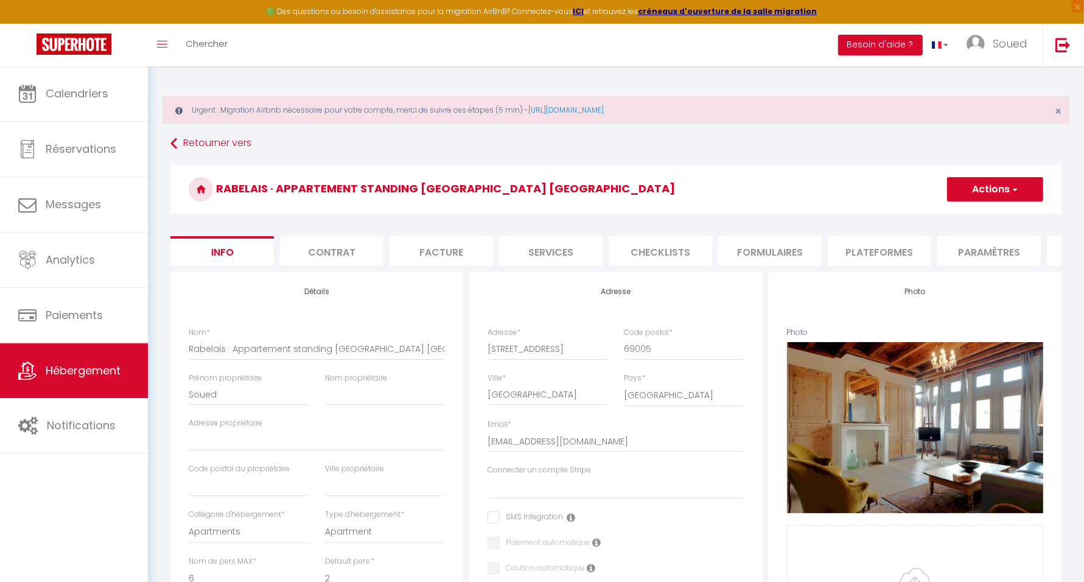
select select
select select "EUR"
select select
select select "19416-42418899"
click at [886, 255] on li "Plateformes" at bounding box center [879, 251] width 103 height 30
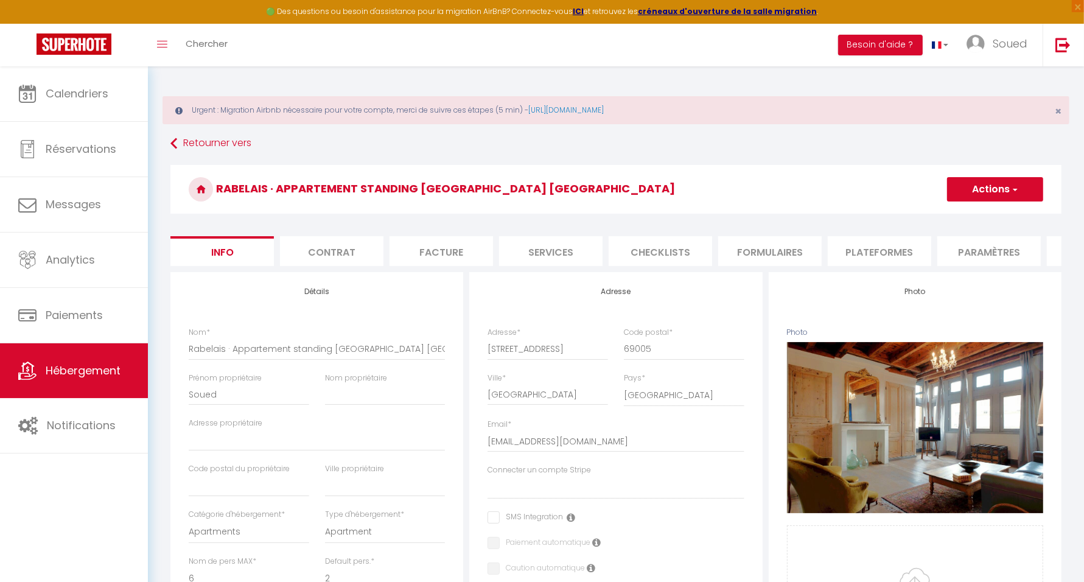
select select
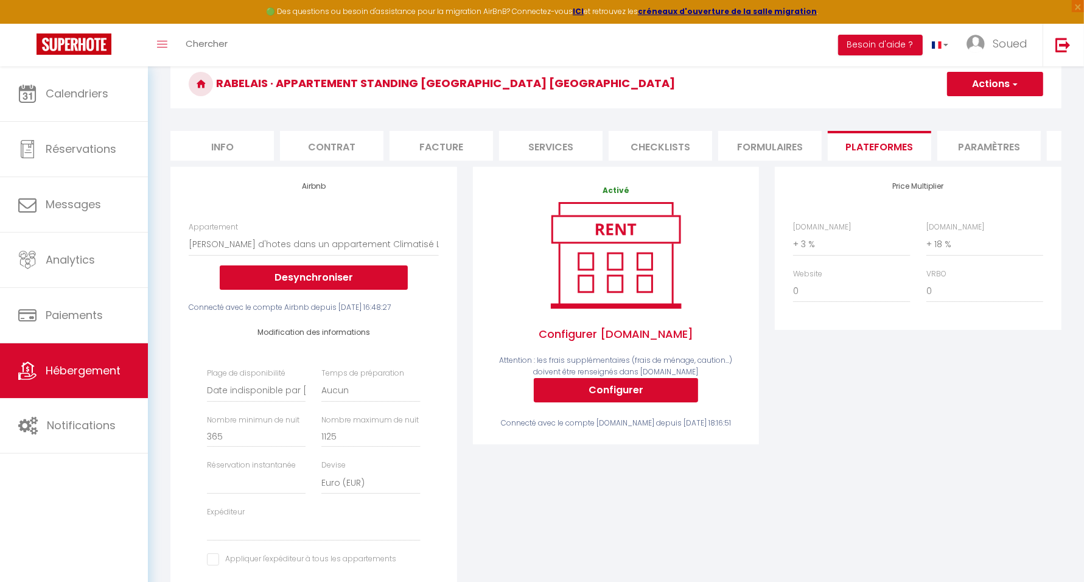
scroll to position [76, 0]
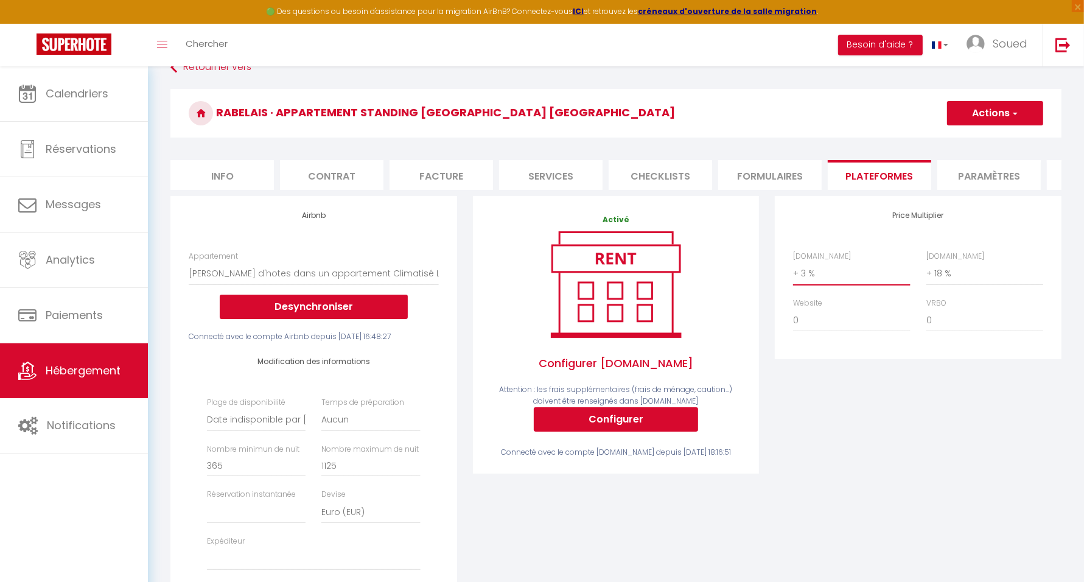
click at [832, 284] on select "0 + 1 % + 2 % + 3 % + 4 % + 5 % + 6 % + 7 % + 8 % + 9 %" at bounding box center [851, 273] width 117 height 23
select select "+ 22 %"
click at [793, 272] on select "0 + 1 % + 2 % + 3 % + 4 % + 5 % + 6 % + 7 % + 8 % + 9 %" at bounding box center [851, 273] width 117 height 23
select select
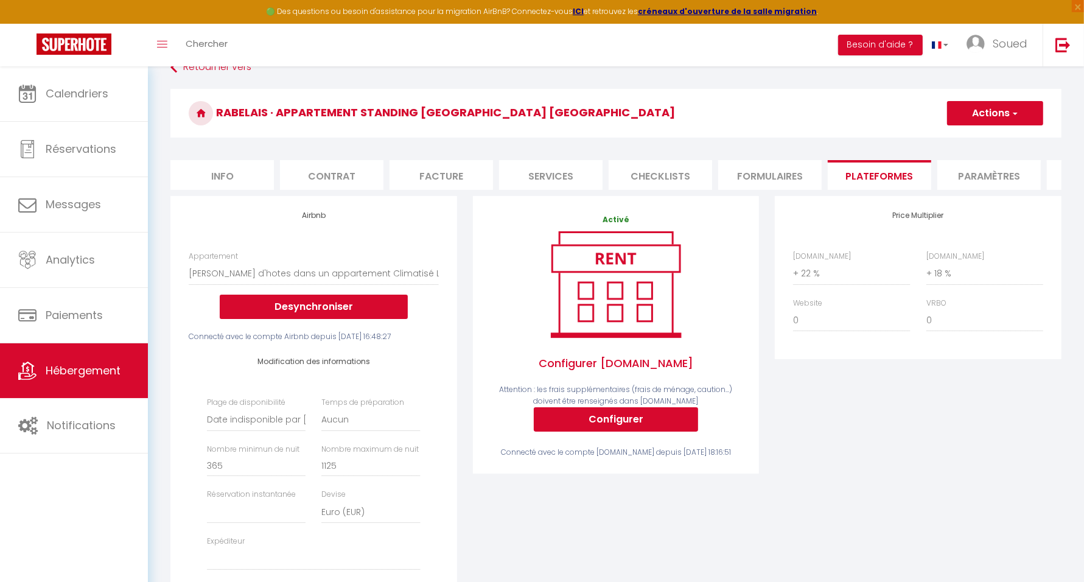
click at [979, 107] on button "Actions" at bounding box center [995, 113] width 96 height 24
click at [980, 139] on link "Enregistrer" at bounding box center [995, 140] width 96 height 16
select select
select select "EUR"
select select
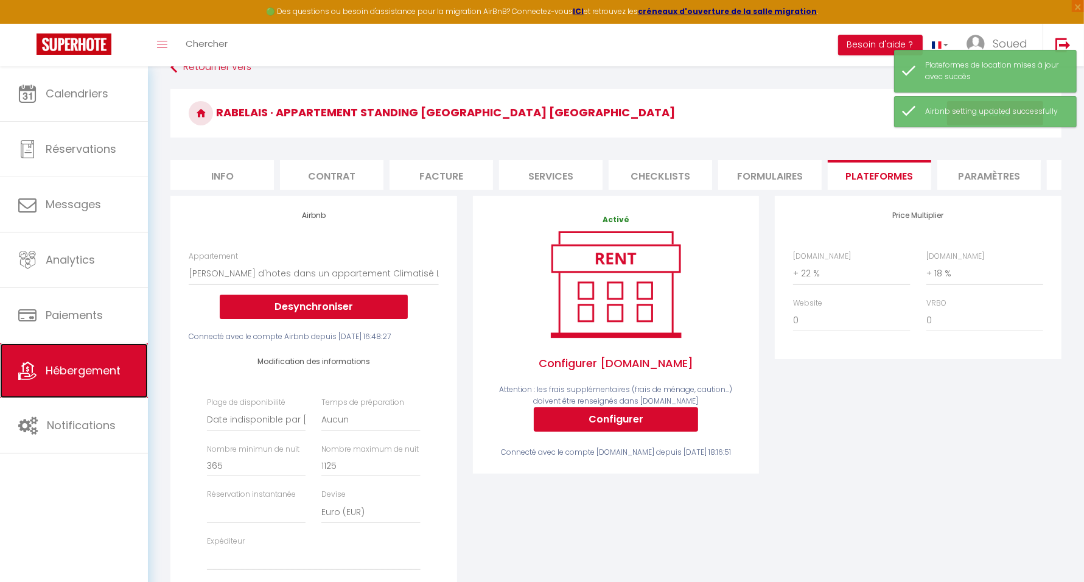
click at [98, 393] on link "Hébergement" at bounding box center [74, 370] width 148 height 55
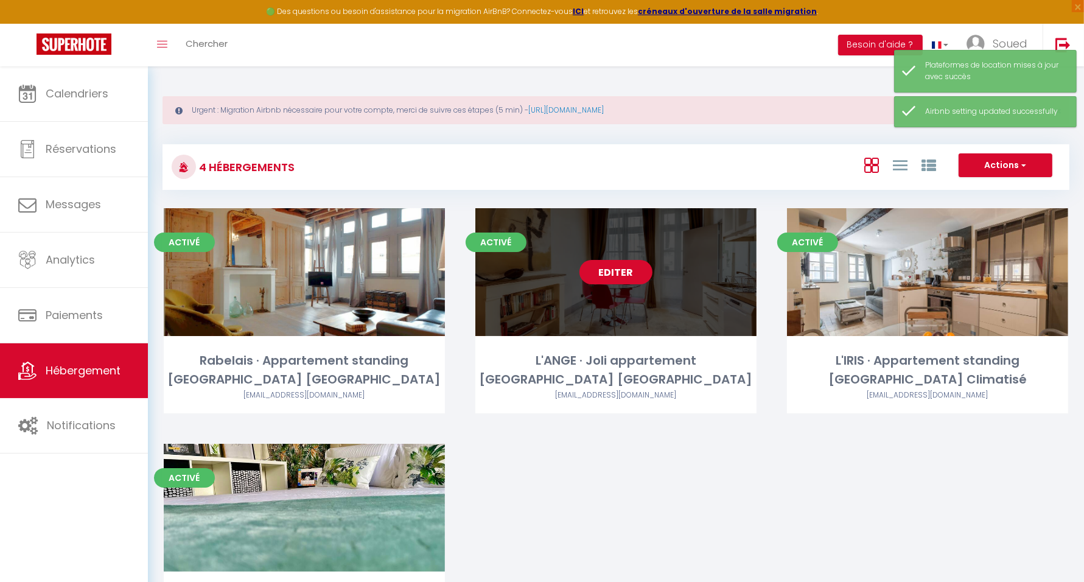
click at [617, 279] on link "Editer" at bounding box center [616, 272] width 73 height 24
select select "3"
select select "2"
select select "1"
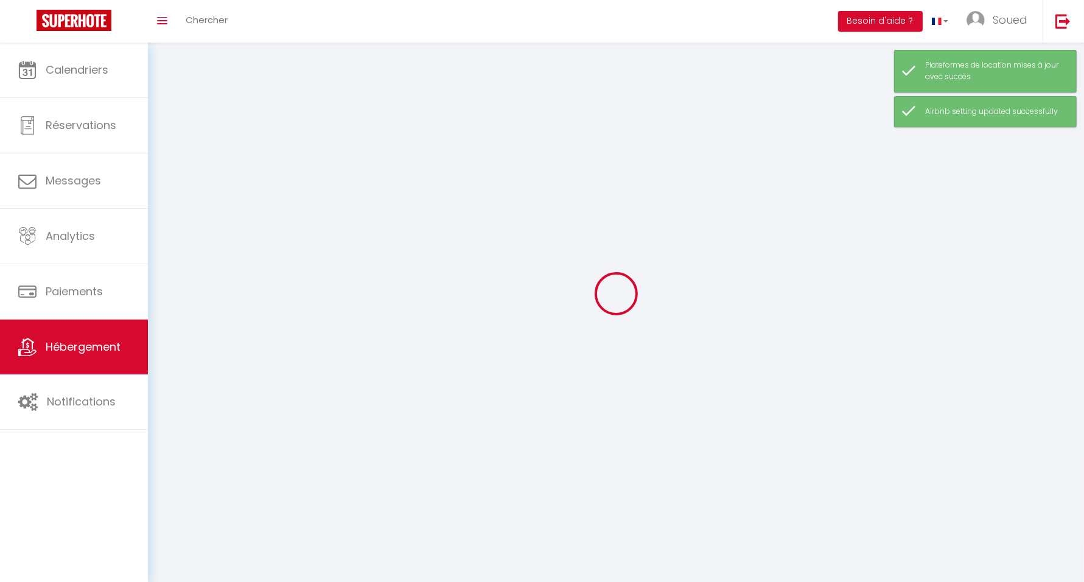
select select
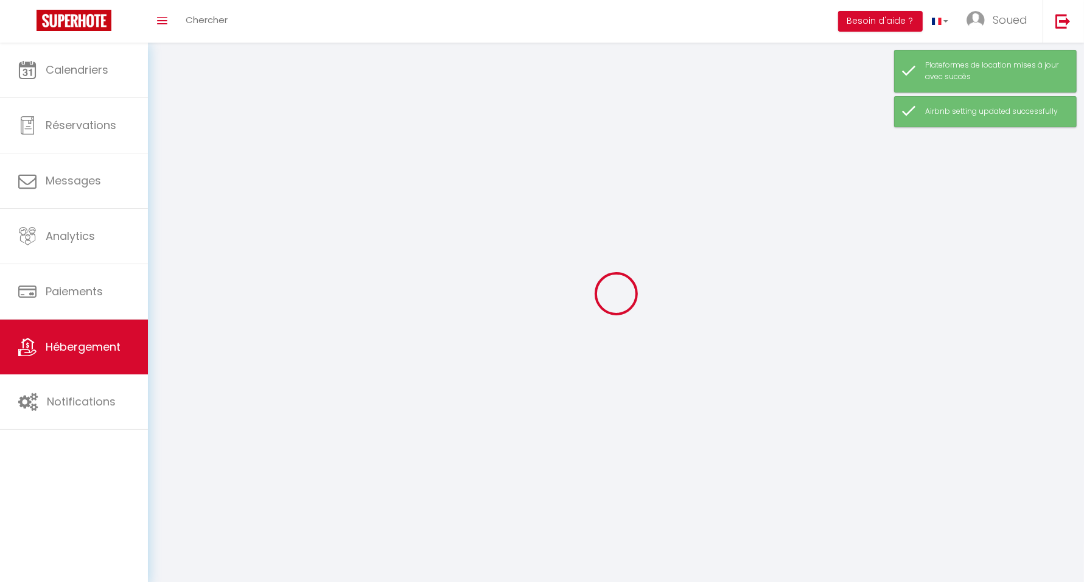
select select
checkbox input "false"
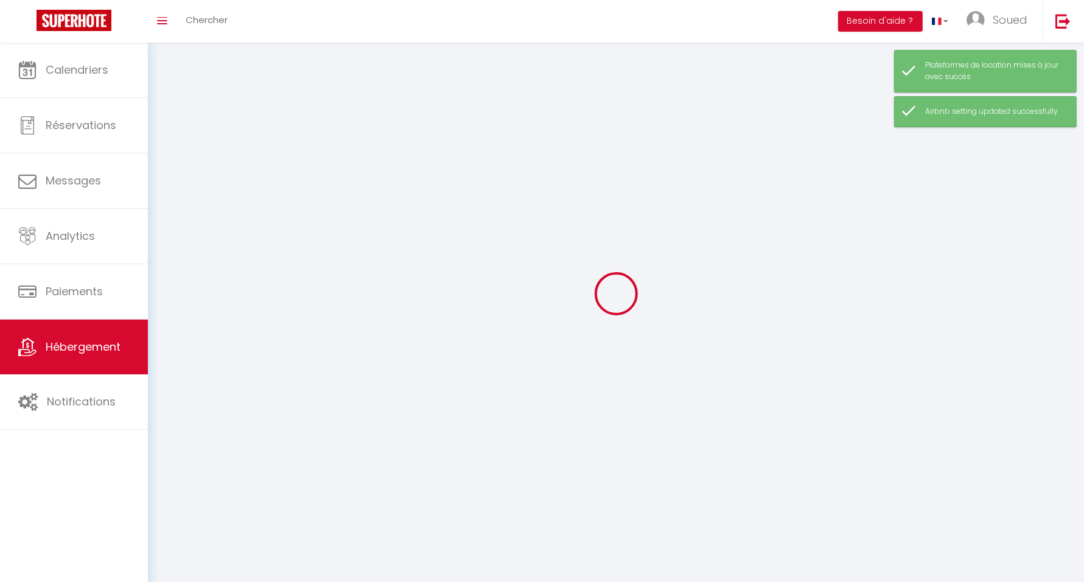
select select
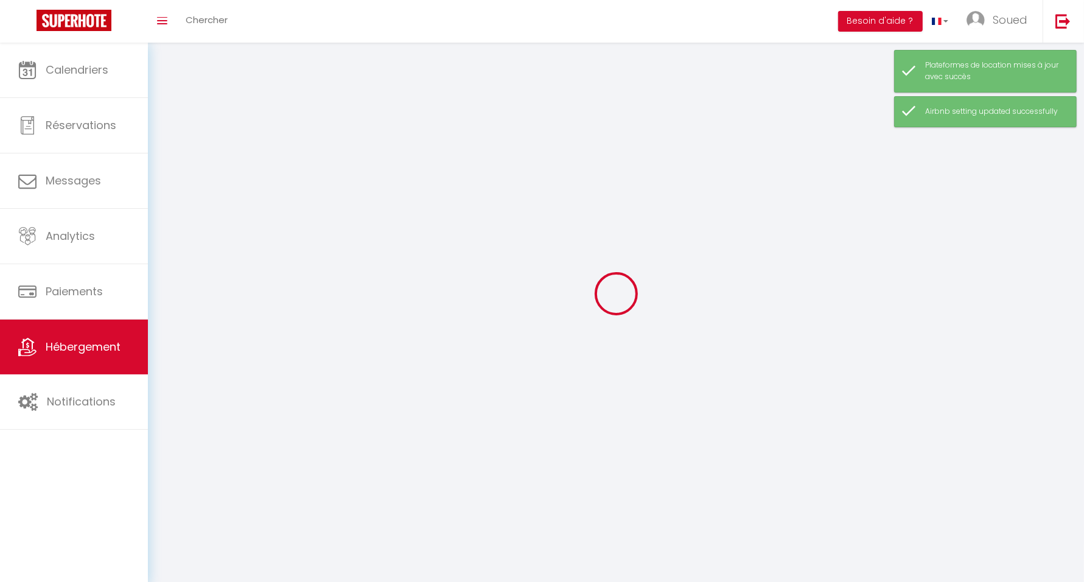
select select
checkbox input "false"
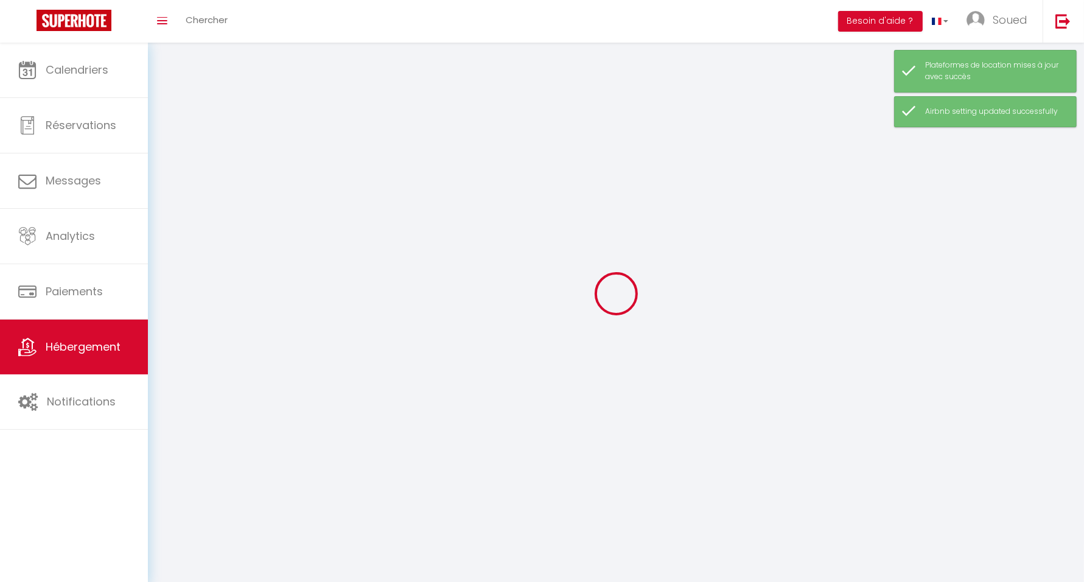
checkbox input "false"
select select
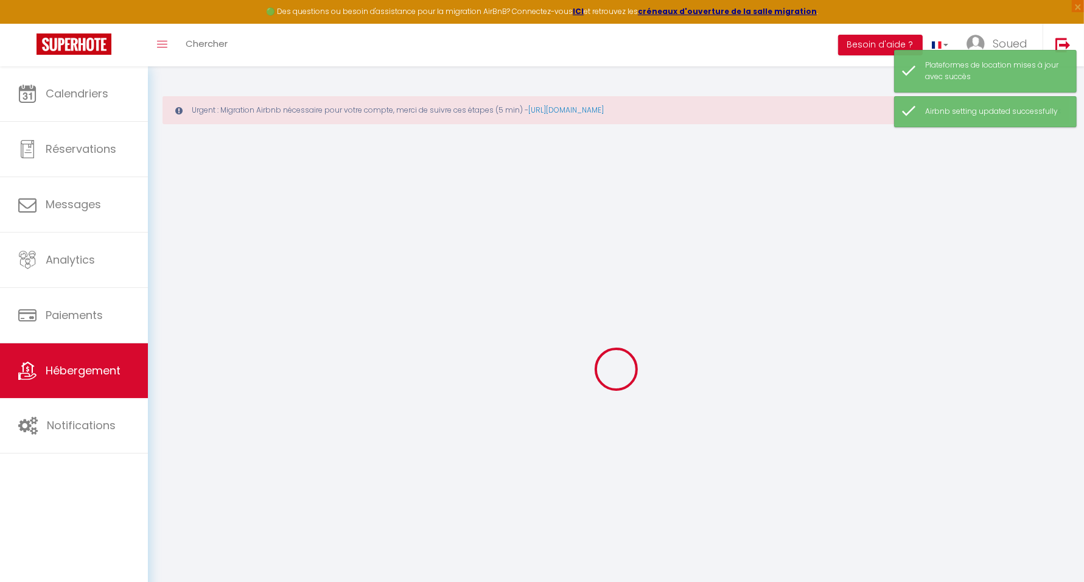
select select "+ 3 %"
select select "+ 18 %"
select select
checkbox input "false"
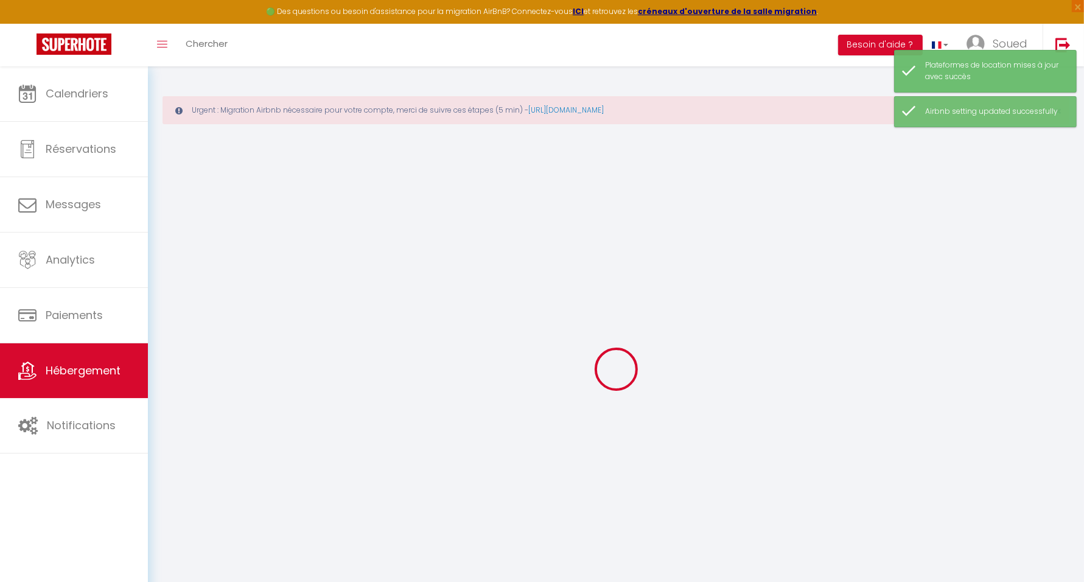
checkbox input "false"
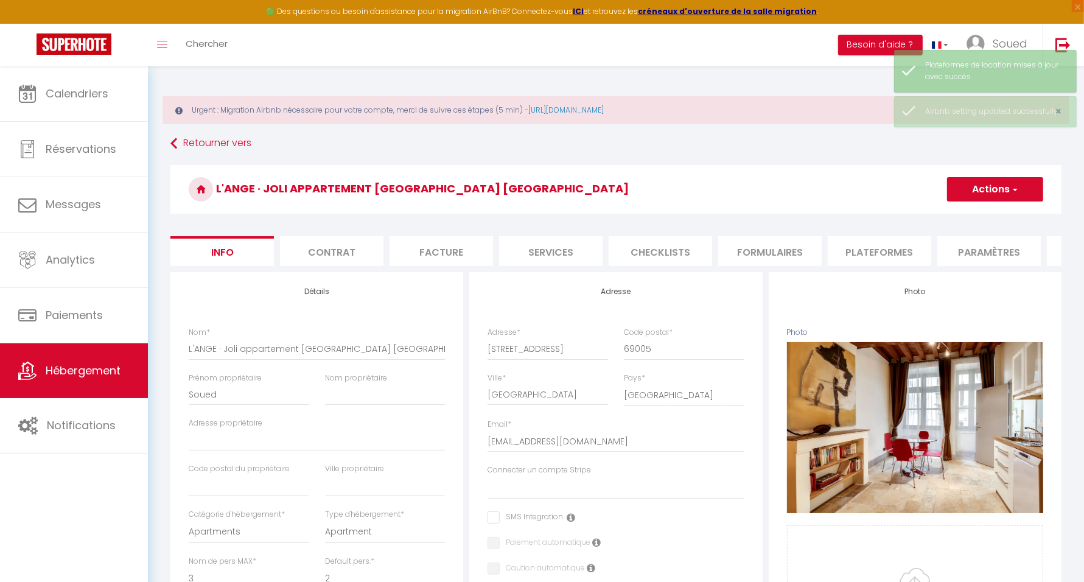
select select
checkbox input "false"
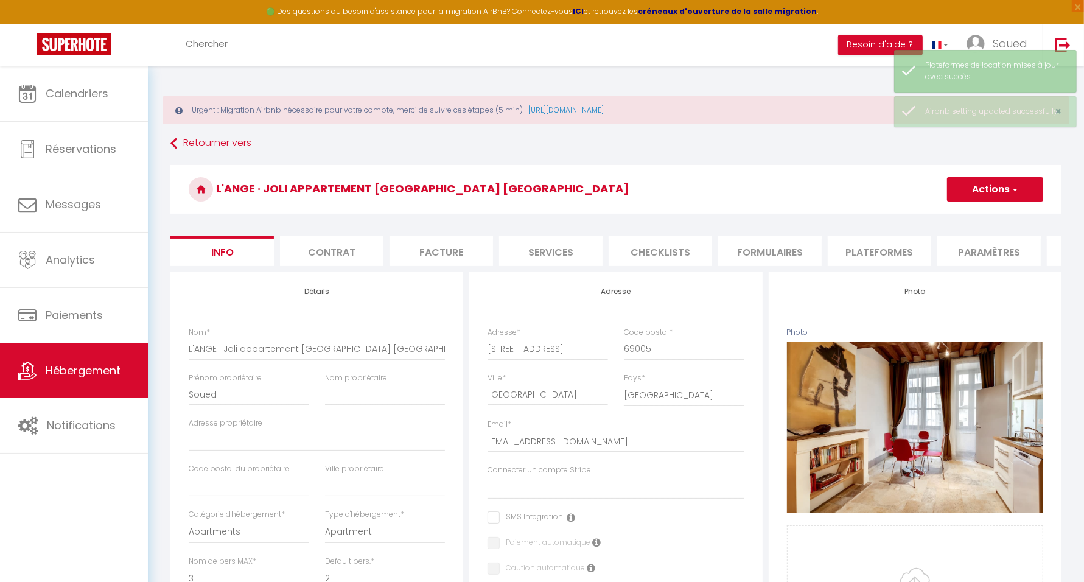
select select "365"
select select
select select "EUR"
select select
select select "19416-849622263882197166"
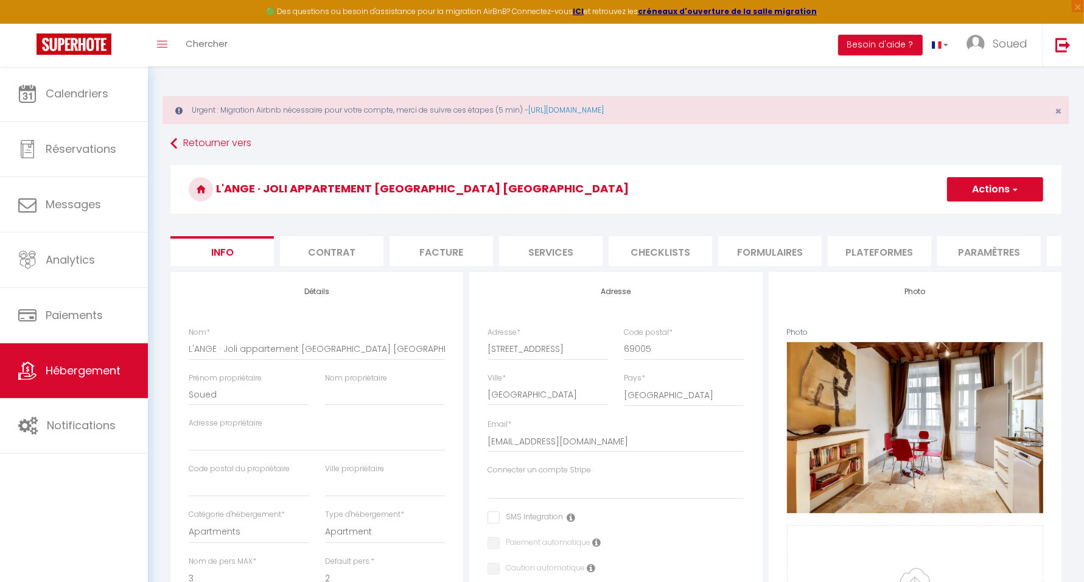
click at [858, 253] on li "Plateformes" at bounding box center [879, 251] width 103 height 30
select select
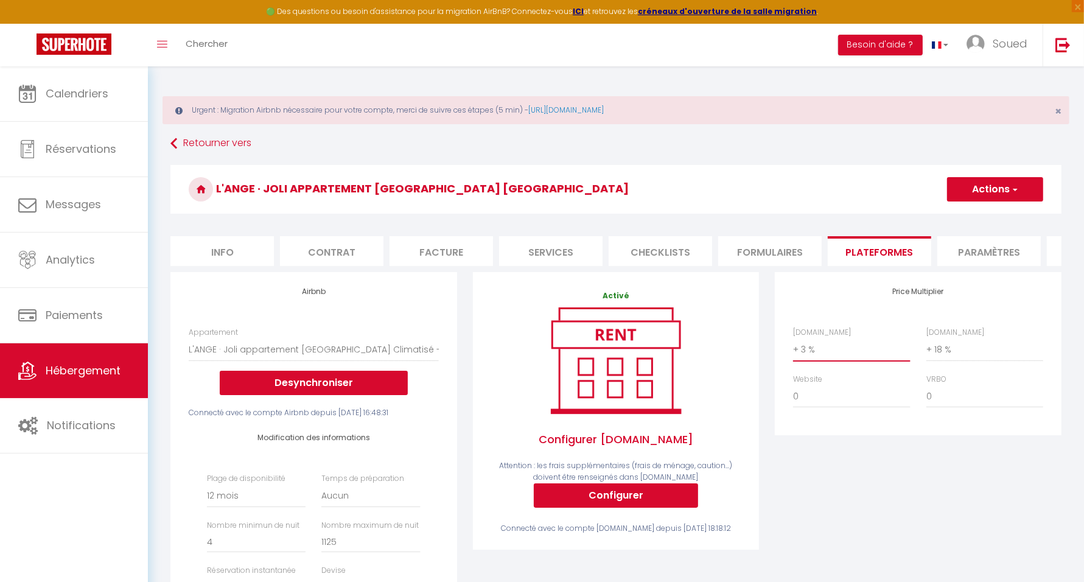
click at [870, 361] on select "0 + 1 % + 2 % + 3 % + 4 % + 5 % + 6 % + 7 % + 8 % + 9 %" at bounding box center [851, 349] width 117 height 23
select select "+ 15 %"
click at [793, 348] on select "0 + 1 % + 2 % + 3 % + 4 % + 5 % + 6 % + 7 % + 8 % + 9 %" at bounding box center [851, 349] width 117 height 23
select select
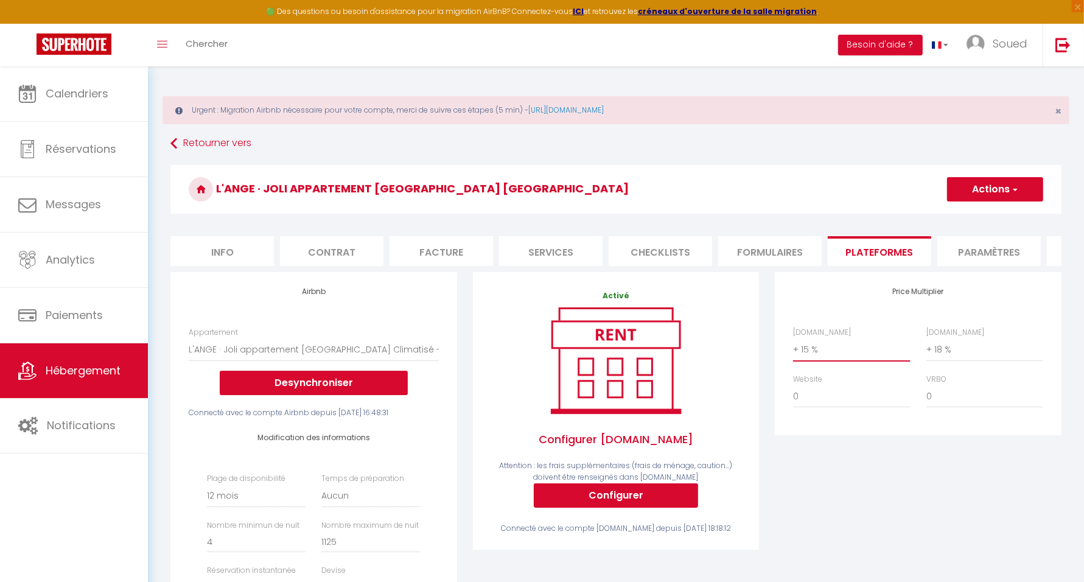
click at [843, 361] on select "0 + 1 % + 2 % + 3 % + 4 % + 5 % + 6 % + 7 % + 8 % + 9 %" at bounding box center [851, 349] width 117 height 23
select select "+ 22 %"
click at [793, 348] on select "0 + 1 % + 2 % + 3 % + 4 % + 5 % + 6 % + 7 % + 8 % + 9 %" at bounding box center [851, 349] width 117 height 23
select select
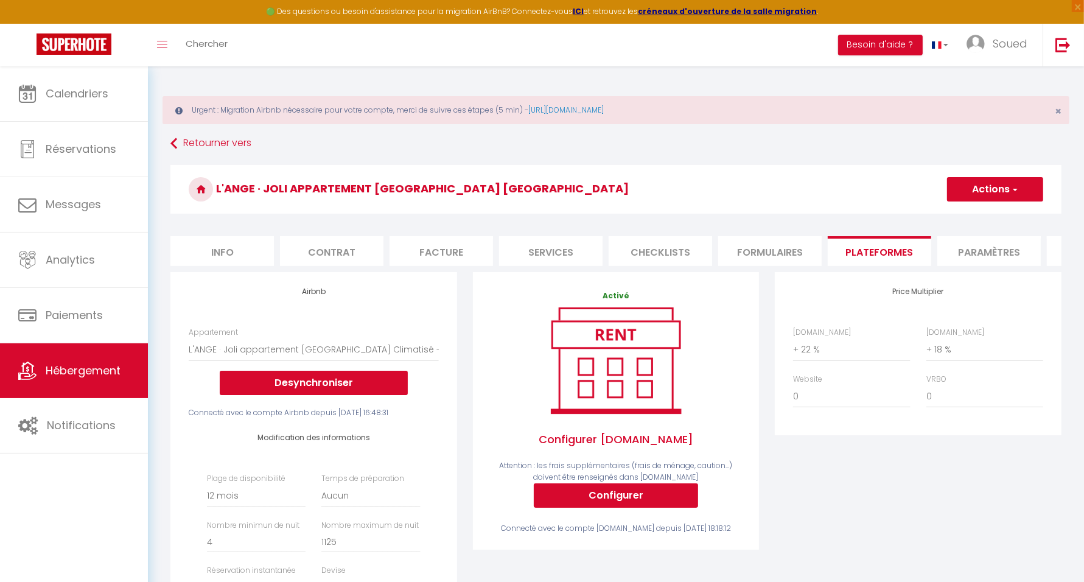
click at [974, 187] on button "Actions" at bounding box center [995, 189] width 96 height 24
click at [984, 210] on link "Enregistrer" at bounding box center [995, 216] width 96 height 16
select select "365"
select select
select select "EUR"
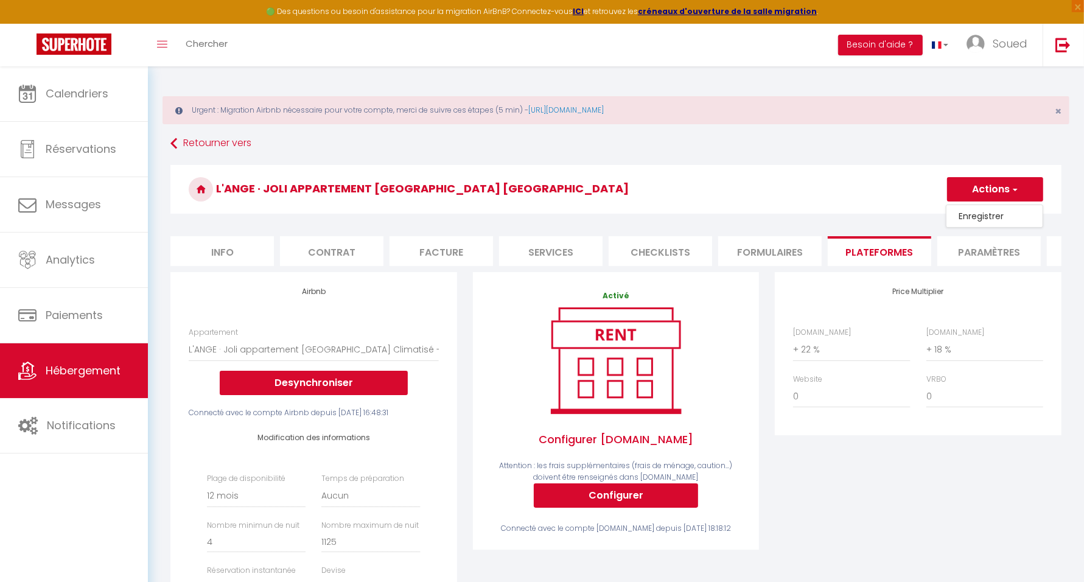
select select
click at [96, 374] on span "Hébergement" at bounding box center [83, 370] width 75 height 15
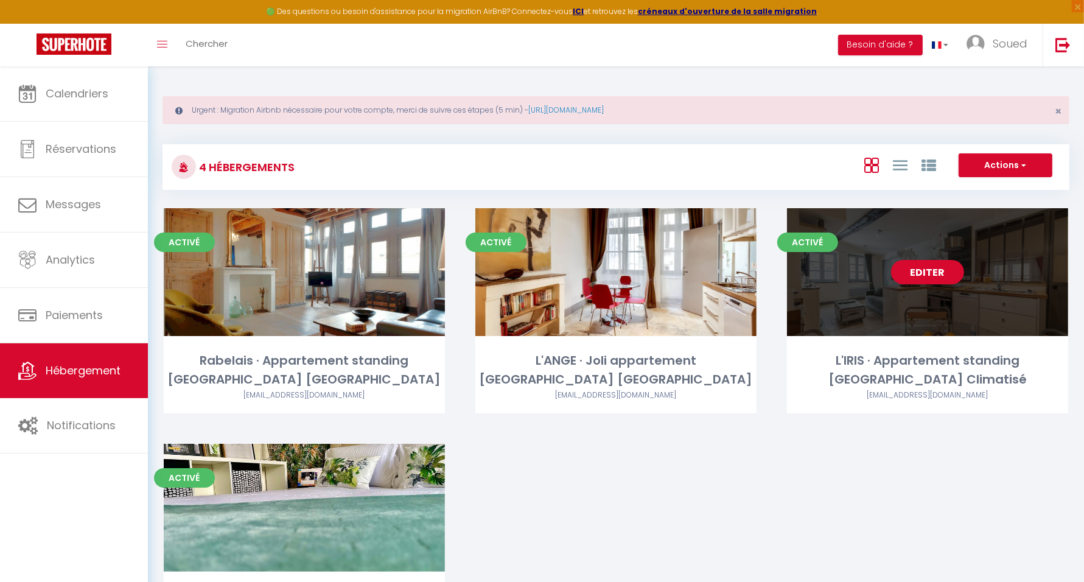
click at [930, 272] on link "Editer" at bounding box center [927, 272] width 73 height 24
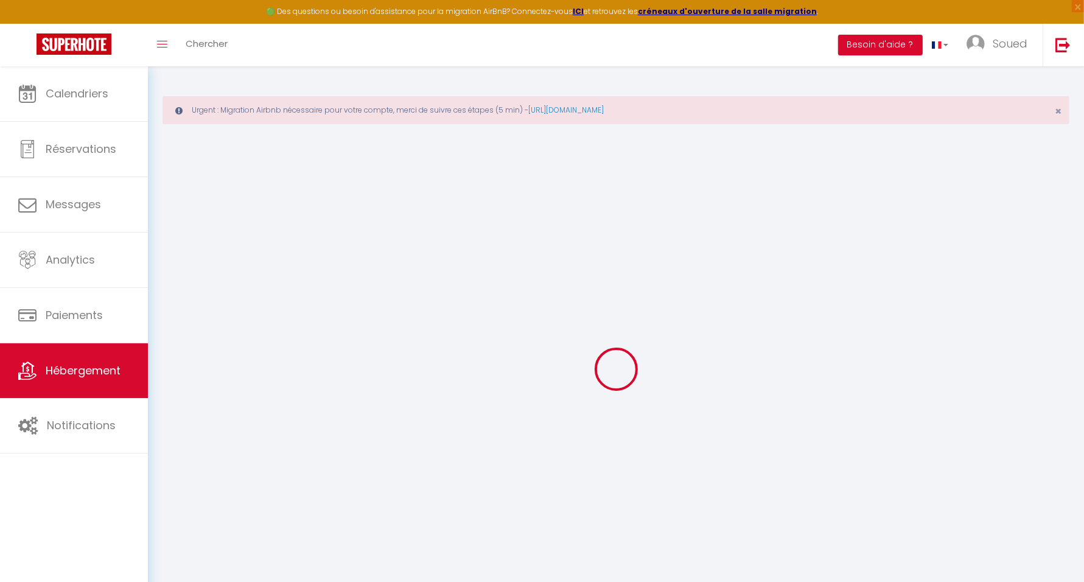
select select "+ 3 %"
select select "+ 18 %"
select select
checkbox input "false"
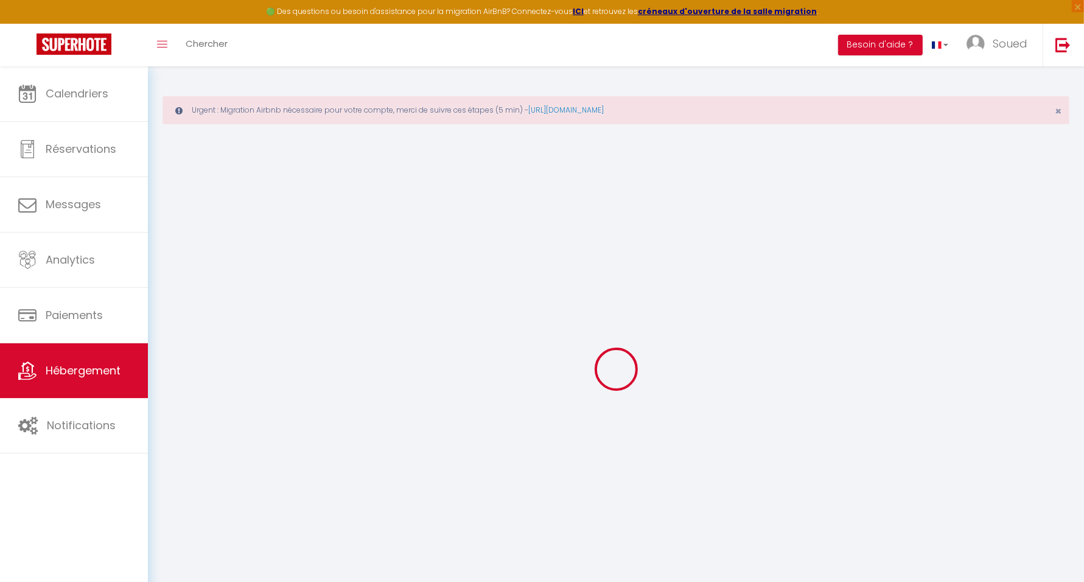
checkbox input "false"
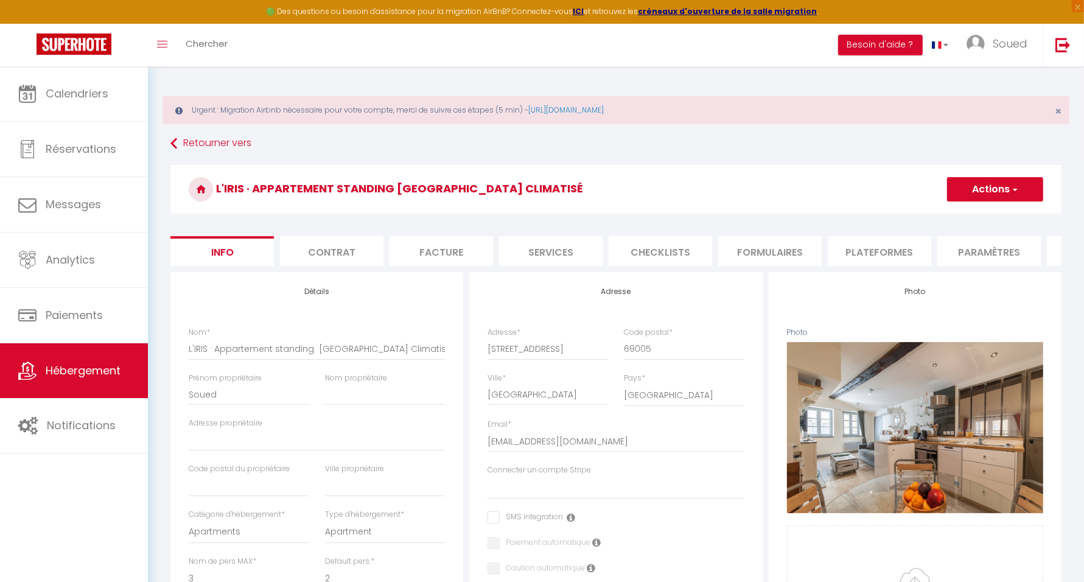
select select
checkbox input "false"
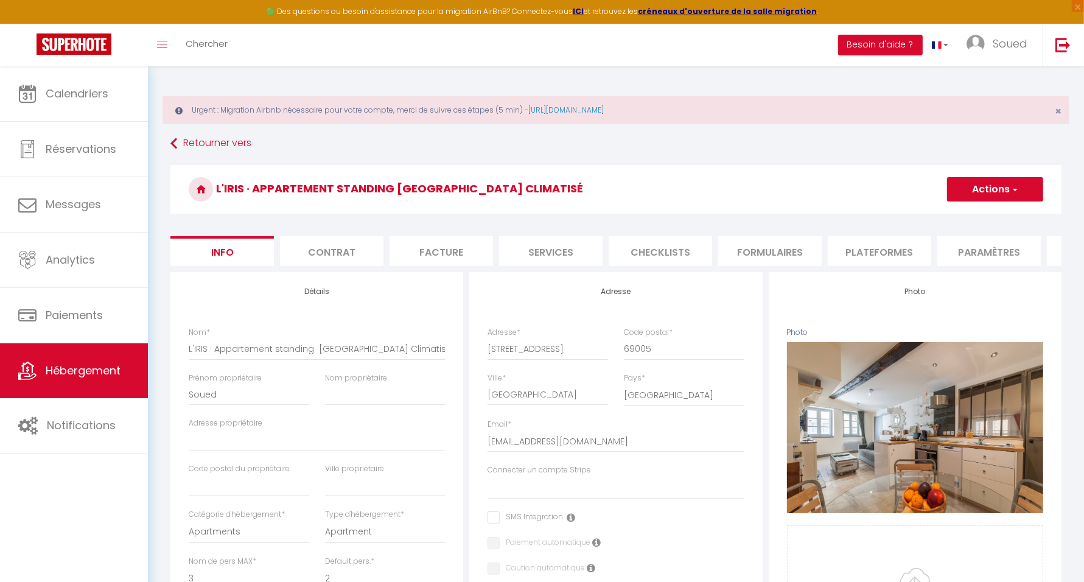
select select "270"
select select
select select "EUR"
select select
select select "19416-6331689"
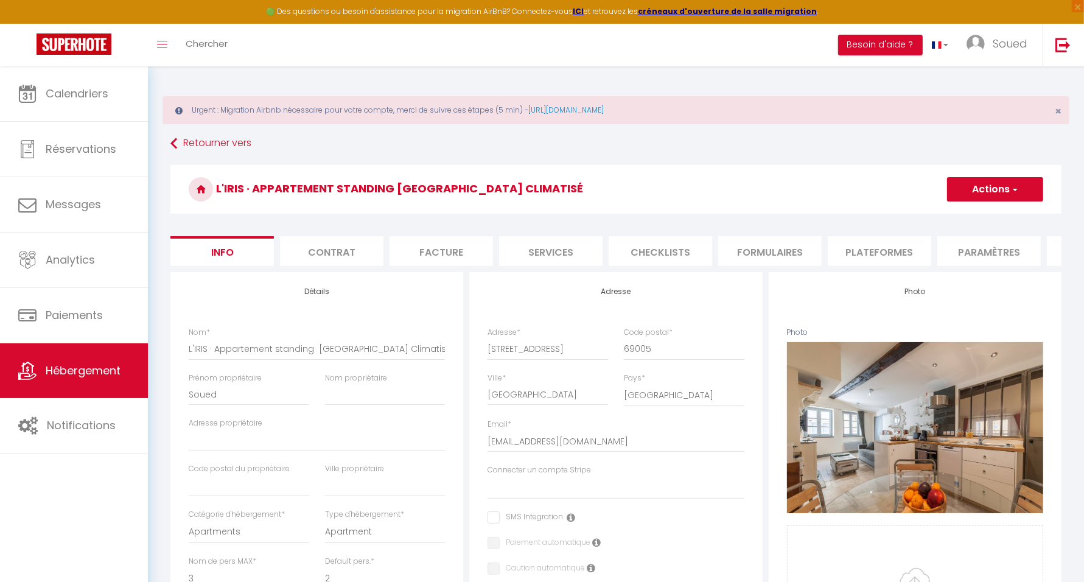
click at [885, 245] on li "Plateformes" at bounding box center [879, 251] width 103 height 30
select select
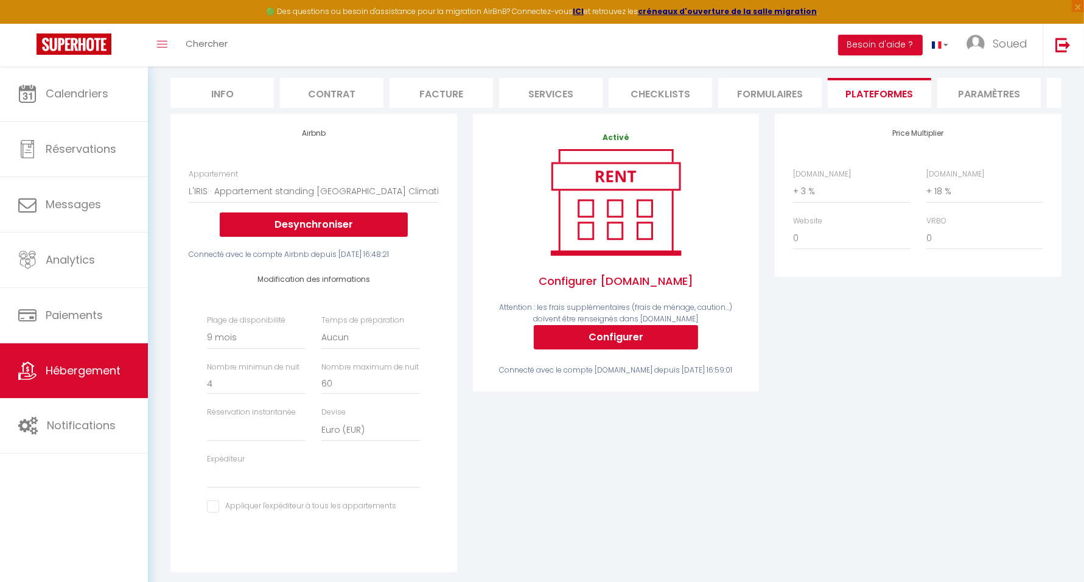
scroll to position [228, 0]
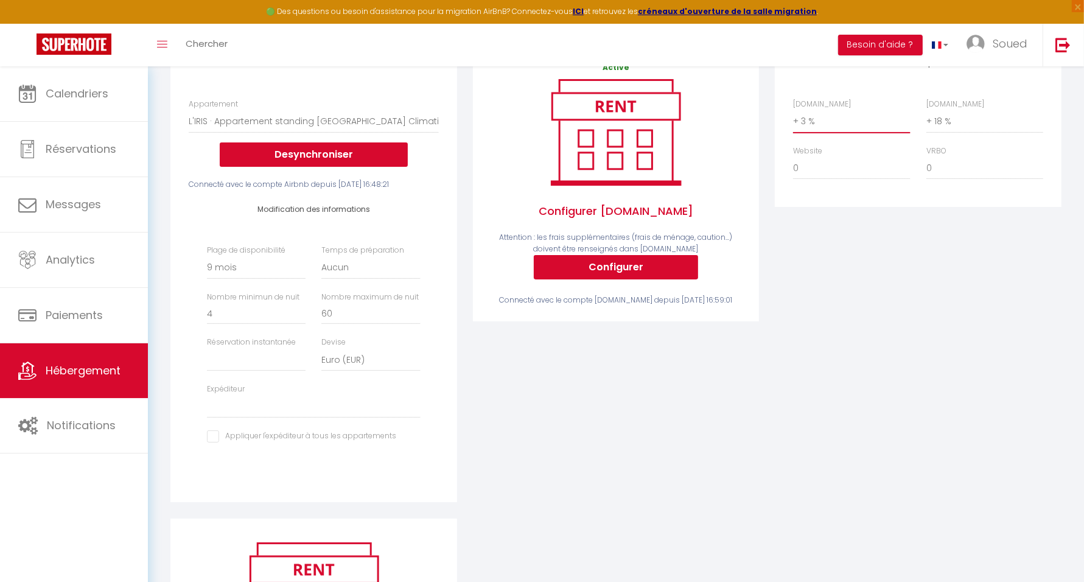
click at [827, 123] on select "0 + 1 % + 2 % + 3 % + 4 % + 5 % + 6 % + 7 % + 8 % + 9 %" at bounding box center [851, 121] width 117 height 23
click at [816, 127] on select "0 + 1 % + 2 % + 3 % + 4 % + 5 % + 6 % + 7 % + 8 % + 9 %" at bounding box center [851, 121] width 117 height 23
select select "+ 22 %"
click at [793, 120] on select "0 + 1 % + 2 % + 3 % + 4 % + 5 % + 6 % + 7 % + 8 % + 9 %" at bounding box center [851, 121] width 117 height 23
select select
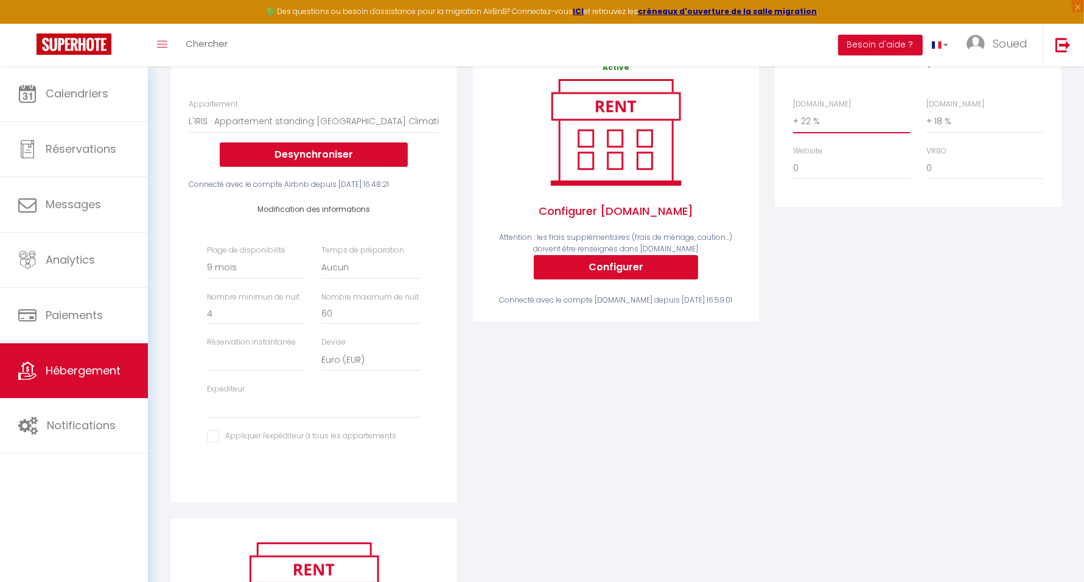
select select
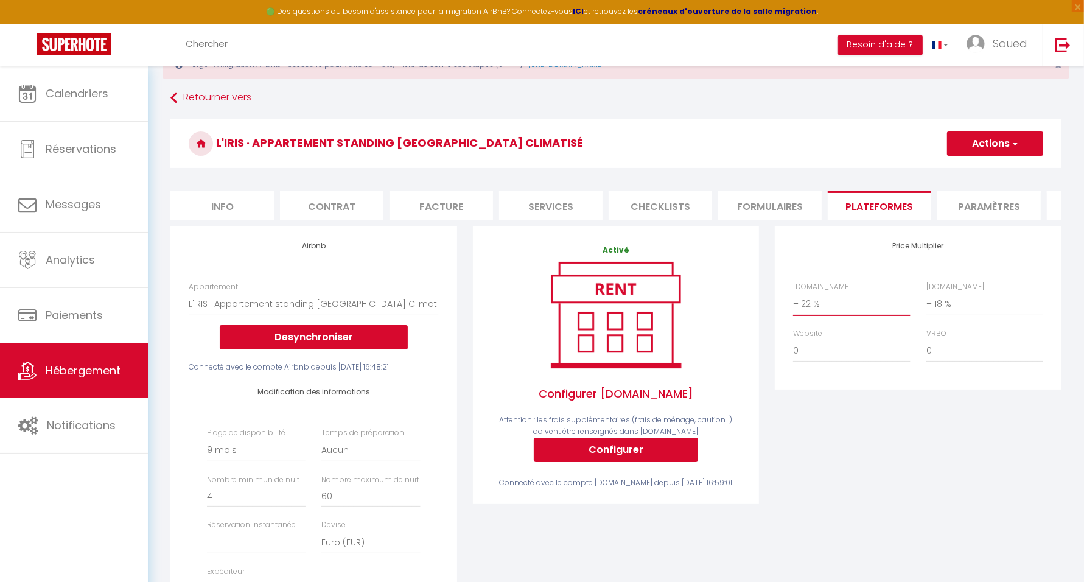
scroll to position [0, 0]
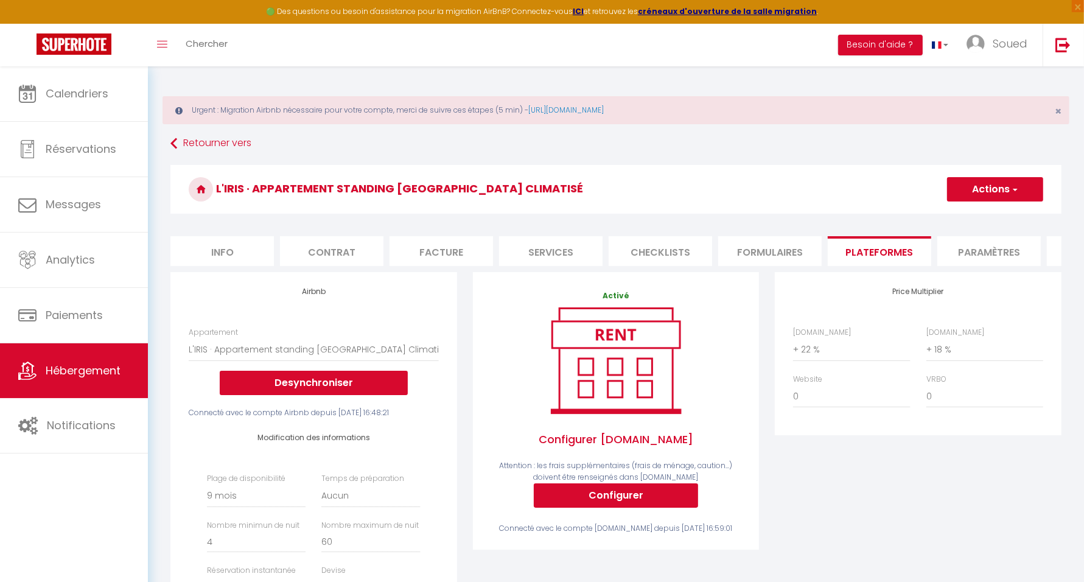
click at [987, 189] on button "Actions" at bounding box center [995, 189] width 96 height 24
click at [978, 219] on link "Enregistrer" at bounding box center [995, 216] width 96 height 16
select select "270"
select select
select select "EUR"
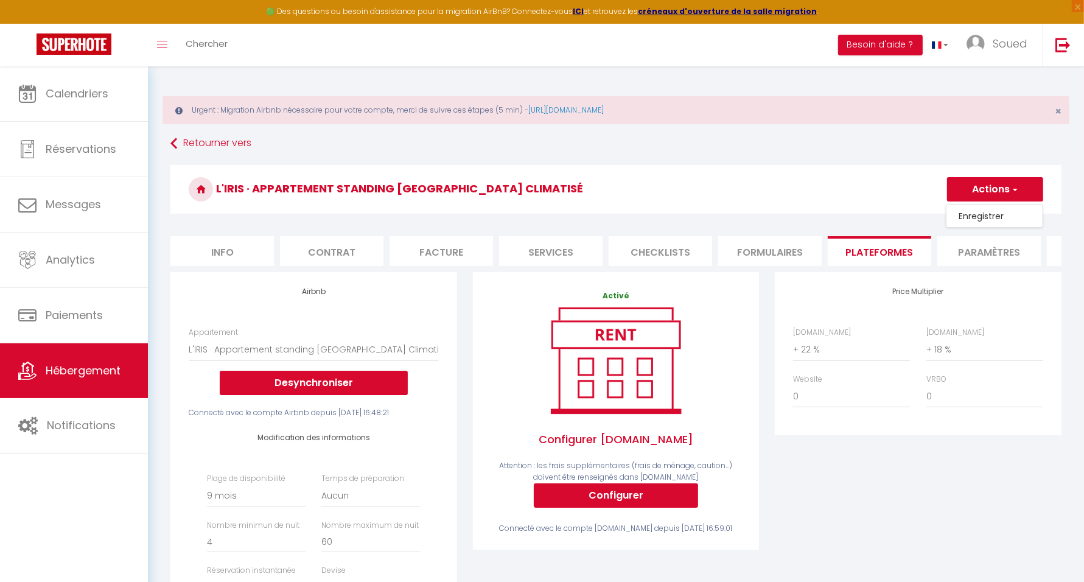
select select
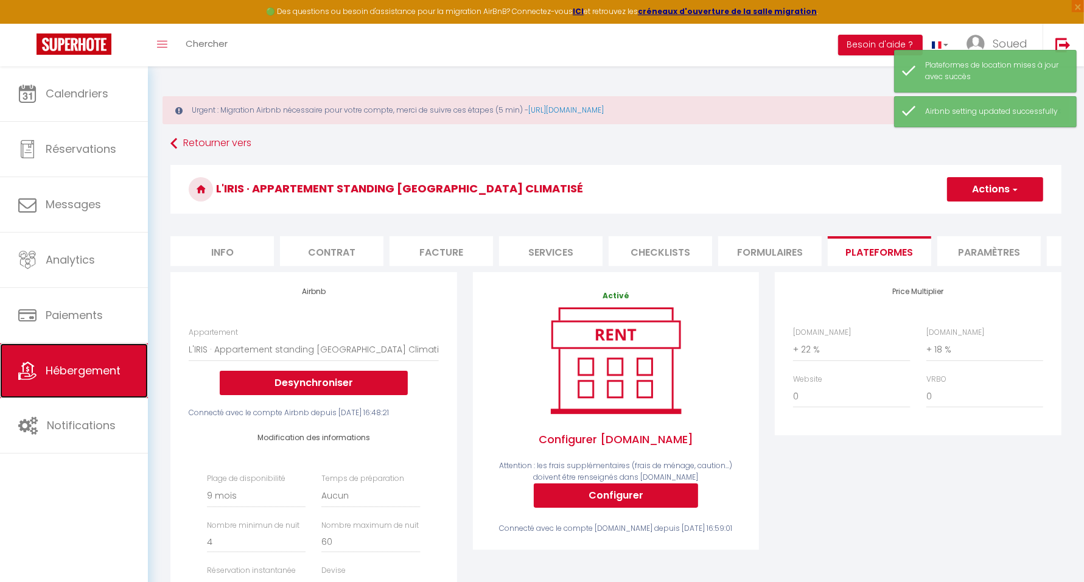
click at [97, 371] on span "Hébergement" at bounding box center [83, 370] width 75 height 15
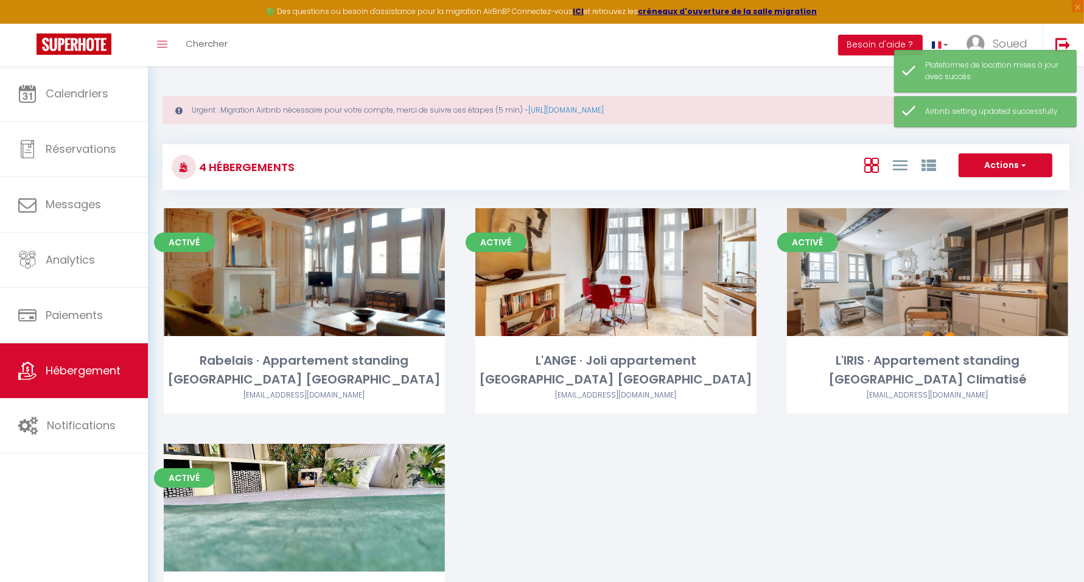
scroll to position [91, 0]
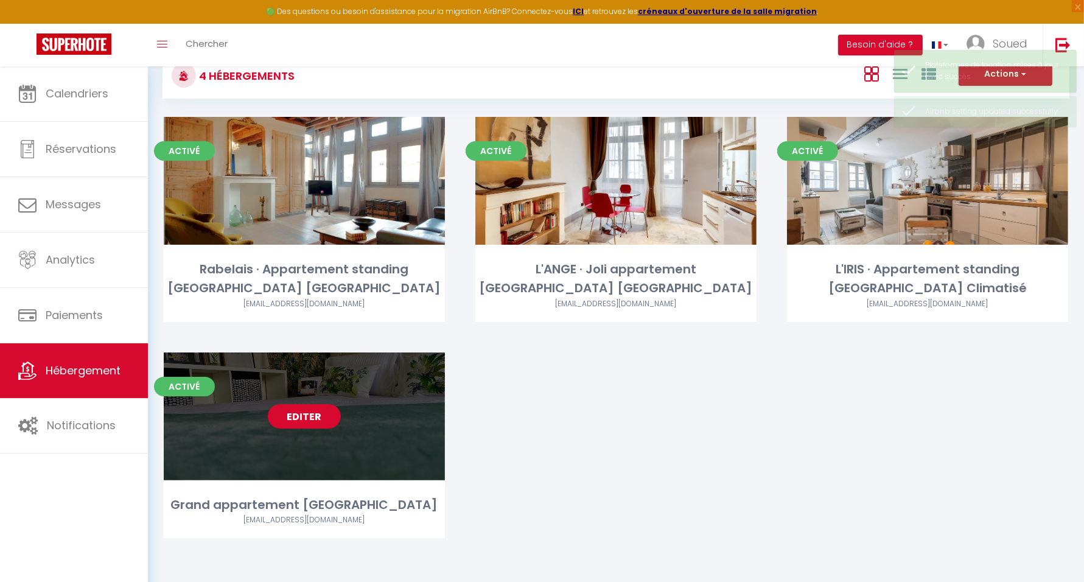
click at [308, 424] on link "Editer" at bounding box center [304, 416] width 73 height 24
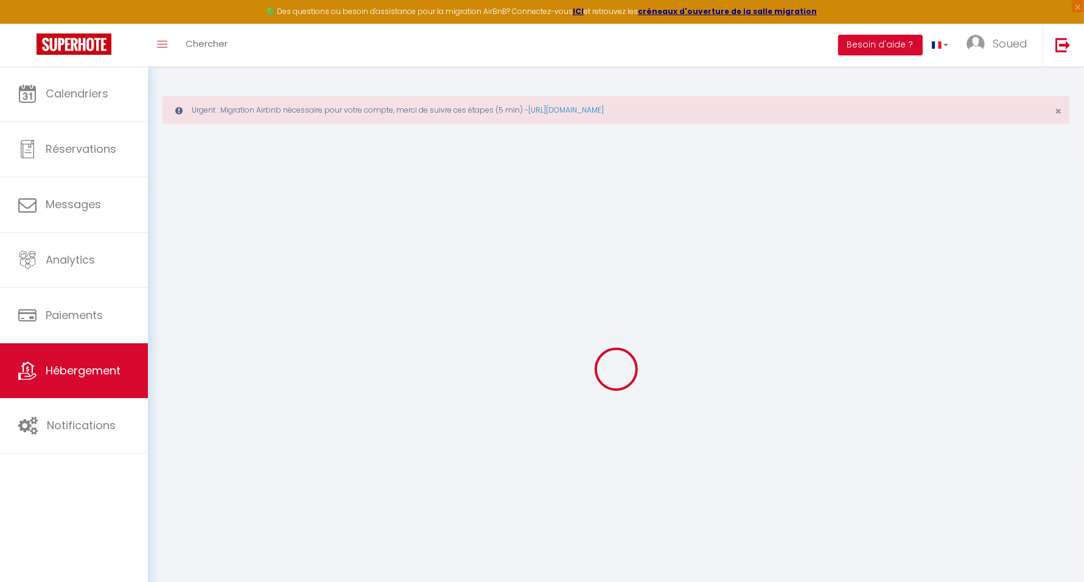
select select "+ 3 %"
select select "+ 18 %"
select select
checkbox input "false"
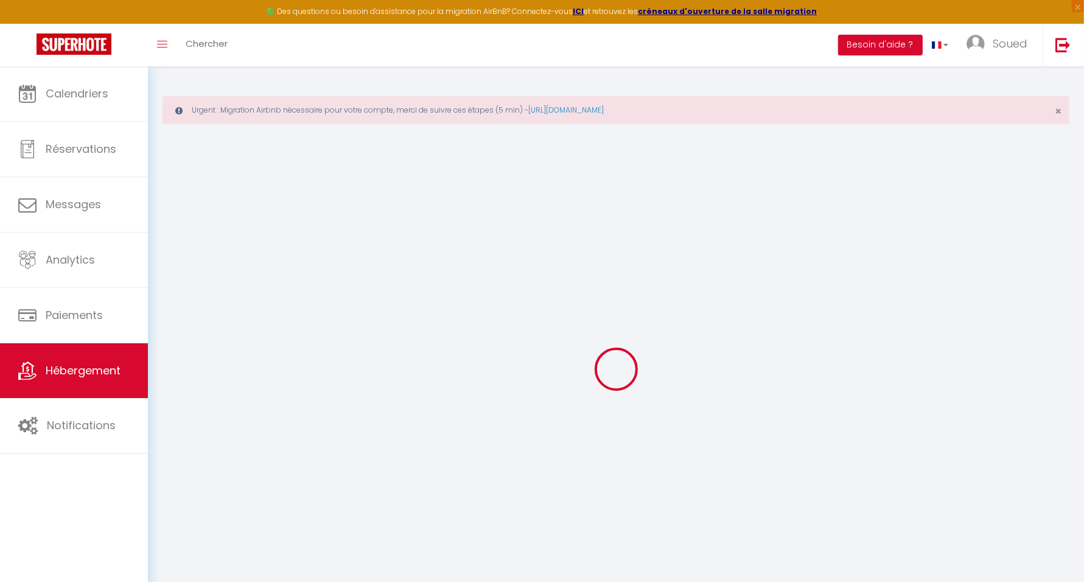
checkbox input "false"
select select "16:00"
select select "21:00"
select select "10:00"
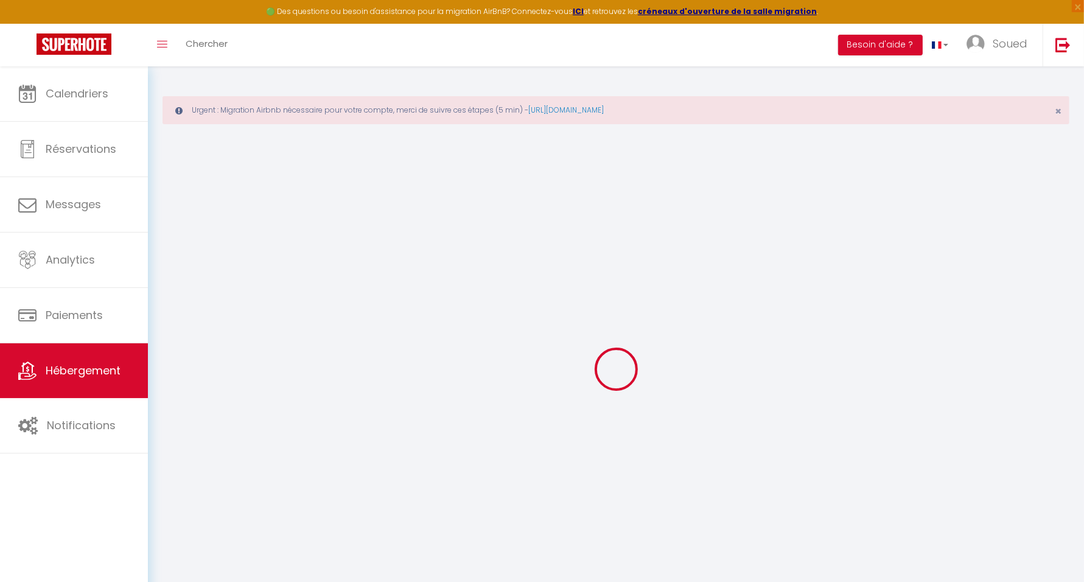
select select "30"
select select "120"
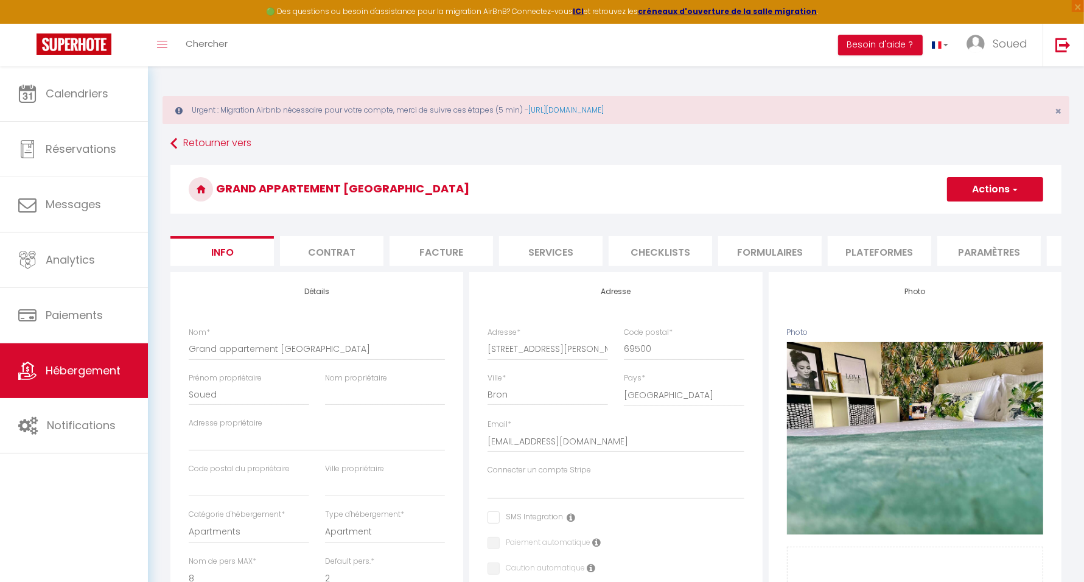
select select
checkbox input "false"
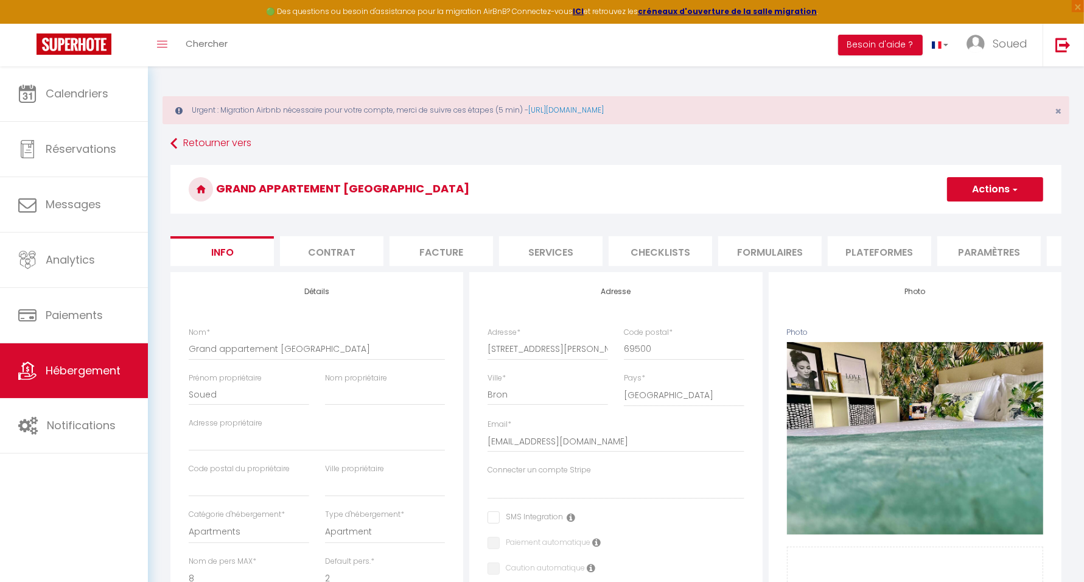
select select "365"
select select
select select "EUR"
select select
select select "19416-853617355426817043"
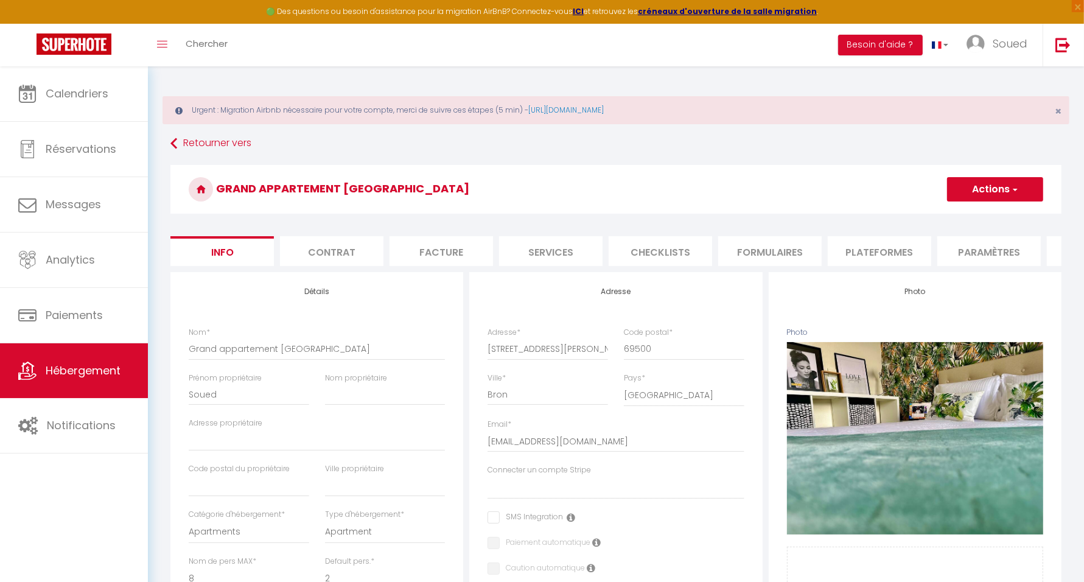
click at [908, 255] on li "Plateformes" at bounding box center [879, 251] width 103 height 30
select select
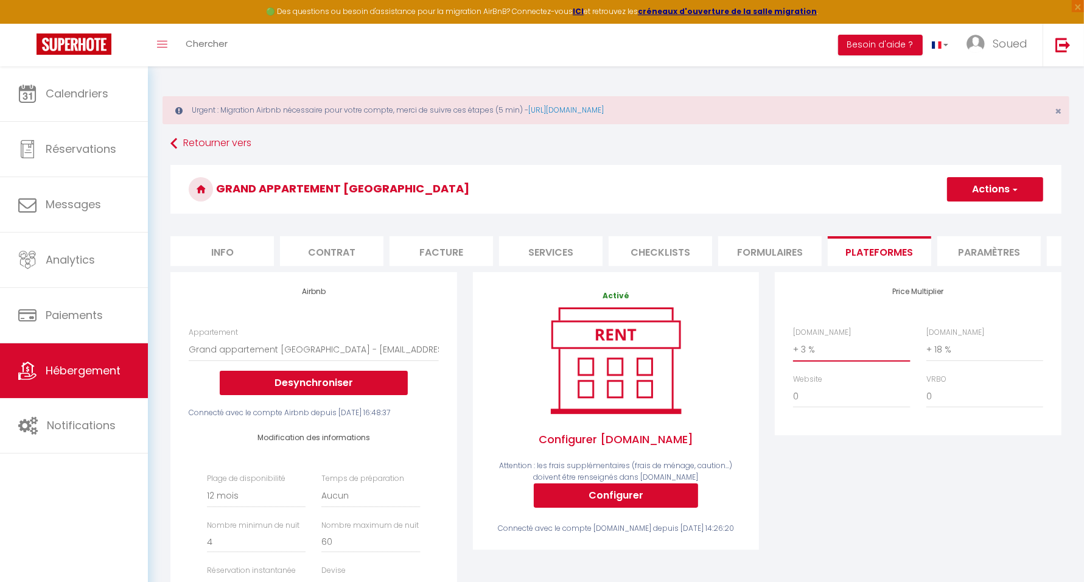
click at [843, 361] on select "0 + 1 % + 2 % + 3 % + 4 % + 5 % + 6 % + 7 % + 8 % + 9 %" at bounding box center [851, 349] width 117 height 23
select select "+ 22 %"
click at [793, 348] on select "0 + 1 % + 2 % + 3 % + 4 % + 5 % + 6 % + 7 % + 8 % + 9 %" at bounding box center [851, 349] width 117 height 23
select select
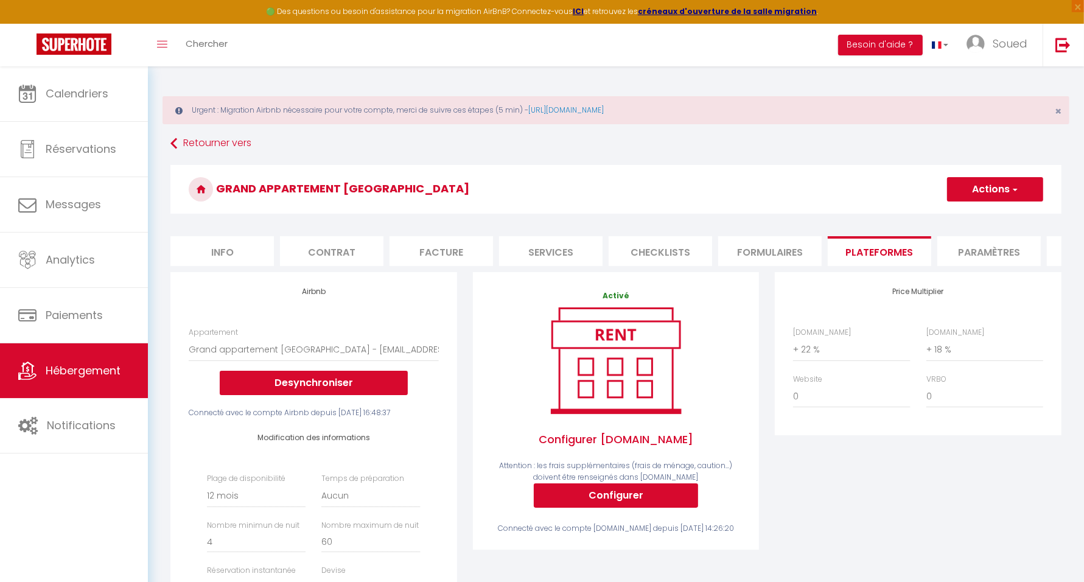
click at [987, 189] on button "Actions" at bounding box center [995, 189] width 96 height 24
click at [979, 216] on link "Enregistrer" at bounding box center [995, 216] width 96 height 16
select select "365"
select select
select select "EUR"
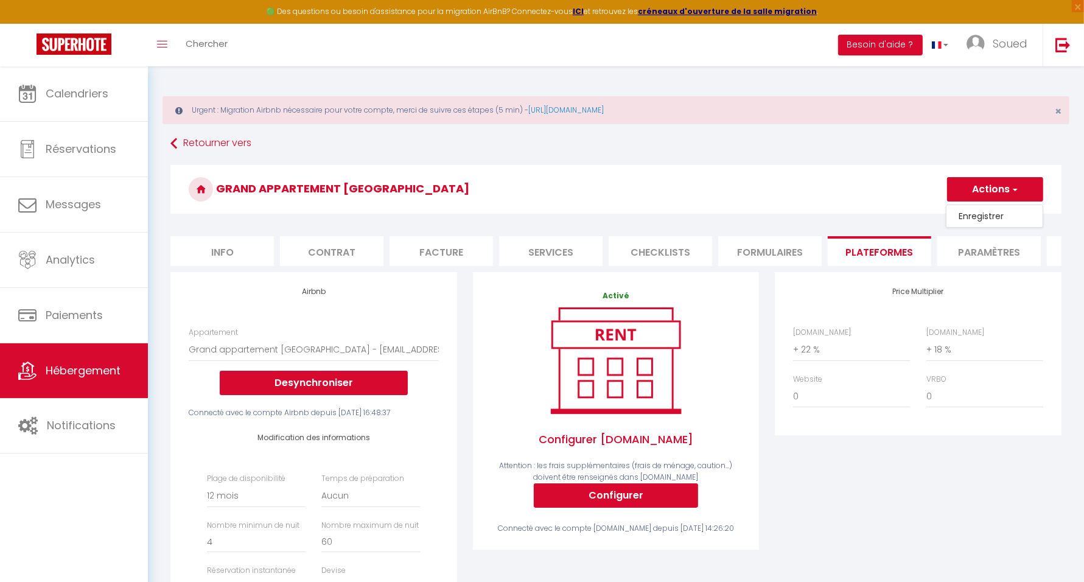
select select
click at [1003, 41] on span "Soued" at bounding box center [1010, 43] width 35 height 15
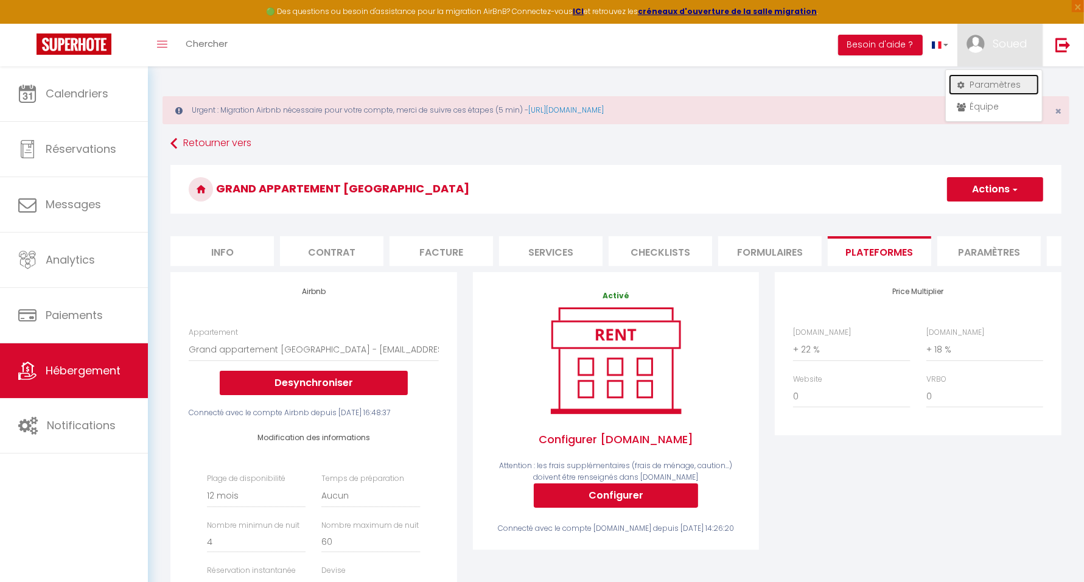
click at [990, 83] on link "Paramètres" at bounding box center [994, 84] width 90 height 21
select select "fr"
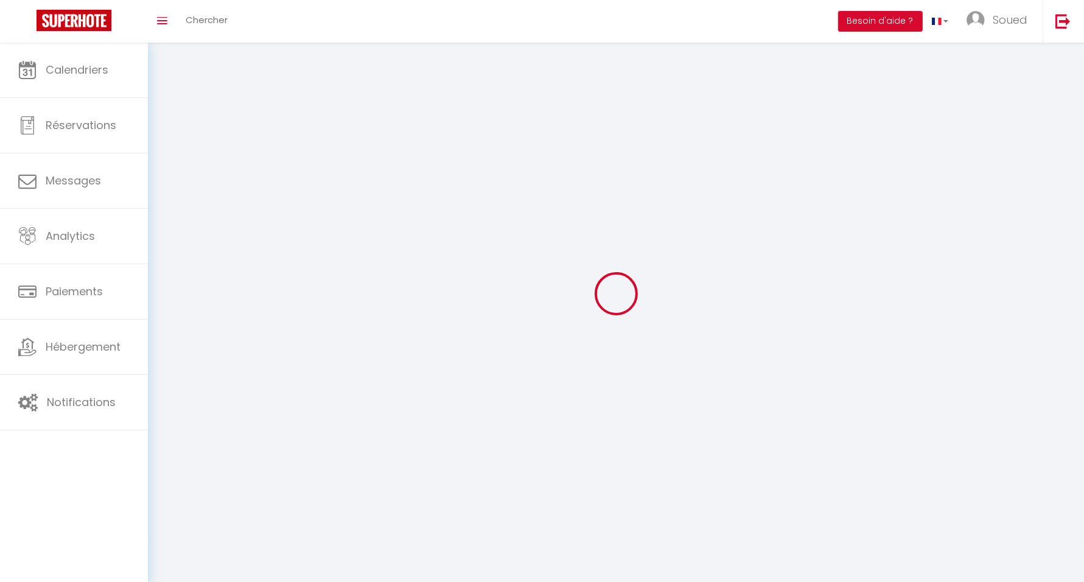
type input "Soued"
type input "de Bernardi"
type input "0685185498"
type input "5 rue Jean Jullien"
type input "69004"
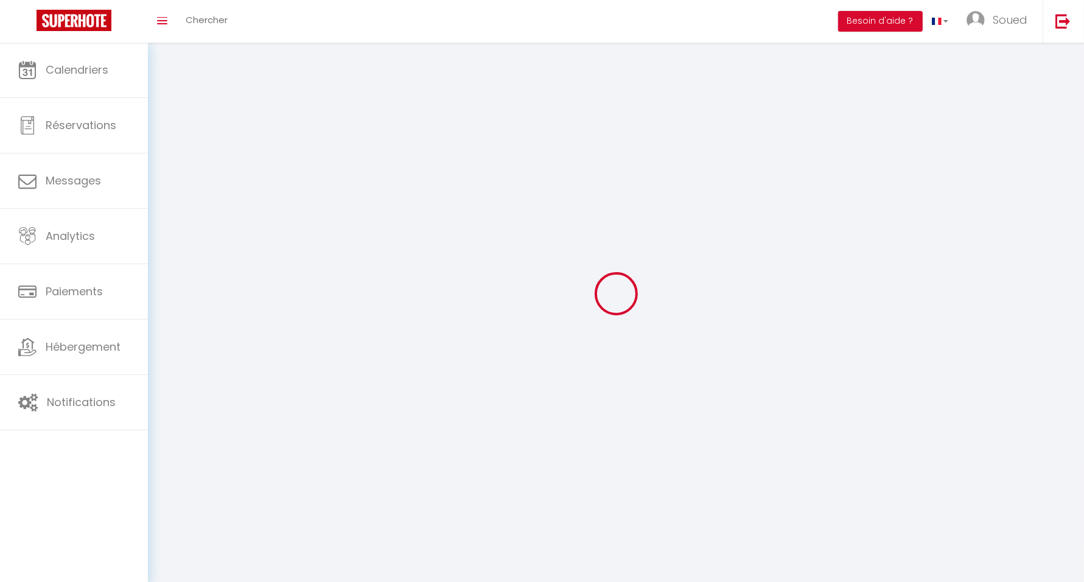
type input "Lyon"
type input "bduMSYqw5I5czlp834sIqb5h0"
type input "ZwYPdgINJs687f5leMn6pHfTr"
select select "1"
select select "28"
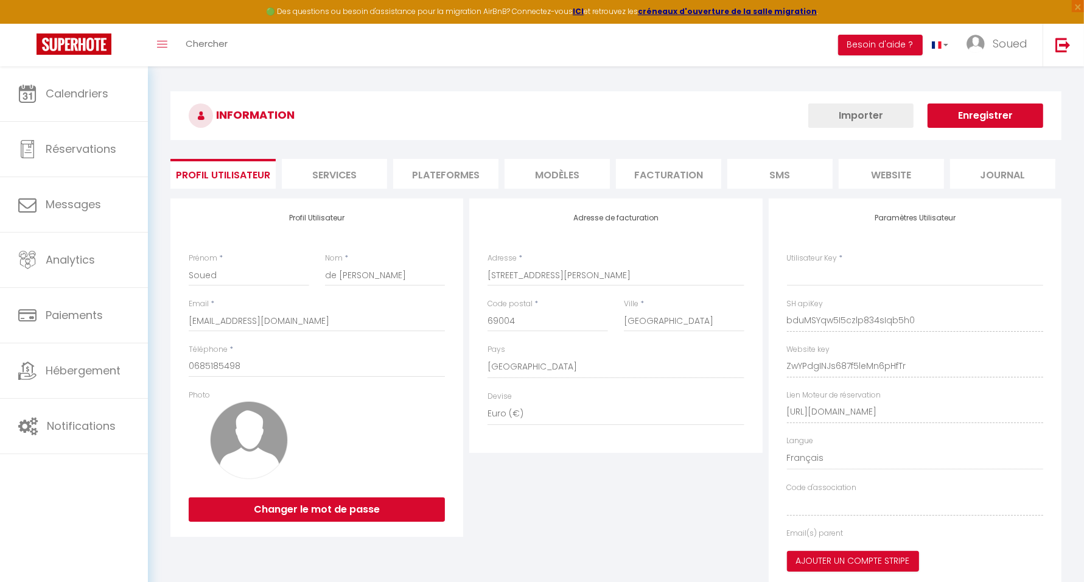
type input "bduMSYqw5I5czlp834sIqb5h0"
type input "ZwYPdgINJs687f5leMn6pHfTr"
type input "https://app.superhote.com/#/get-available-rentals/ZwYPdgINJs687f5leMn6pHfTr"
select select "fr"
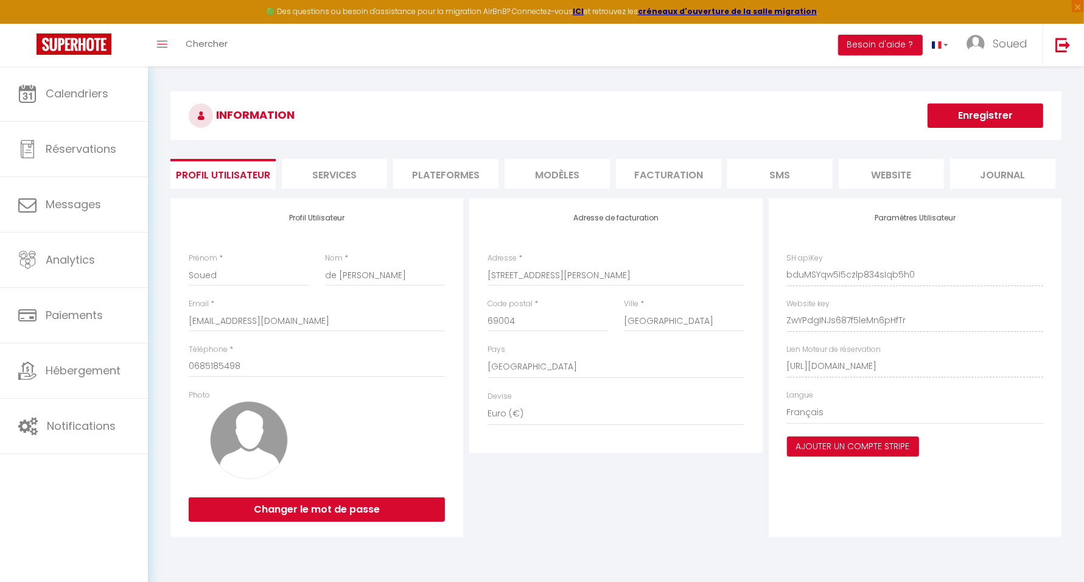
click at [435, 176] on li "Plateformes" at bounding box center [445, 174] width 105 height 30
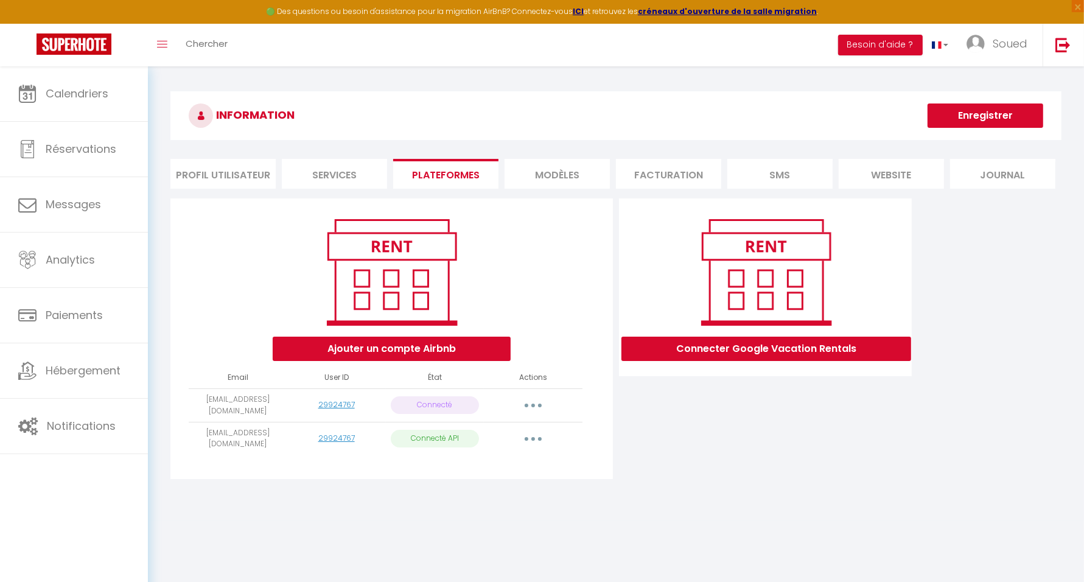
drag, startPoint x: 261, startPoint y: 409, endPoint x: 192, endPoint y: 396, distance: 70.1
click at [192, 396] on td "contact@villa-des-canuts.com" at bounding box center [238, 404] width 99 height 33
click at [542, 405] on button "button" at bounding box center [533, 405] width 34 height 19
click at [505, 455] on link "Supprimer" at bounding box center [479, 454] width 135 height 21
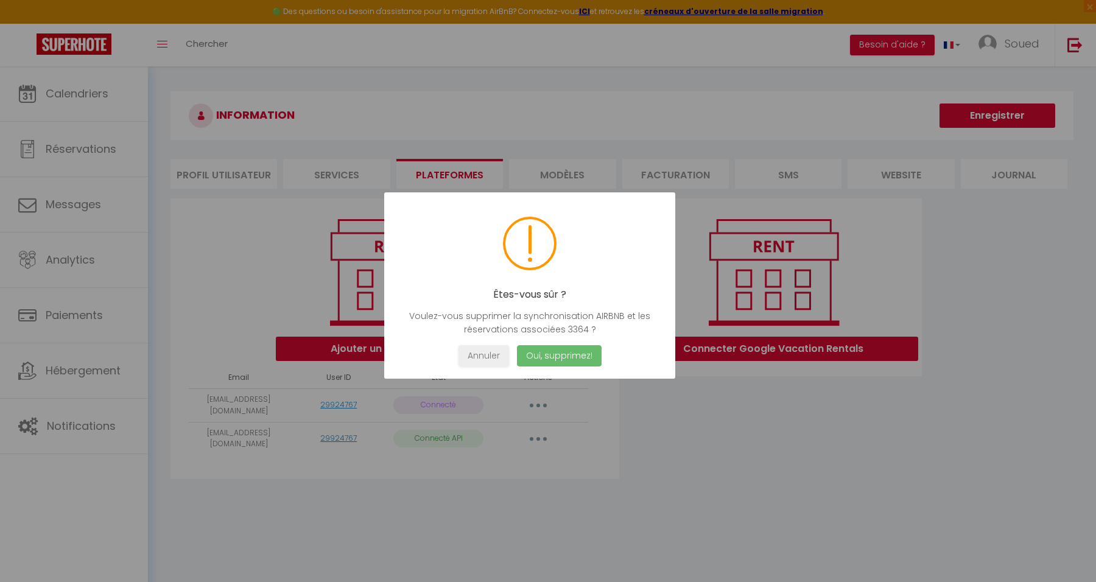
click at [555, 357] on button "Oui, supprimez!" at bounding box center [559, 355] width 85 height 21
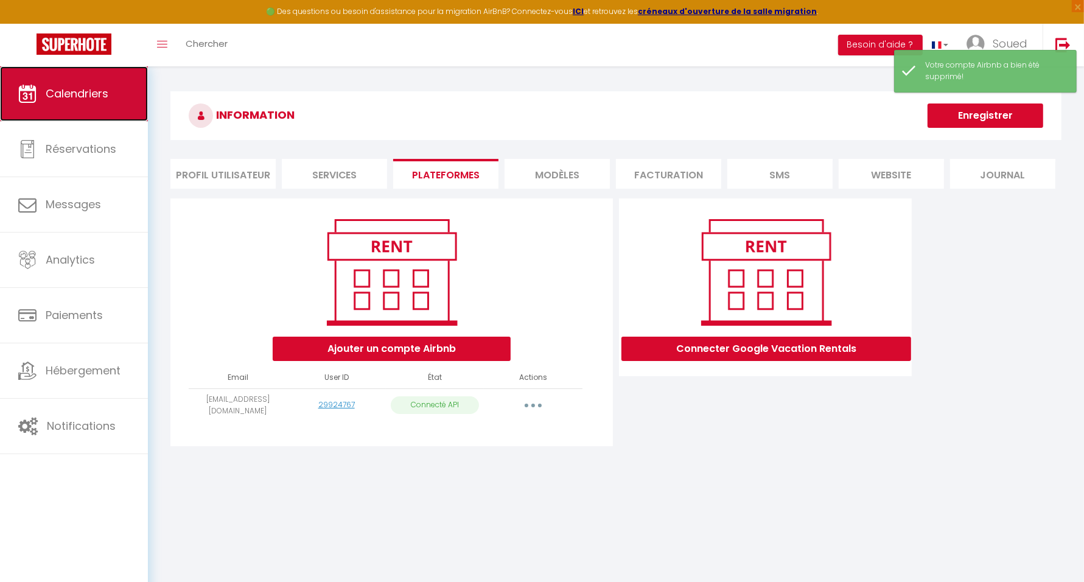
click at [94, 87] on span "Calendriers" at bounding box center [77, 93] width 63 height 15
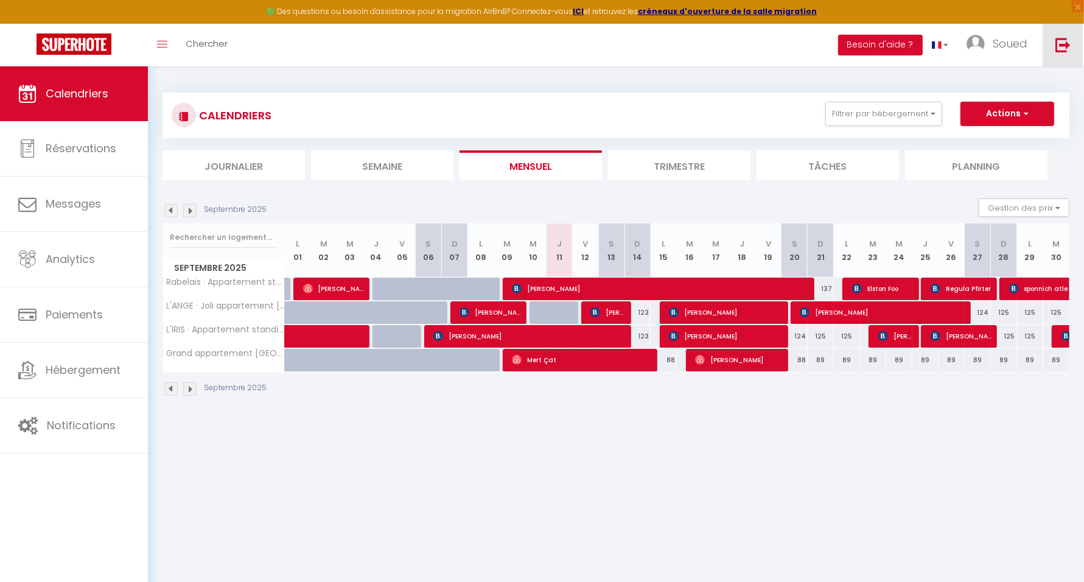
click at [1067, 41] on img at bounding box center [1063, 44] width 15 height 15
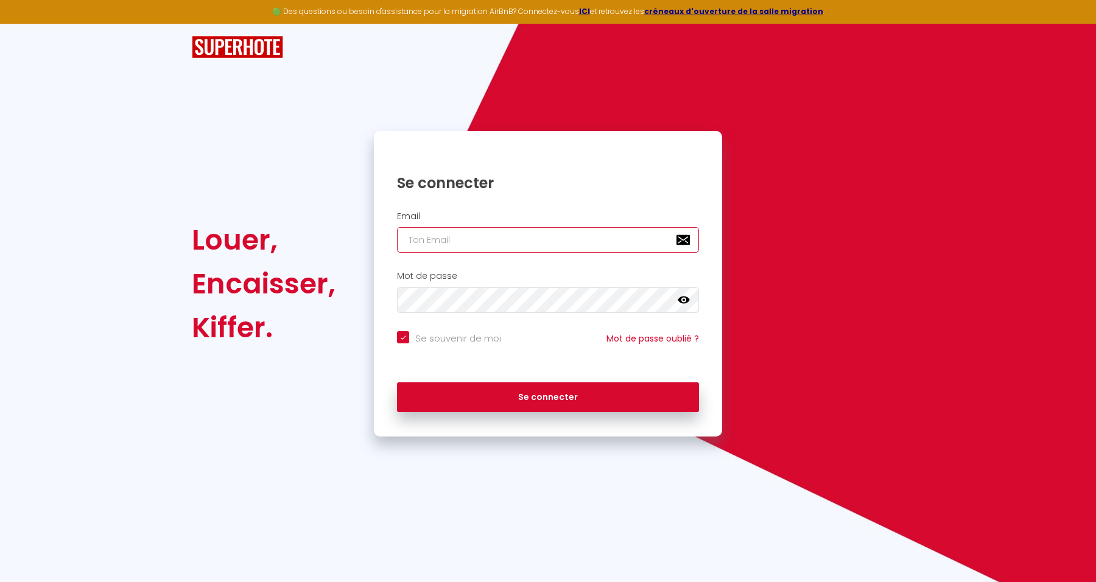
click at [489, 244] on input "email" at bounding box center [548, 240] width 302 height 26
paste input "lilian.smagghe@gmail.com"
type input "lilian.smagghe@gmail.com"
checkbox input "true"
type input "lilian.smagghe@gmail.com"
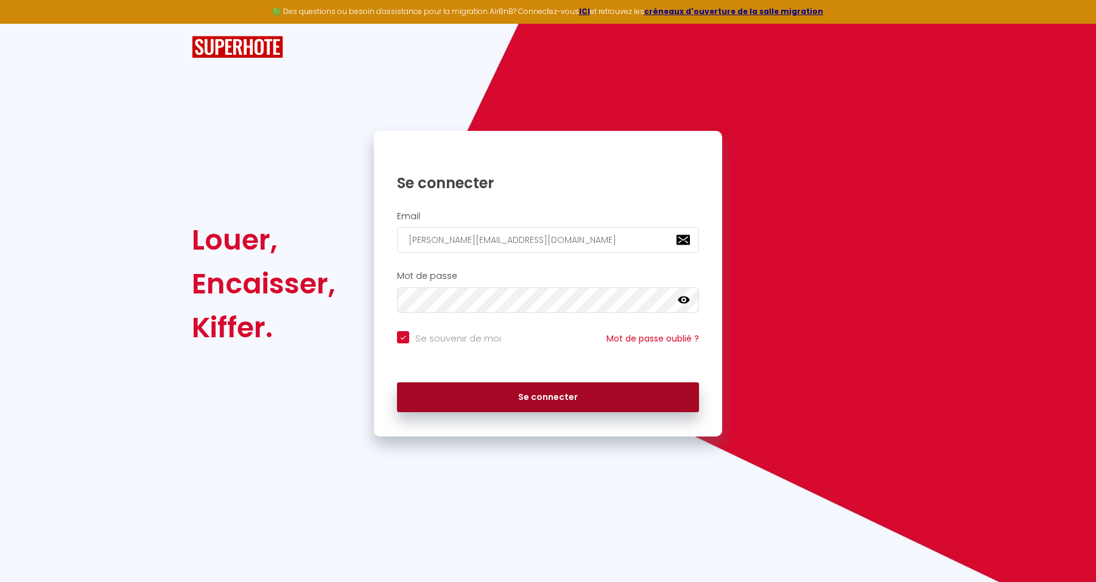
click at [645, 399] on button "Se connecter" at bounding box center [548, 397] width 302 height 30
checkbox input "true"
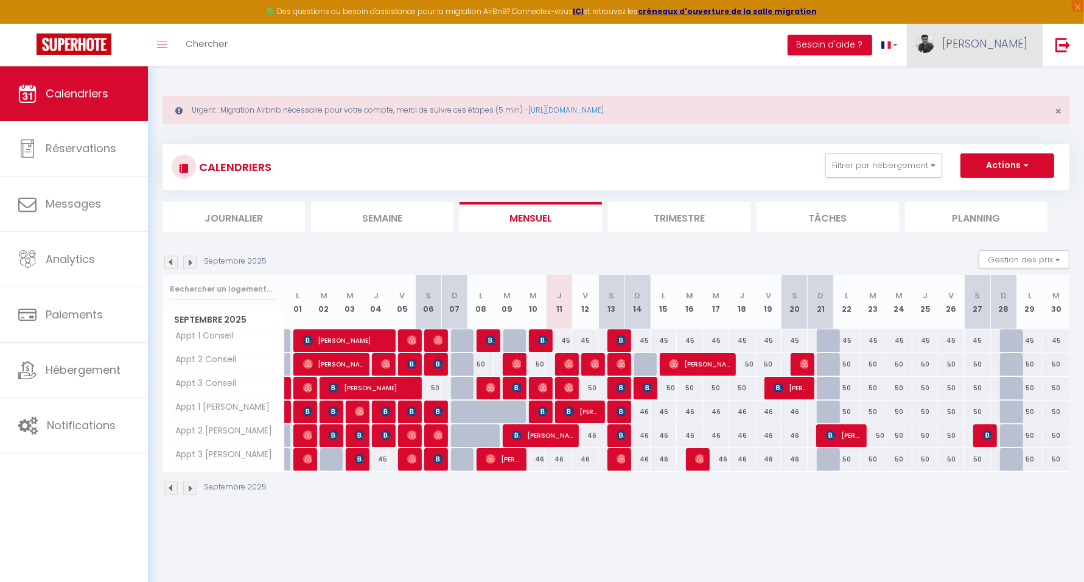
click at [934, 46] on img at bounding box center [925, 44] width 18 height 18
click at [996, 81] on link "Paramètres" at bounding box center [994, 84] width 90 height 21
select select "28"
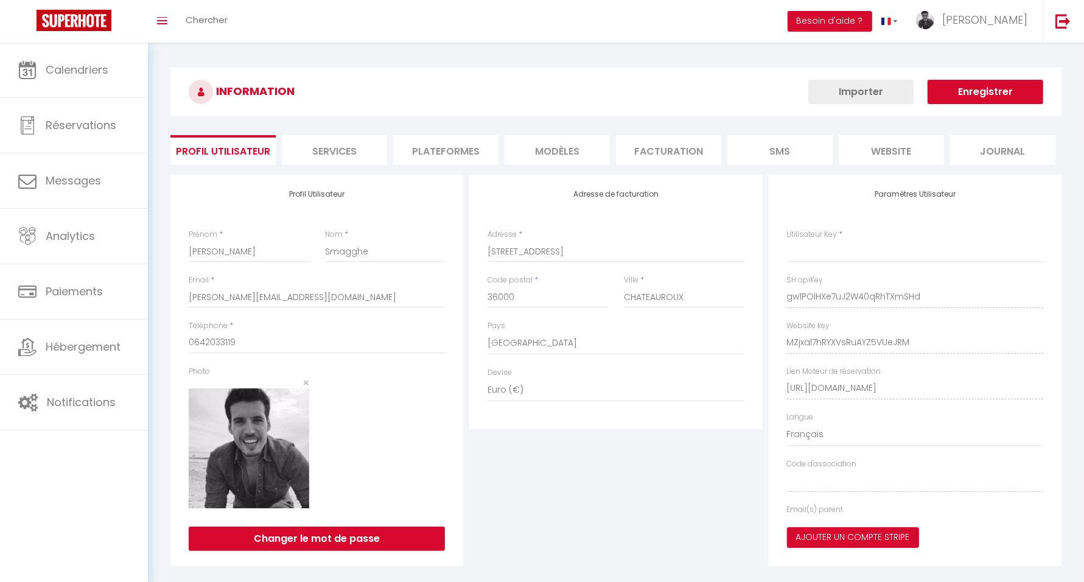
type input "gw1POlHXe7uJ2W40qRhTXmSHd"
type input "MZjxal7hRYXVsRuAYZ5VUeJRM"
type input "https://app.superhote.com/#/get-available-rentals/MZjxal7hRYXVsRuAYZ5VUeJRM"
select select "fr"
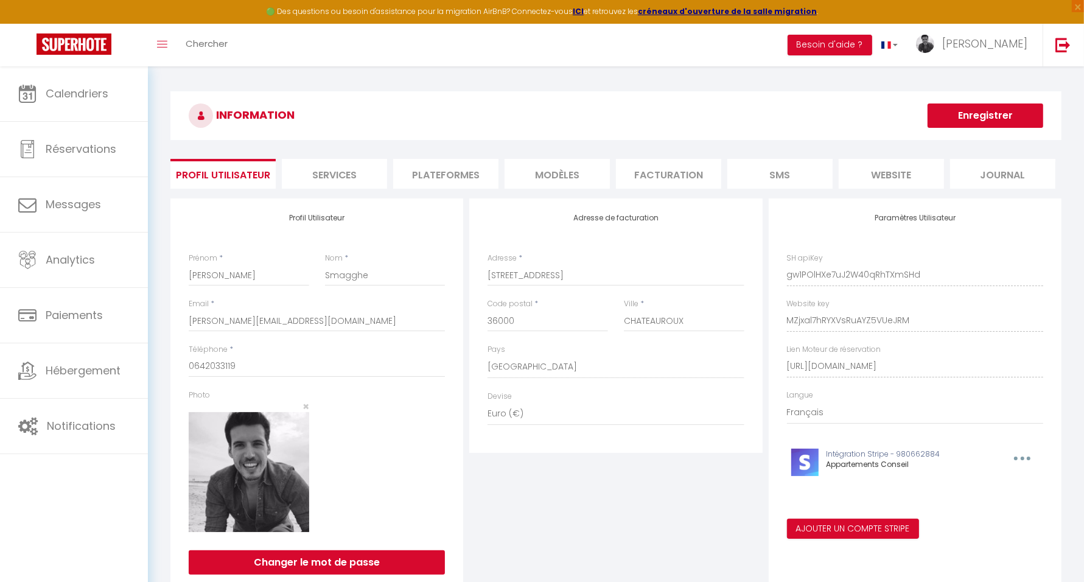
click at [457, 175] on li "Plateformes" at bounding box center [445, 174] width 105 height 30
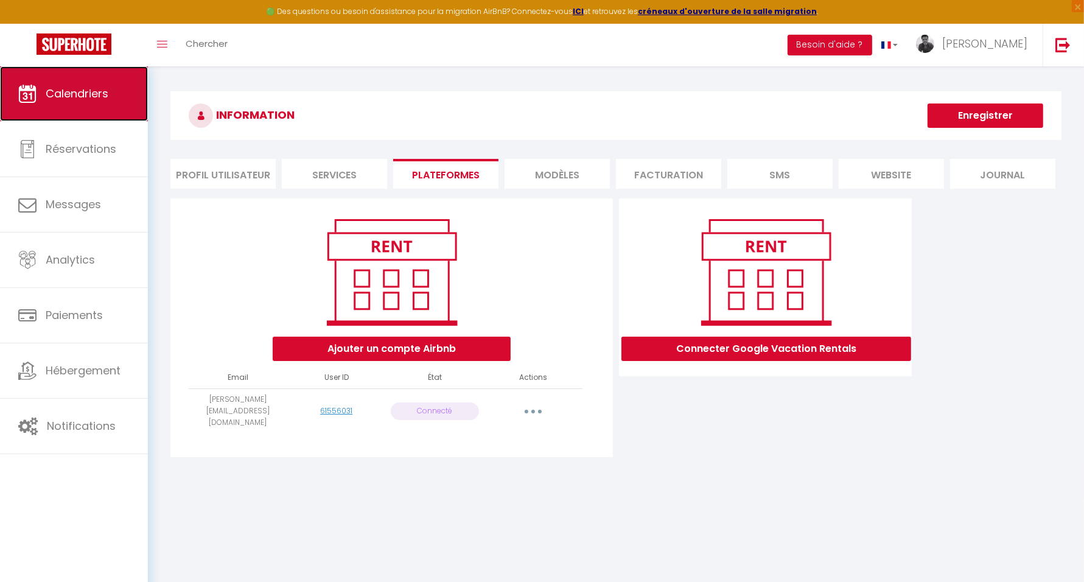
click at [71, 108] on link "Calendriers" at bounding box center [74, 93] width 148 height 55
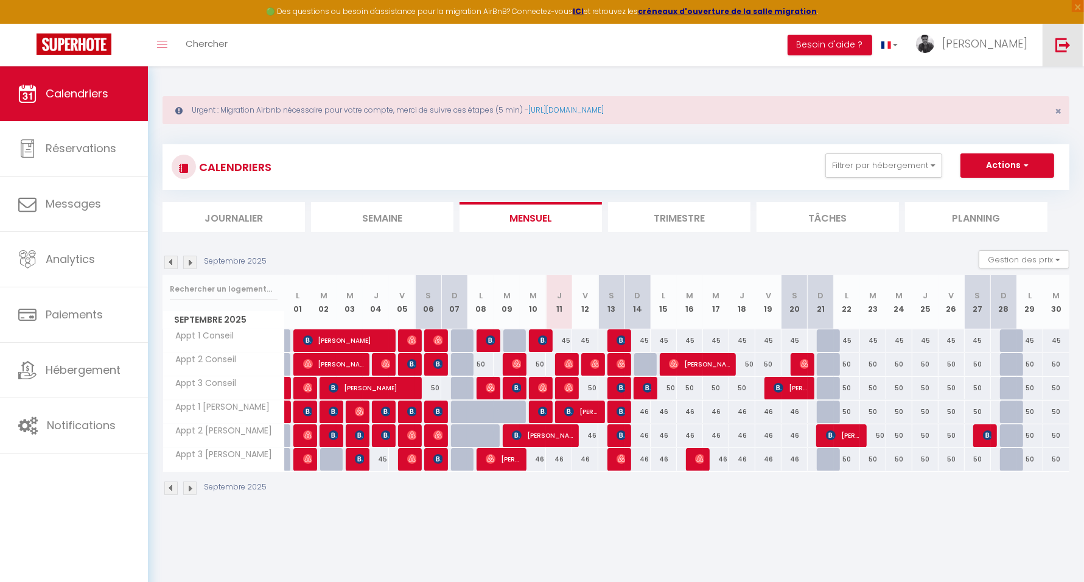
click at [1064, 44] on img at bounding box center [1063, 44] width 15 height 15
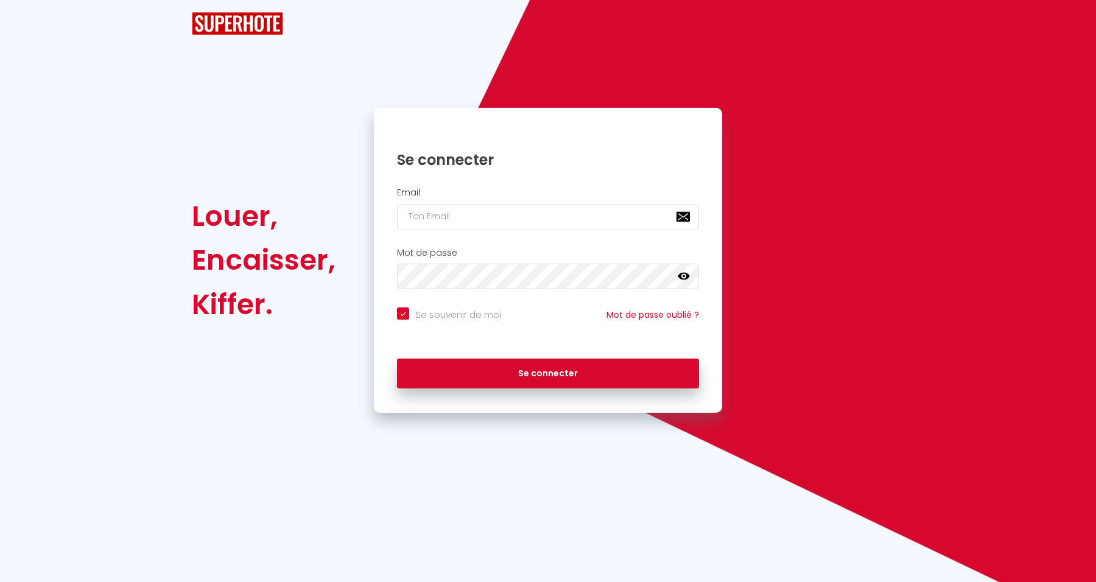
checkbox input "true"
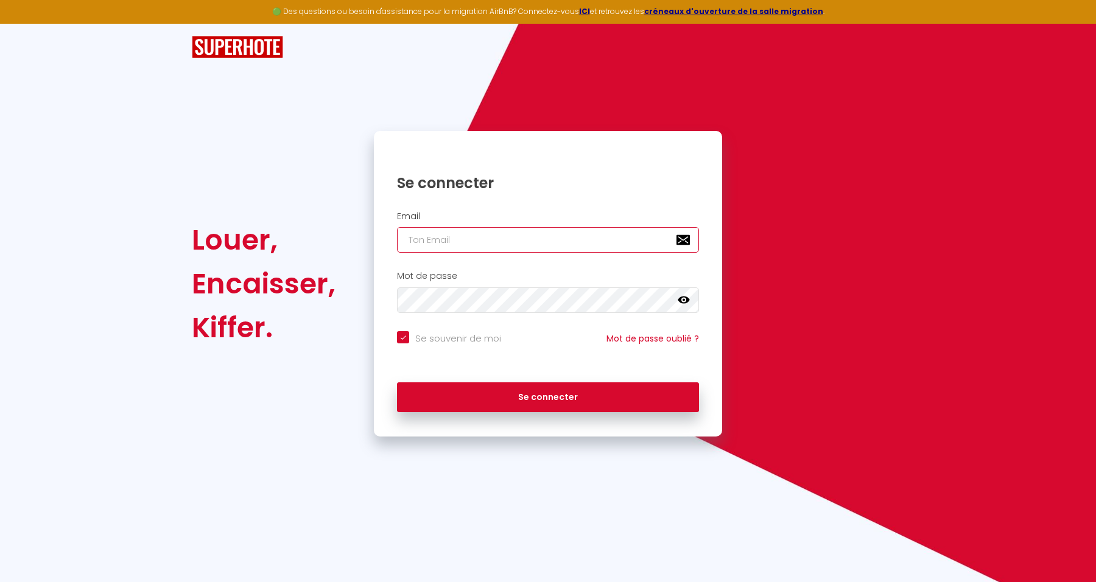
click at [553, 233] on input "email" at bounding box center [548, 240] width 302 height 26
paste input "g.foraste@conciergerie-gary.fr"
type input "g.foraste@conciergerie-gary.fr"
checkbox input "true"
type input "g.foraste@conciergerie-gary.fr"
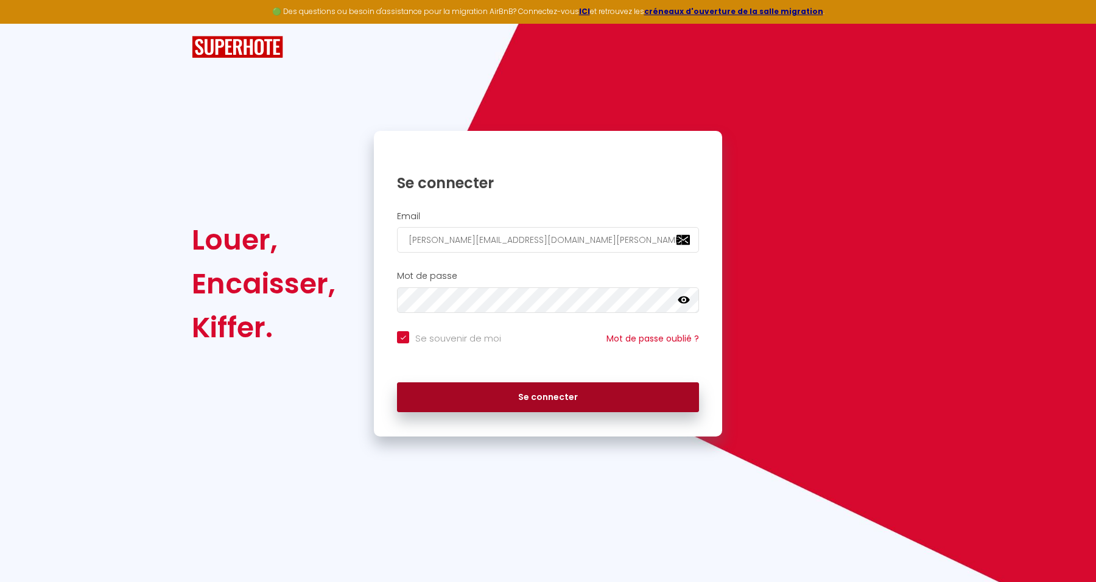
click at [577, 402] on button "Se connecter" at bounding box center [548, 397] width 302 height 30
checkbox input "true"
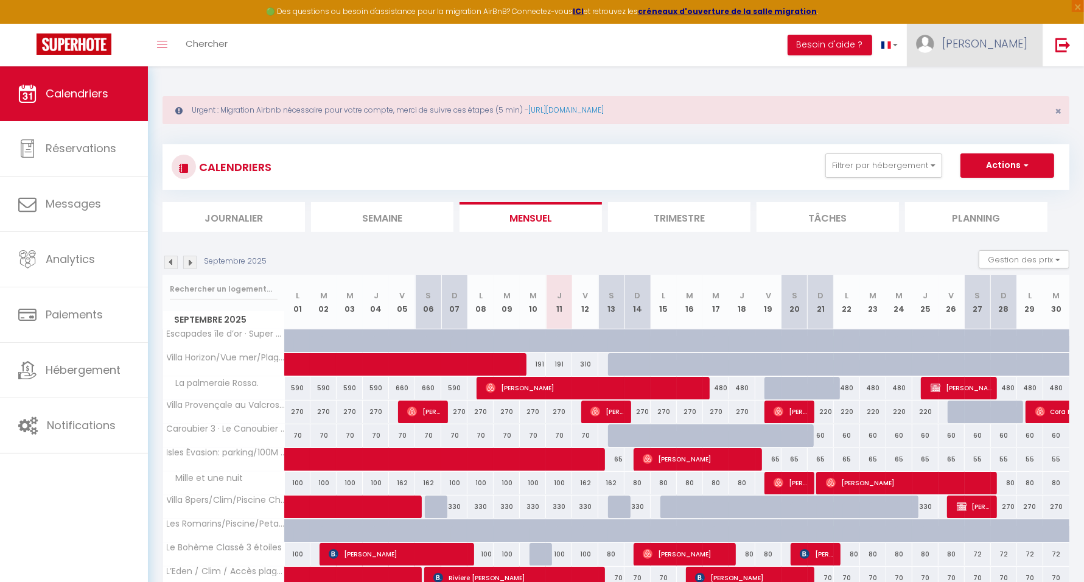
click at [1020, 40] on span "Gary" at bounding box center [984, 43] width 85 height 15
click at [1007, 81] on link "Paramètres" at bounding box center [994, 84] width 90 height 21
select select "28"
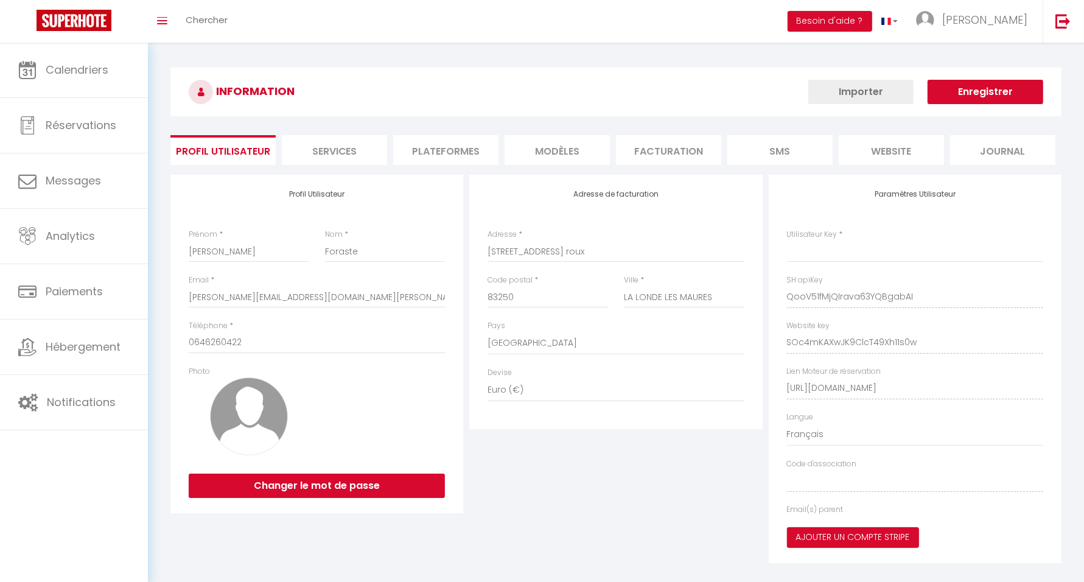
select select "fr"
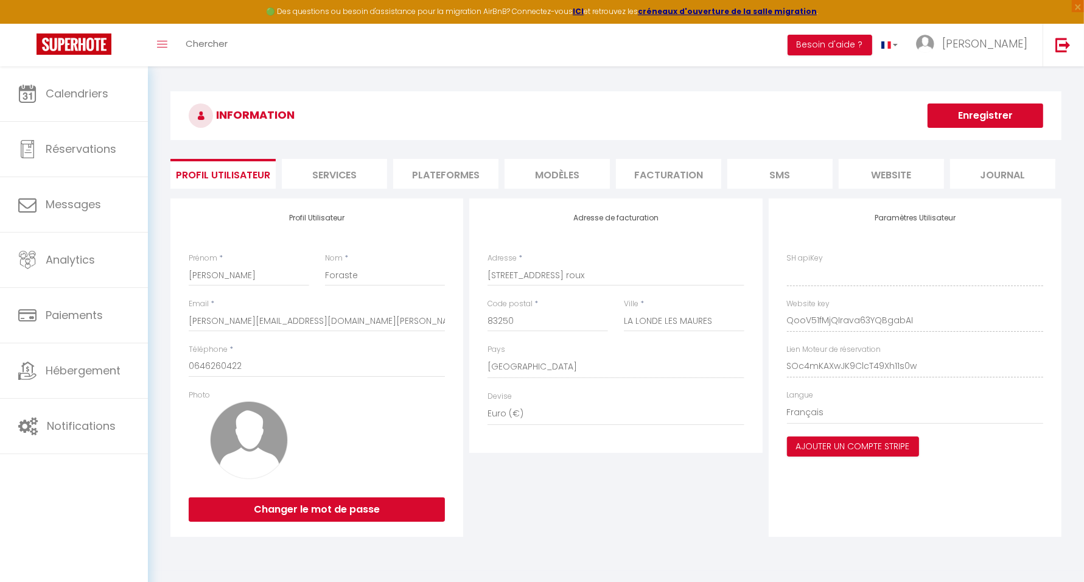
type input "QooV51fMjQIrava63YQBgabAI"
type input "SOc4mKAXwJK9ClcT49Xh11s0w"
type input "https://app.superhote.com/#/get-available-rentals/SOc4mKAXwJK9ClcT49Xh11s0w"
click at [443, 176] on li "Plateformes" at bounding box center [445, 174] width 105 height 30
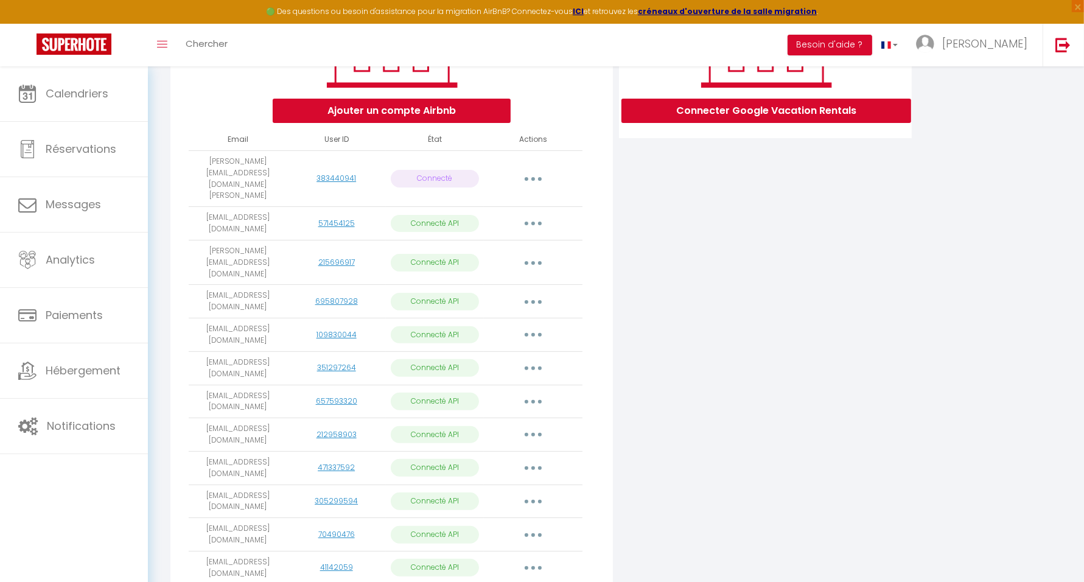
scroll to position [189, 0]
